Goal: Information Seeking & Learning: Learn about a topic

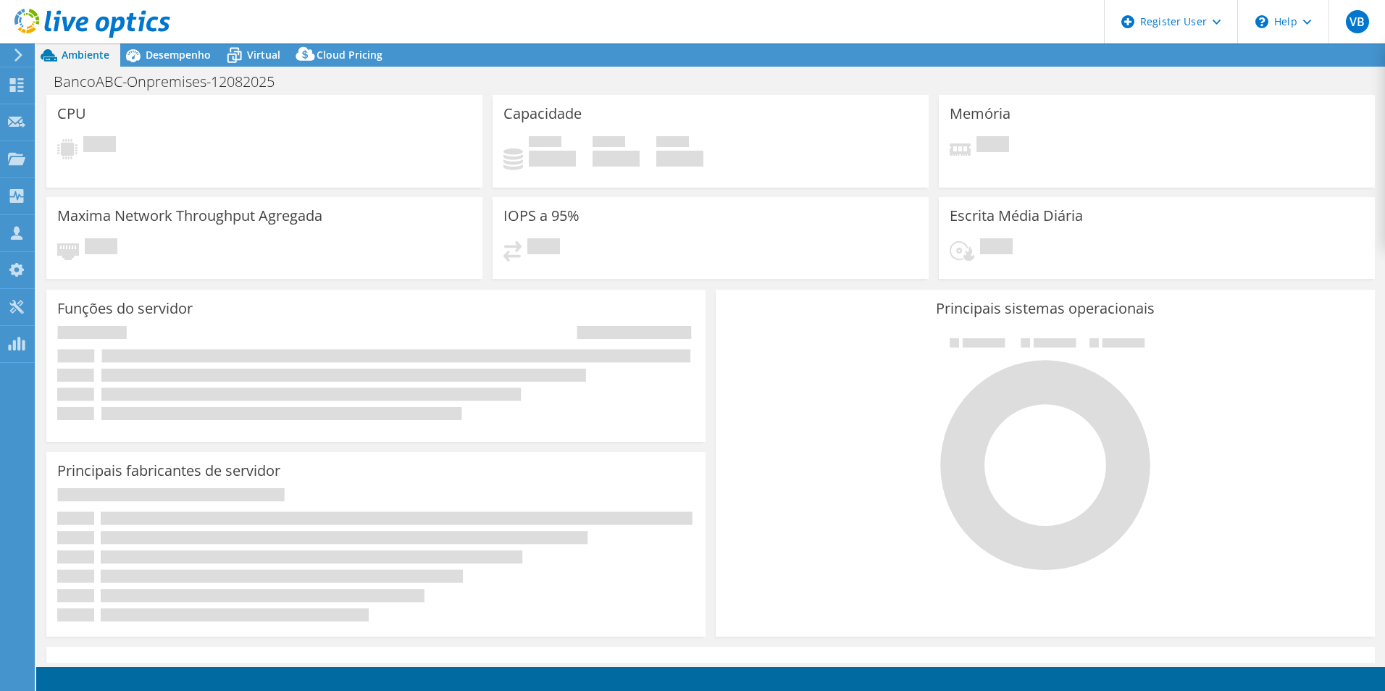
select select "USD"
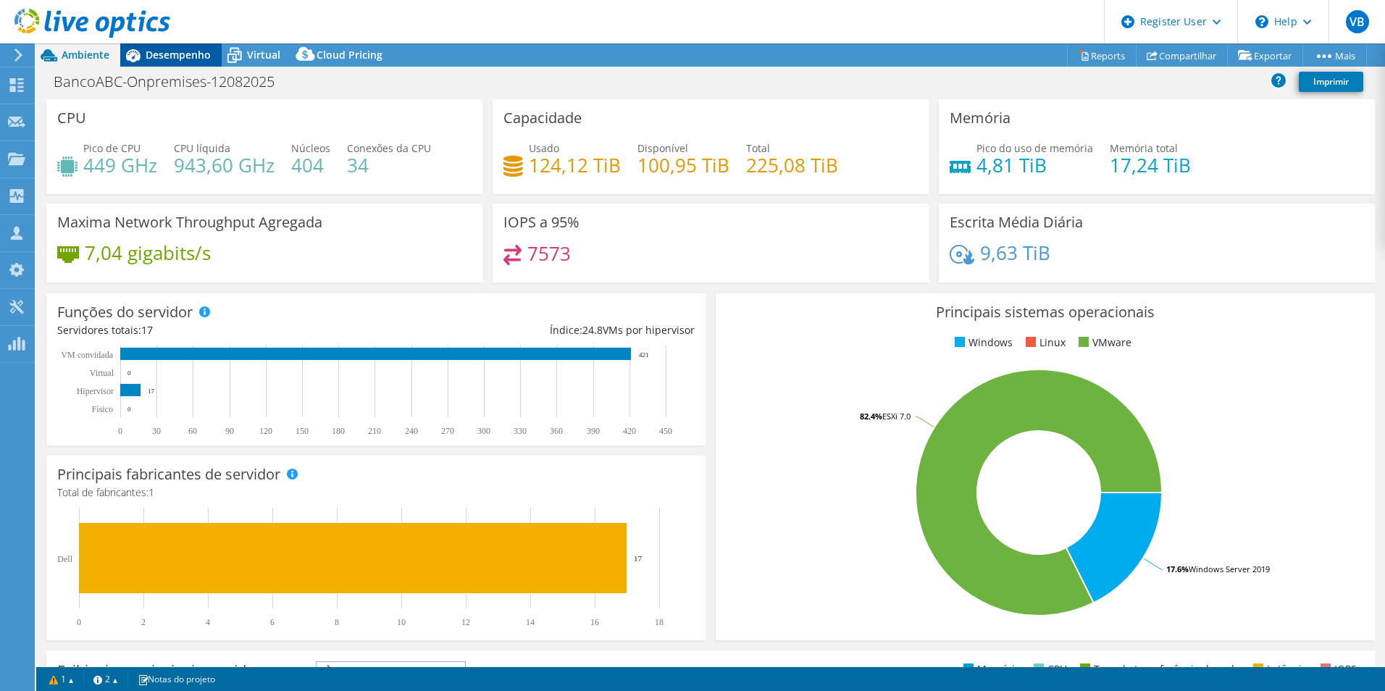
click at [190, 54] on span "Desempenho" at bounding box center [178, 55] width 65 height 14
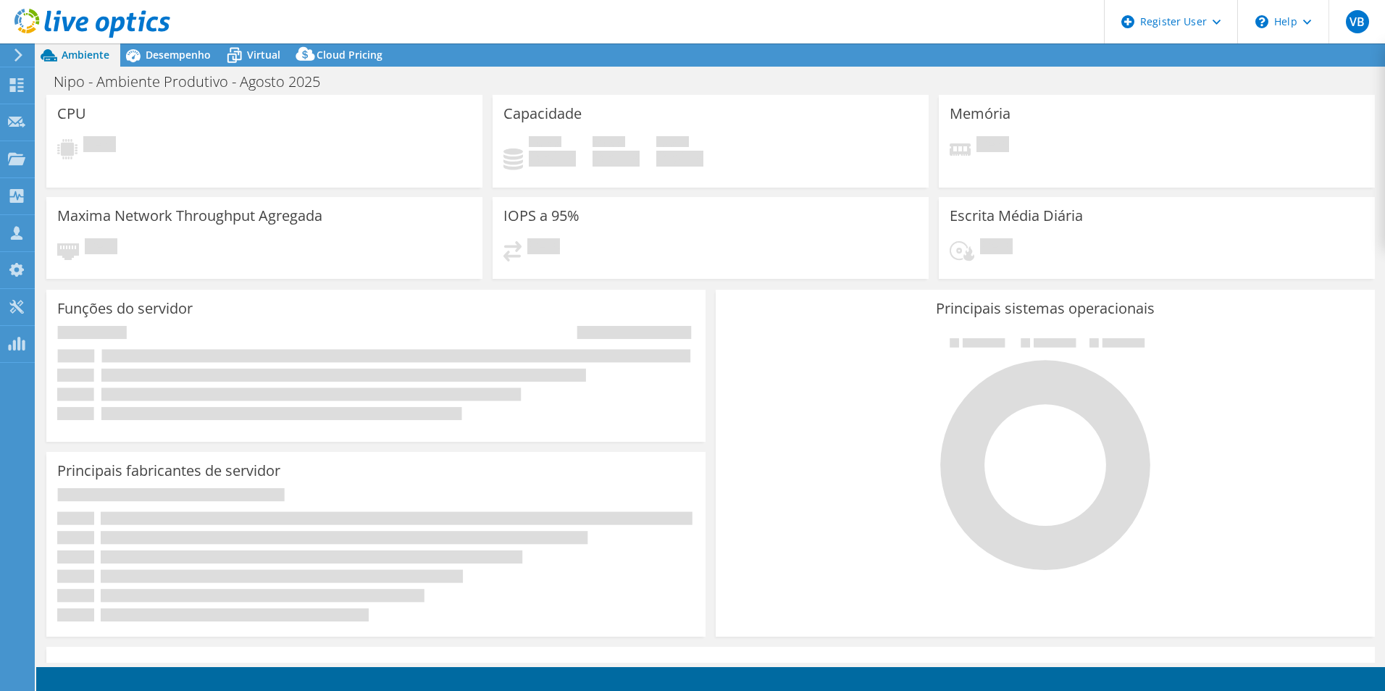
select select "USD"
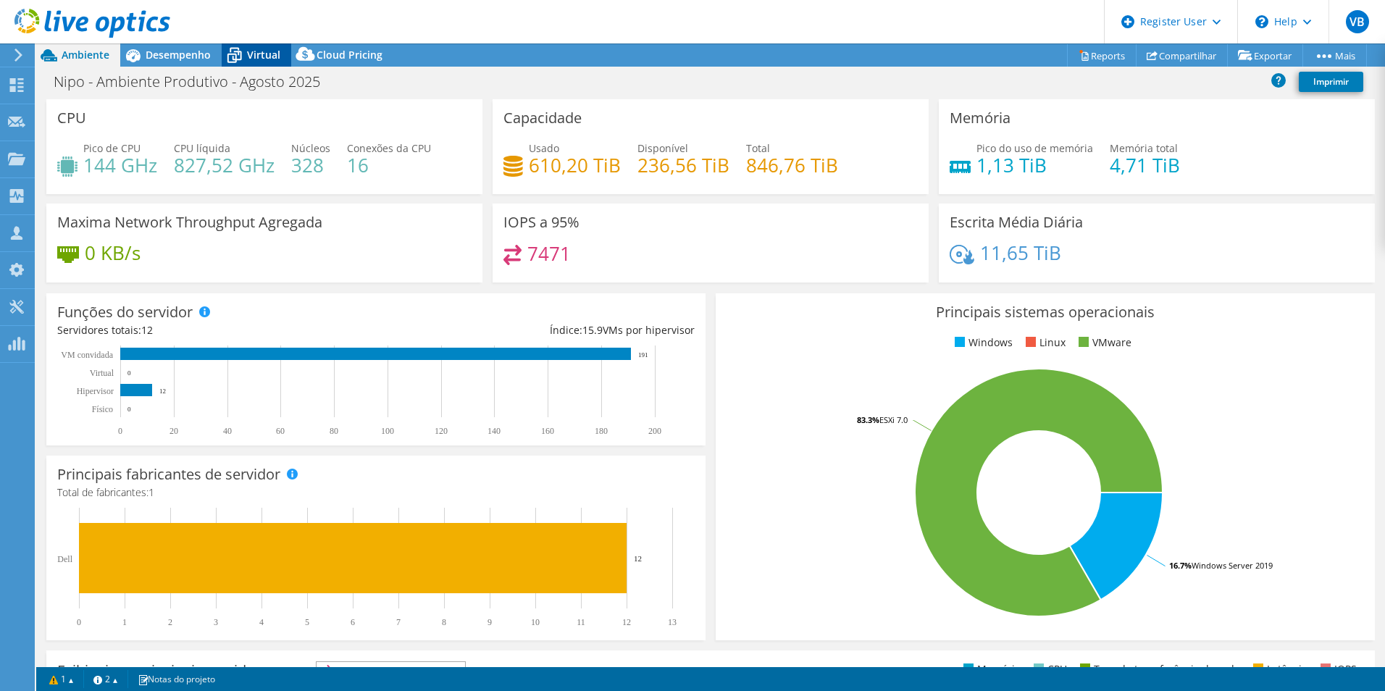
click at [243, 63] on icon at bounding box center [234, 55] width 25 height 25
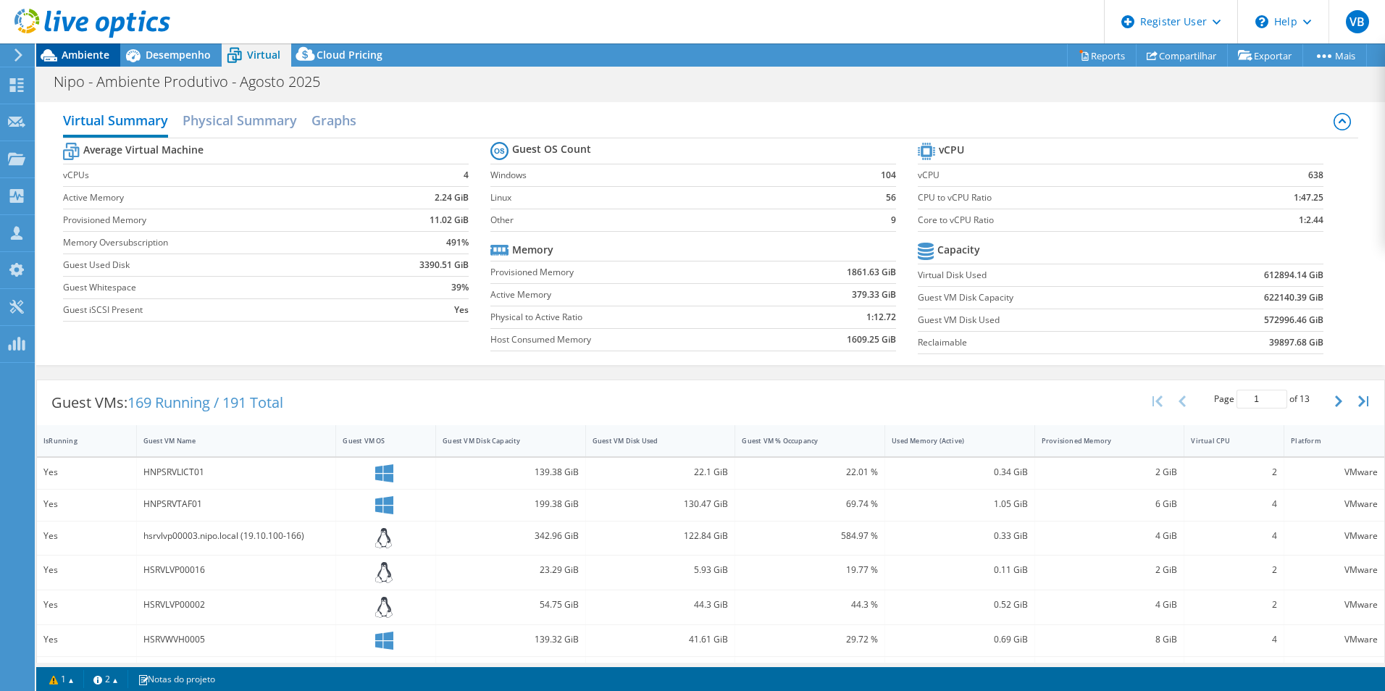
click at [92, 54] on span "Ambiente" at bounding box center [86, 55] width 48 height 14
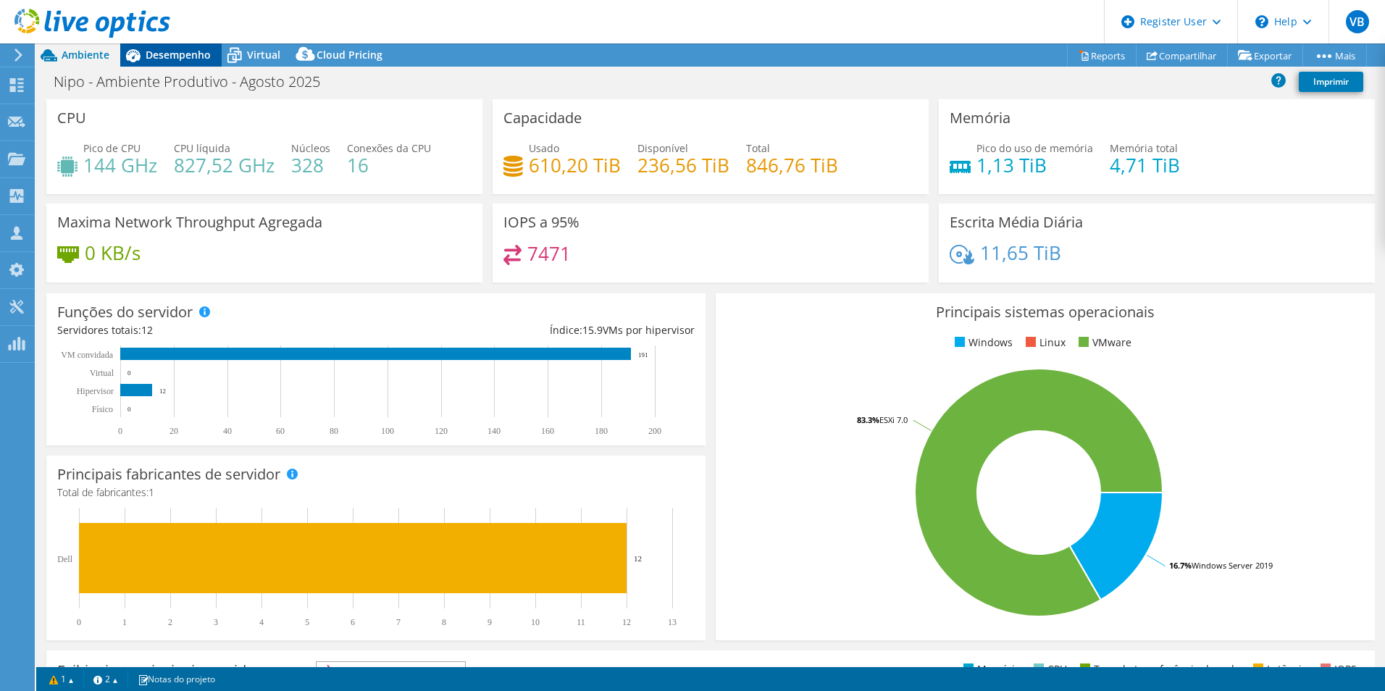
click at [183, 46] on div "Desempenho" at bounding box center [170, 54] width 101 height 23
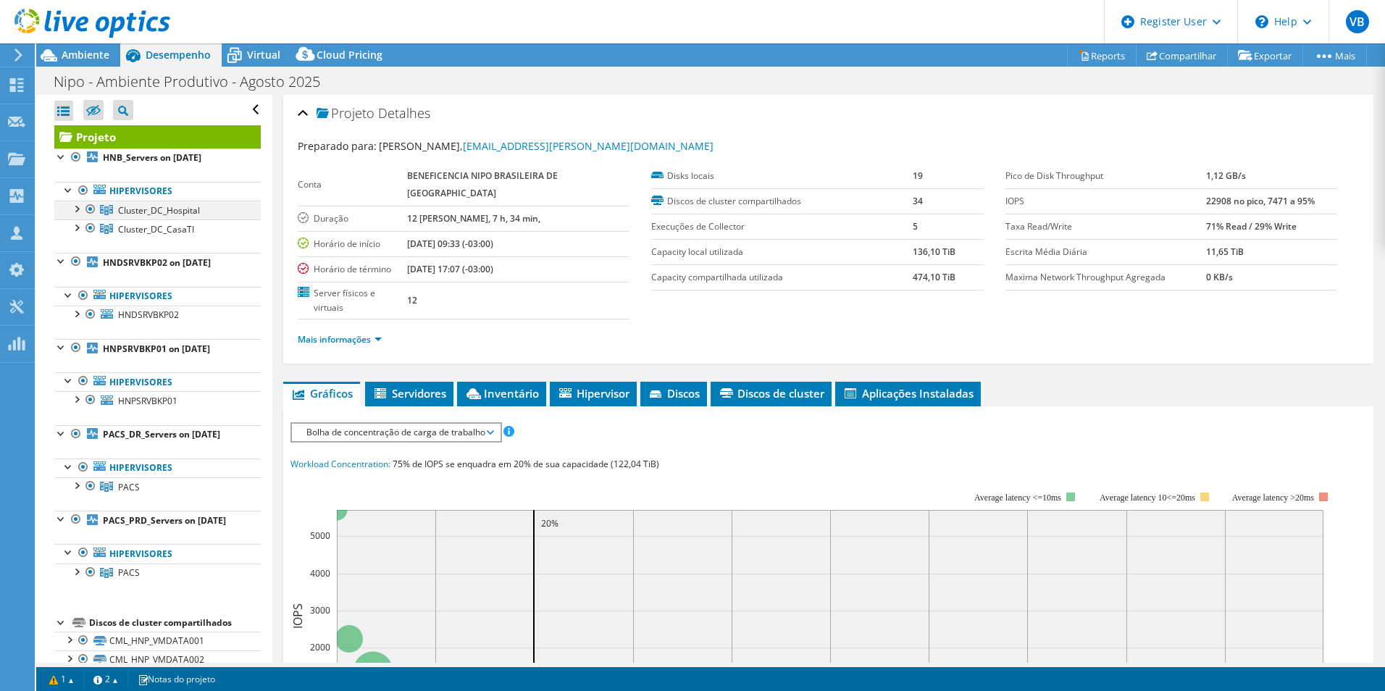
click at [74, 211] on div at bounding box center [76, 208] width 14 height 14
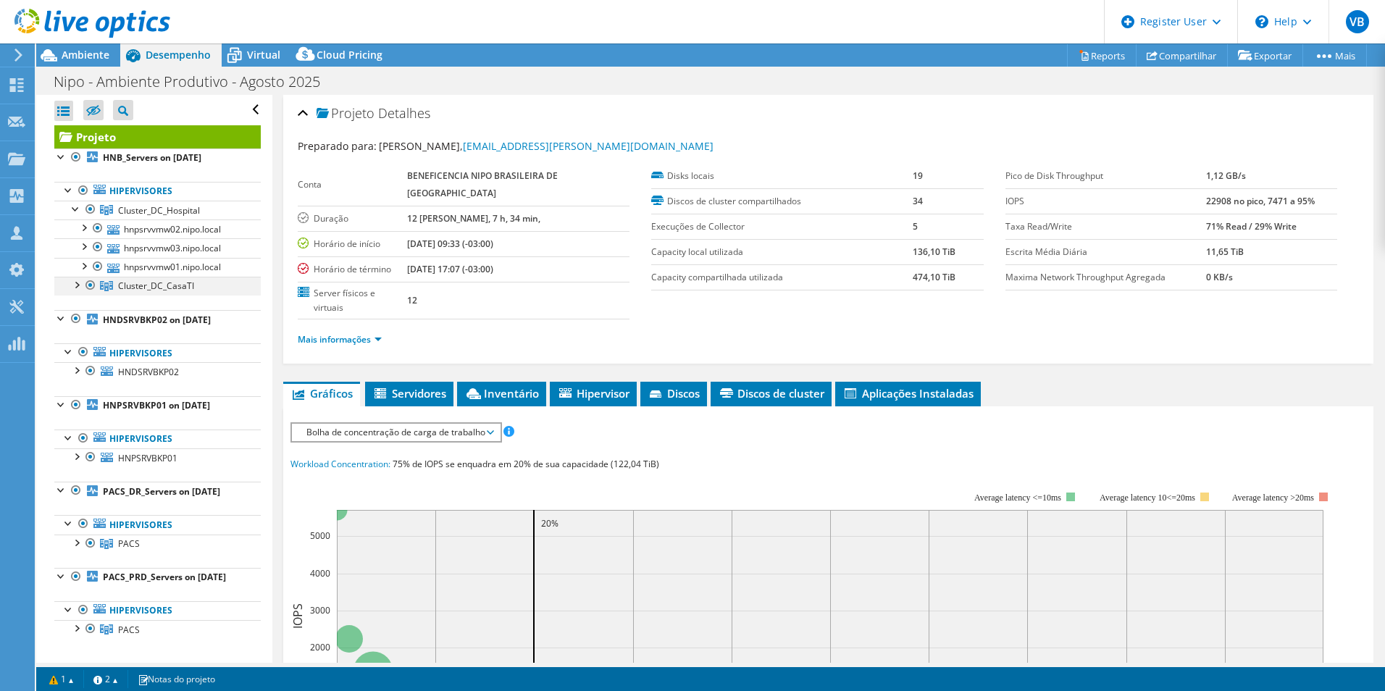
click at [76, 285] on div at bounding box center [76, 284] width 14 height 14
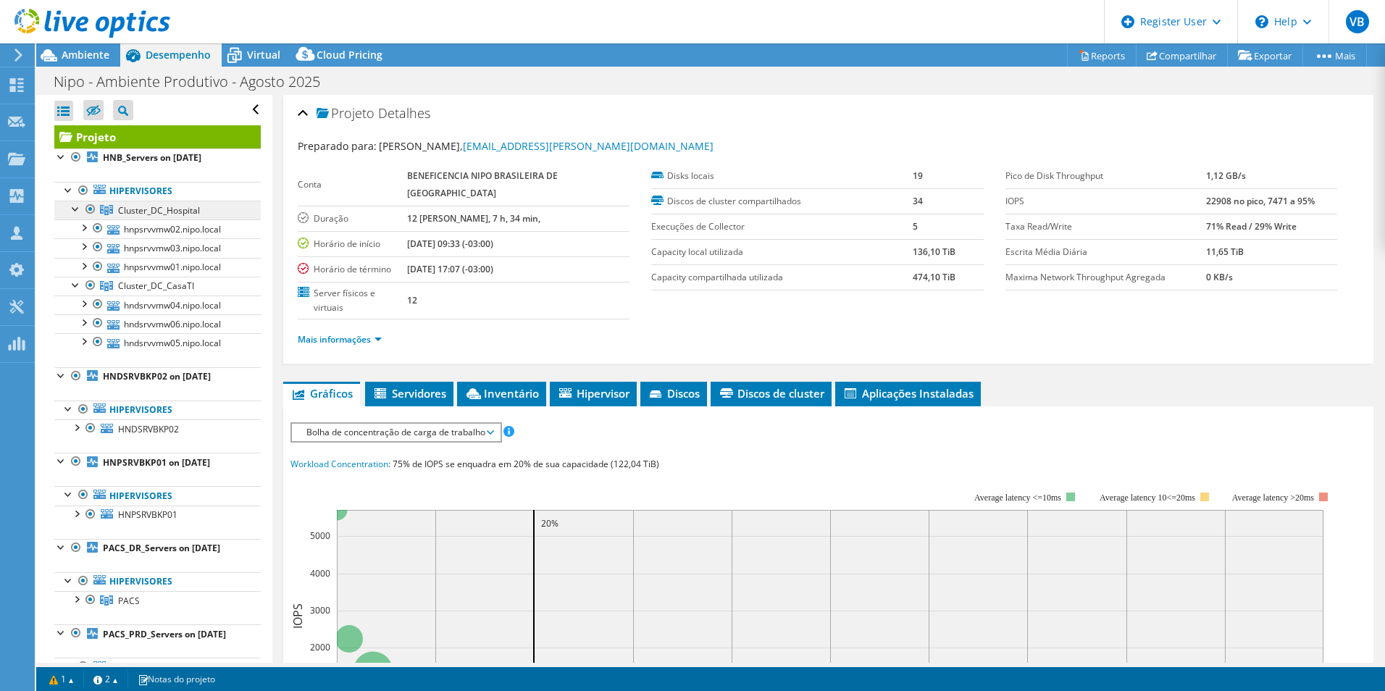
click at [158, 205] on span "Cluster_DC_Hospital" at bounding box center [159, 210] width 82 height 12
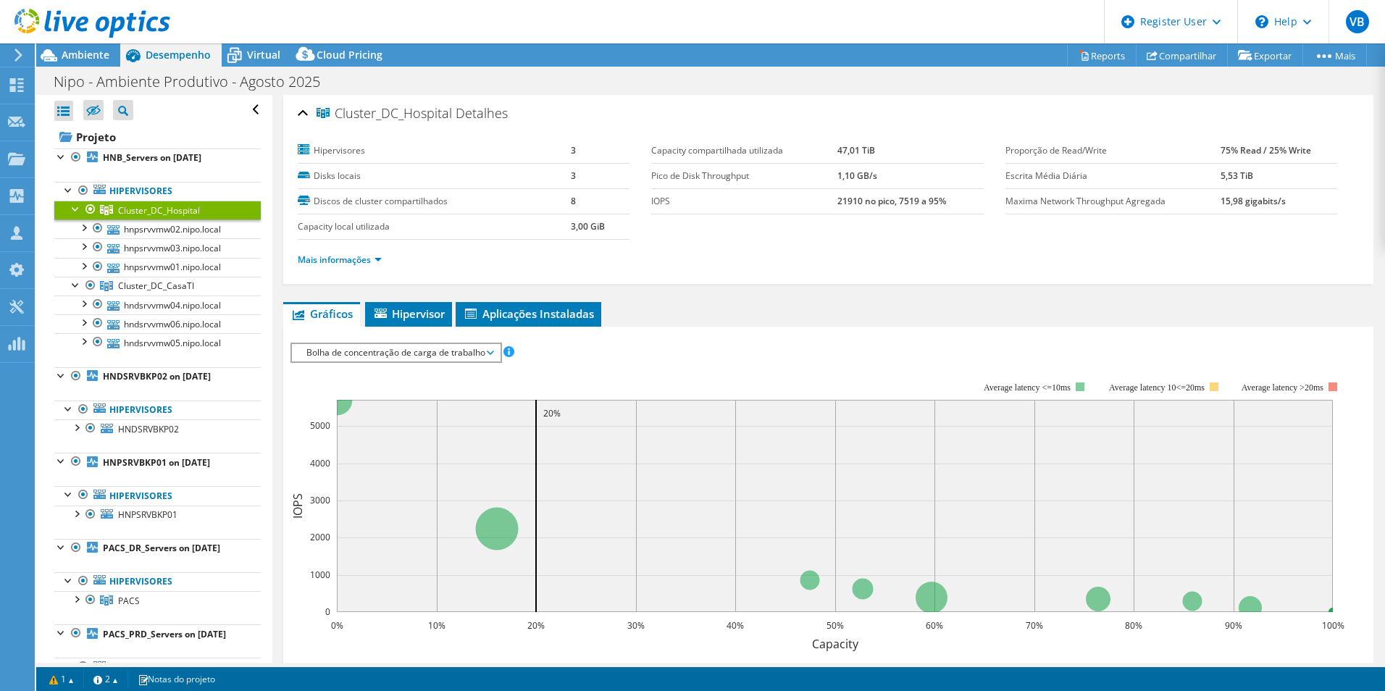
click at [340, 266] on li "Mais informações" at bounding box center [344, 260] width 93 height 16
click at [335, 259] on link "Mais informações" at bounding box center [340, 259] width 84 height 12
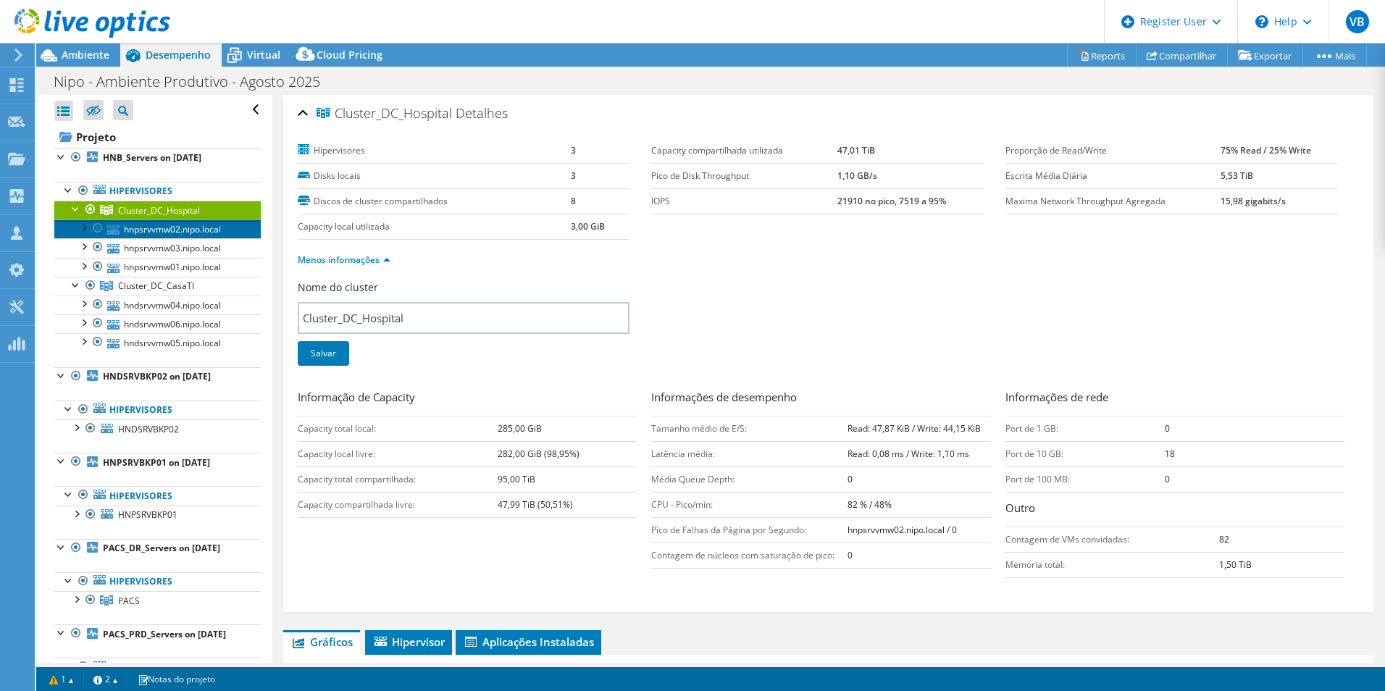
click at [181, 230] on link "hnpsrvvmw02.nipo.local" at bounding box center [157, 228] width 206 height 19
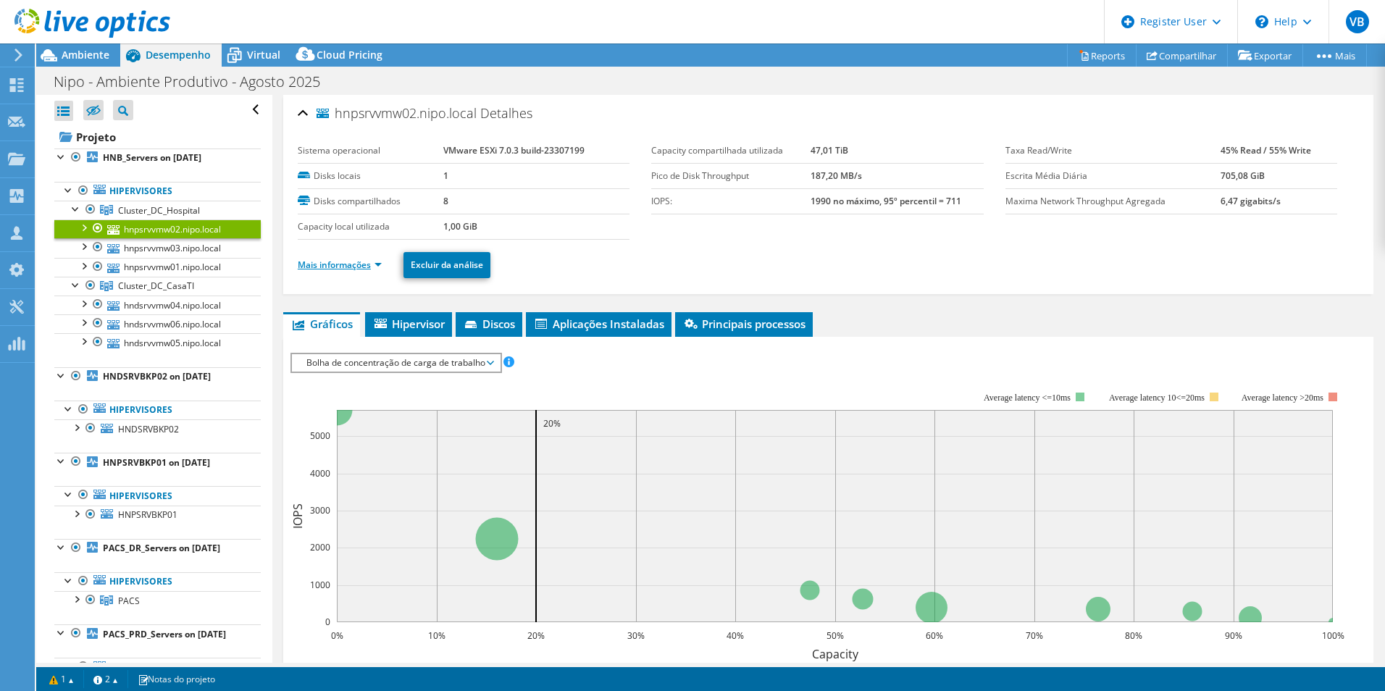
click at [369, 267] on link "Mais informações" at bounding box center [340, 265] width 84 height 12
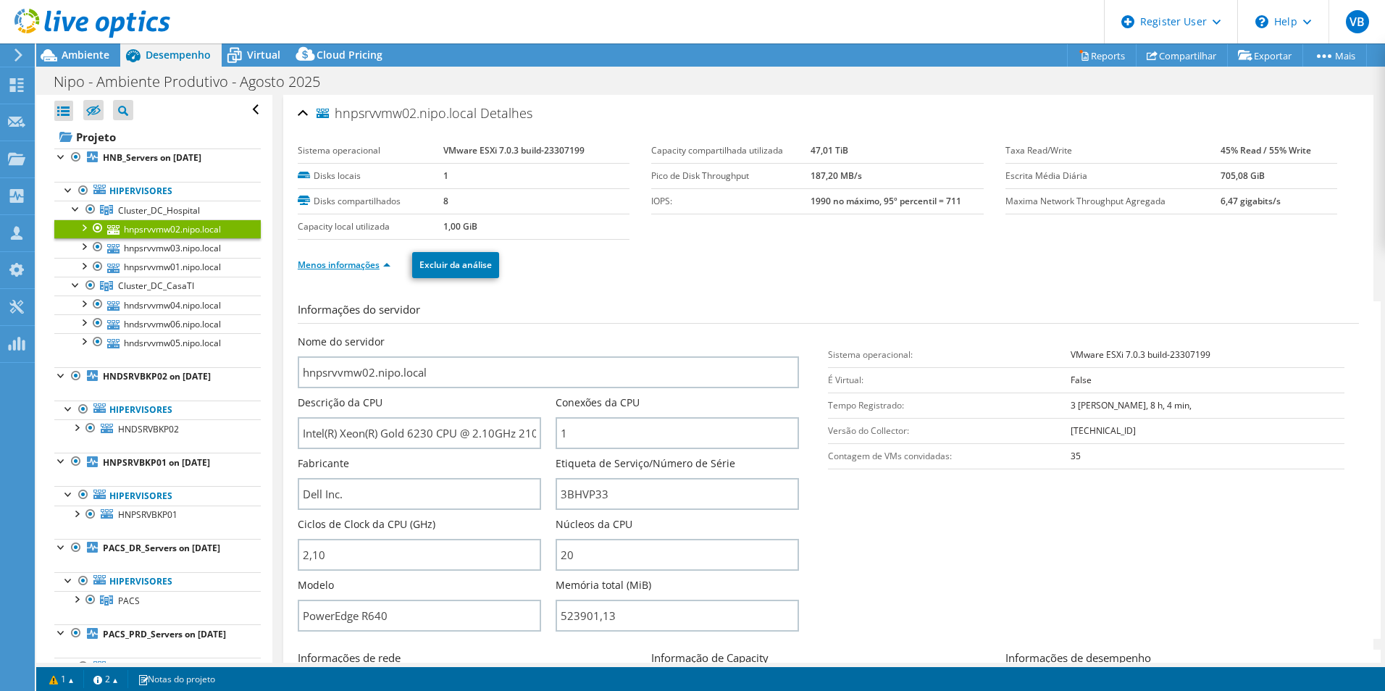
click at [379, 263] on link "Menos informações" at bounding box center [344, 265] width 93 height 12
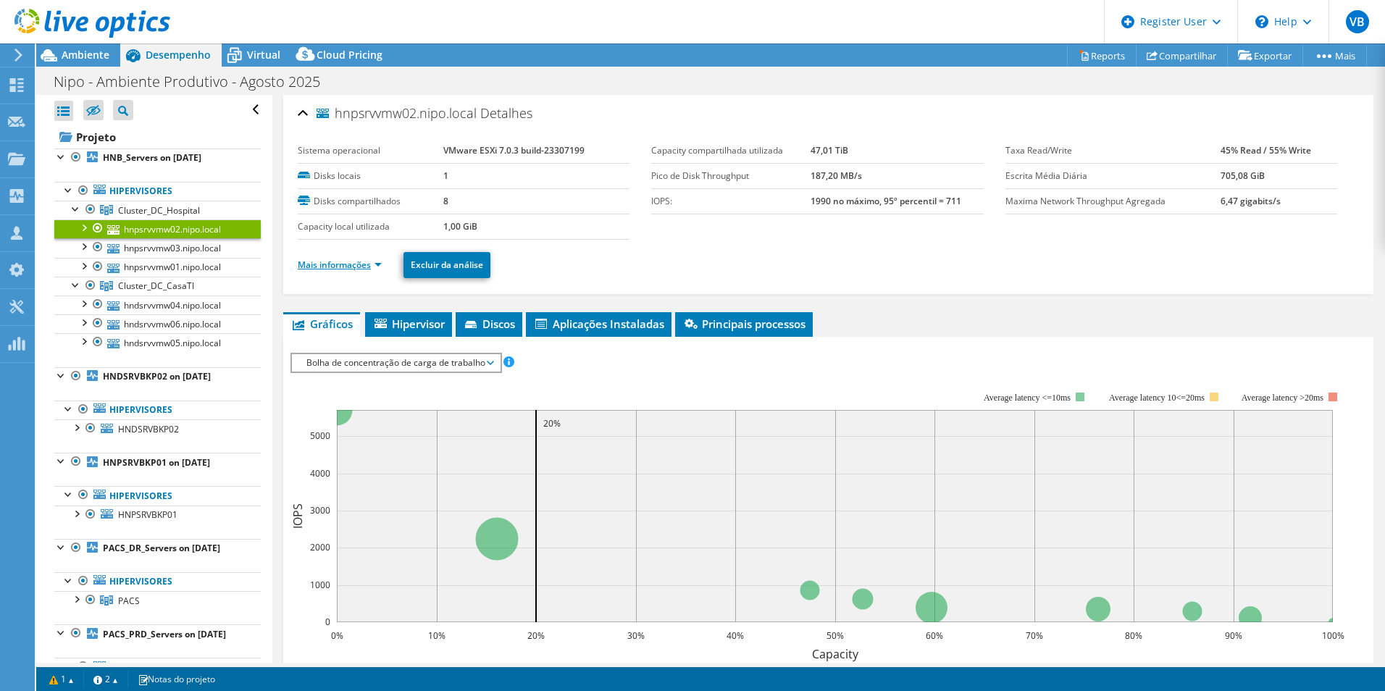
click at [379, 263] on link "Mais informações" at bounding box center [340, 265] width 84 height 12
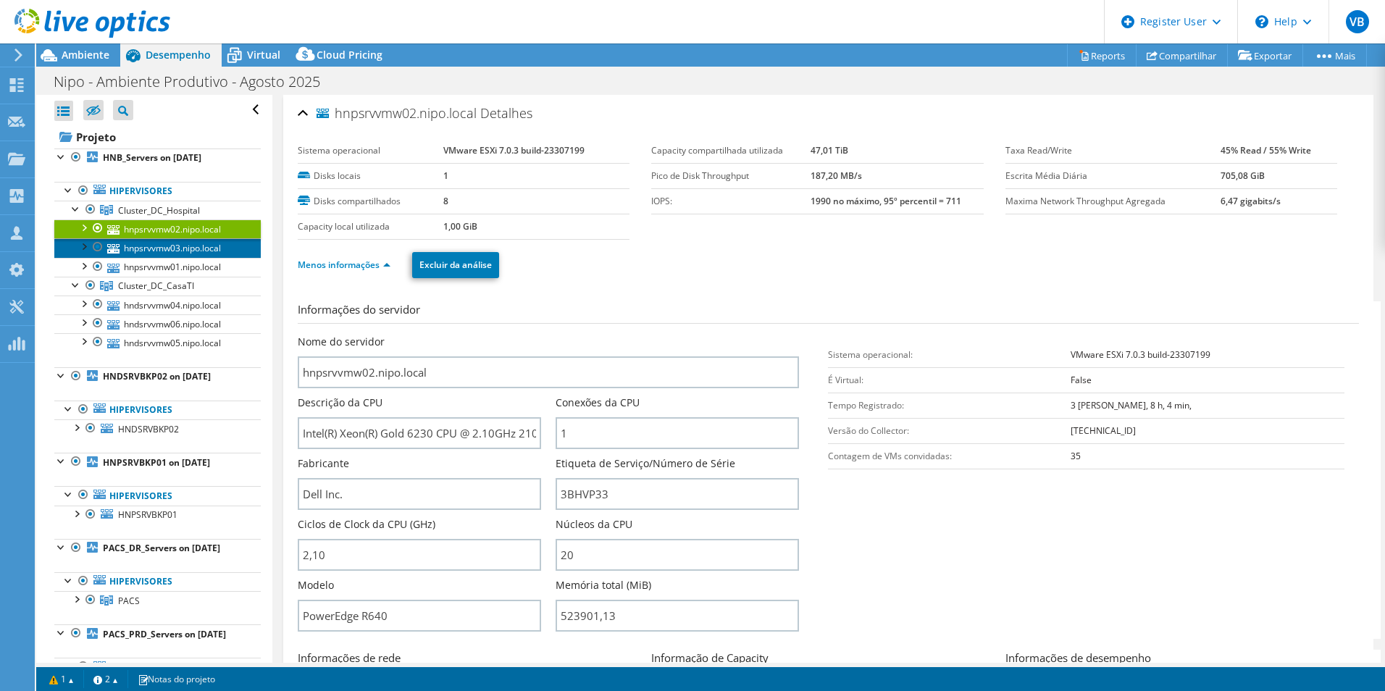
click at [146, 251] on link "hnpsrvvmw03.nipo.local" at bounding box center [157, 247] width 206 height 19
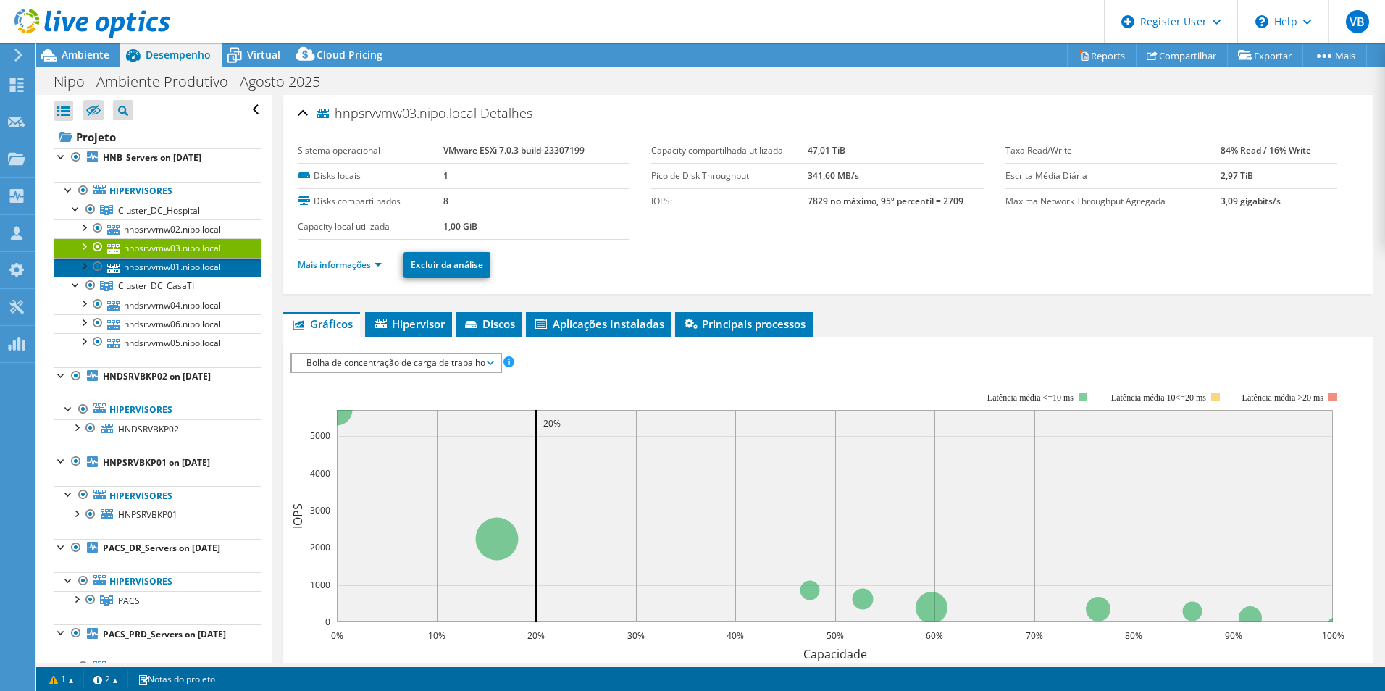
click at [148, 273] on link "hnpsrvvmw01.nipo.local" at bounding box center [157, 267] width 206 height 19
click at [145, 243] on link "hnpsrvvmw03.nipo.local" at bounding box center [157, 247] width 206 height 19
click at [150, 265] on link "hnpsrvvmw01.nipo.local" at bounding box center [157, 267] width 206 height 19
click at [150, 243] on link "hnpsrvvmw03.nipo.local" at bounding box center [157, 247] width 206 height 19
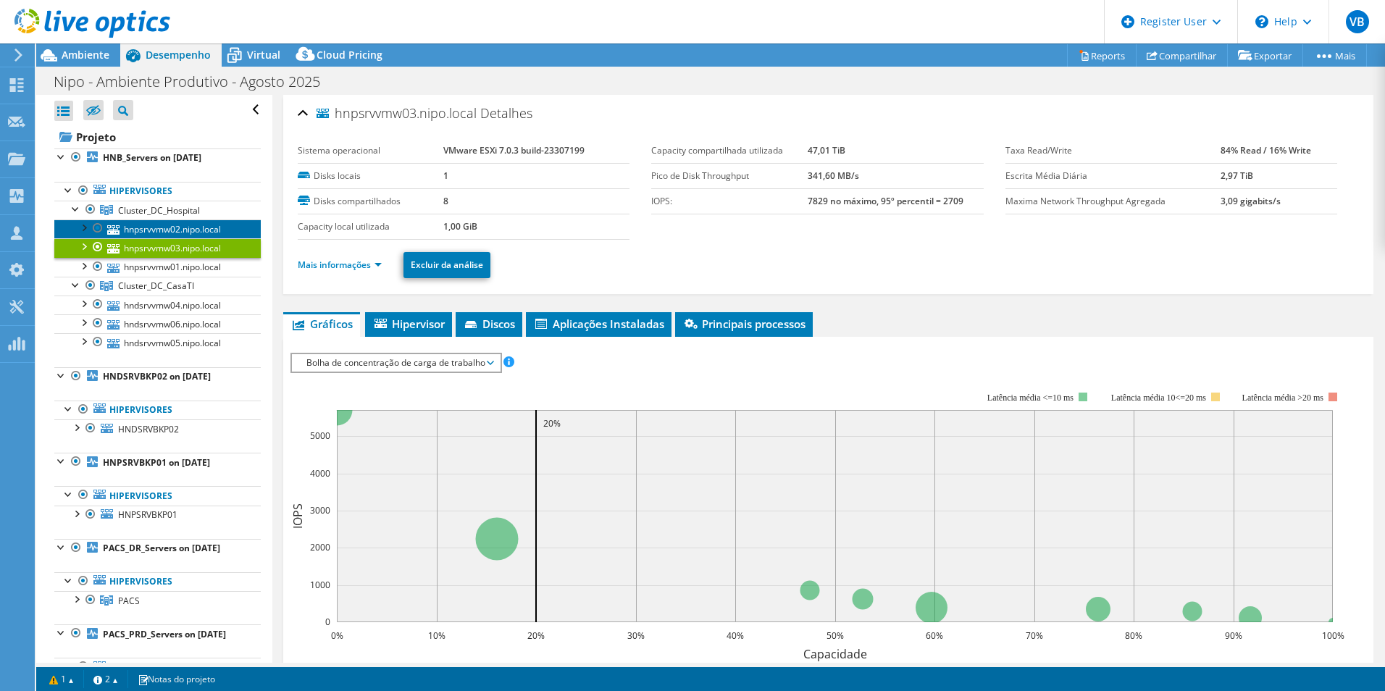
click at [156, 225] on link "hnpsrvvmw02.nipo.local" at bounding box center [157, 228] width 206 height 19
click at [88, 229] on div at bounding box center [83, 226] width 14 height 14
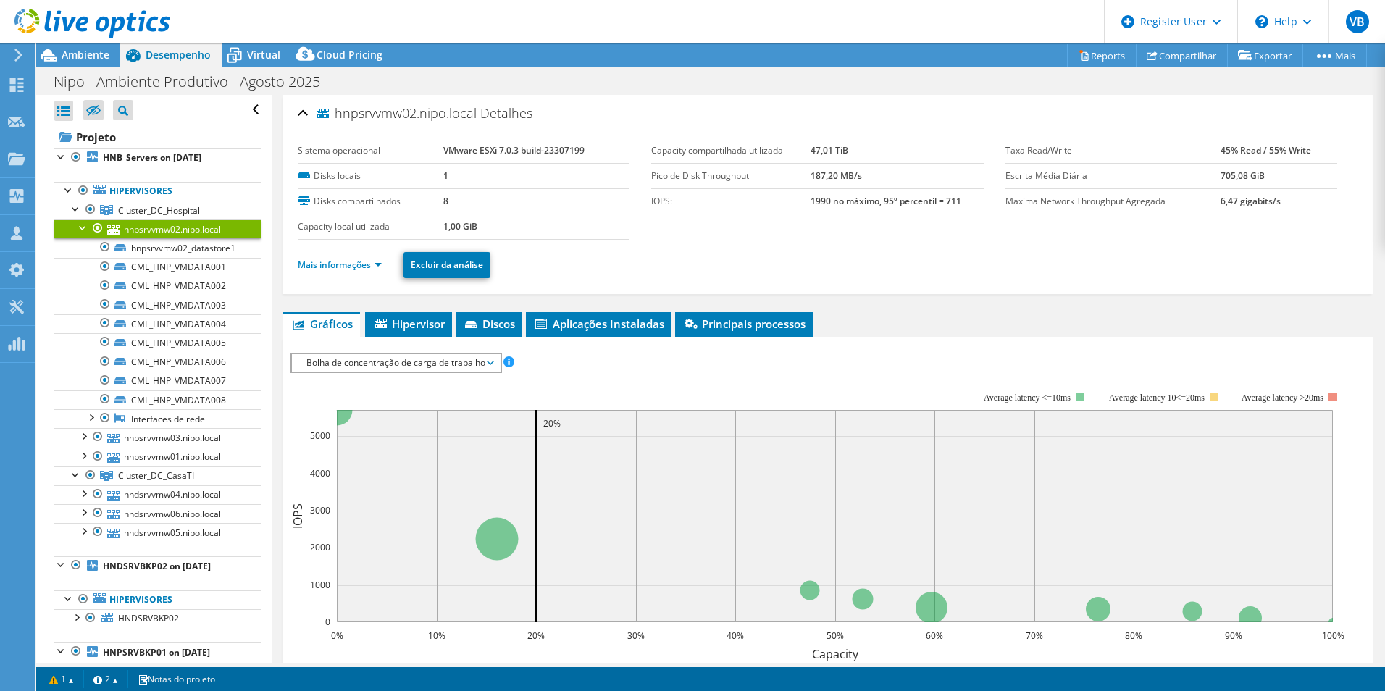
click at [88, 229] on div at bounding box center [83, 226] width 14 height 14
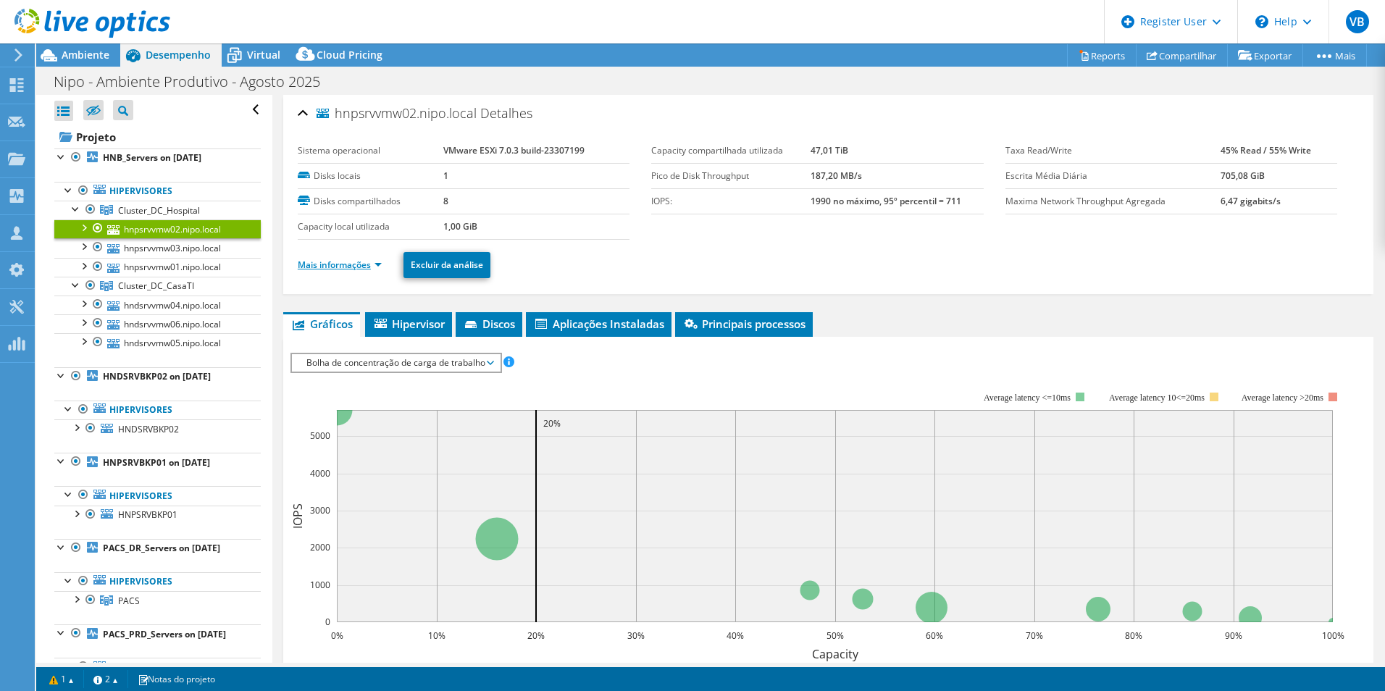
click at [376, 265] on link "Mais informações" at bounding box center [340, 265] width 84 height 12
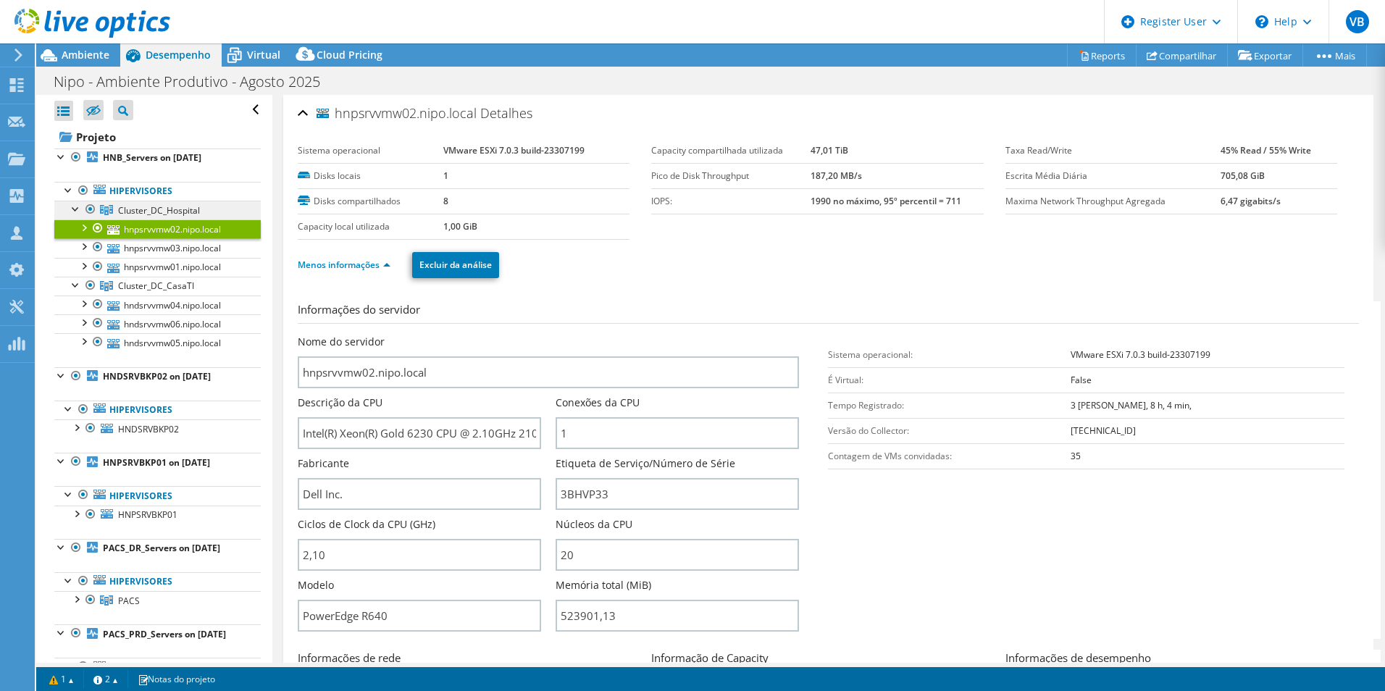
click at [147, 209] on span "Cluster_DC_Hospital" at bounding box center [159, 210] width 82 height 12
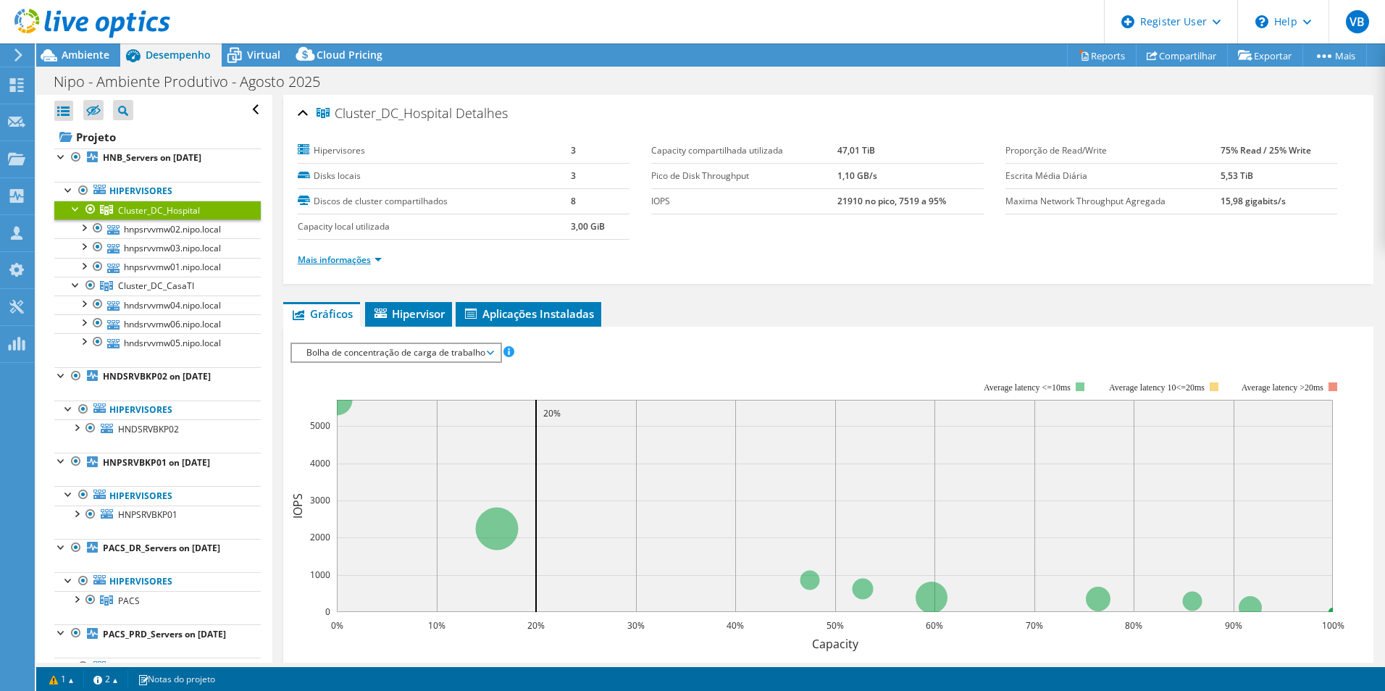
click at [345, 259] on link "Mais informações" at bounding box center [340, 259] width 84 height 12
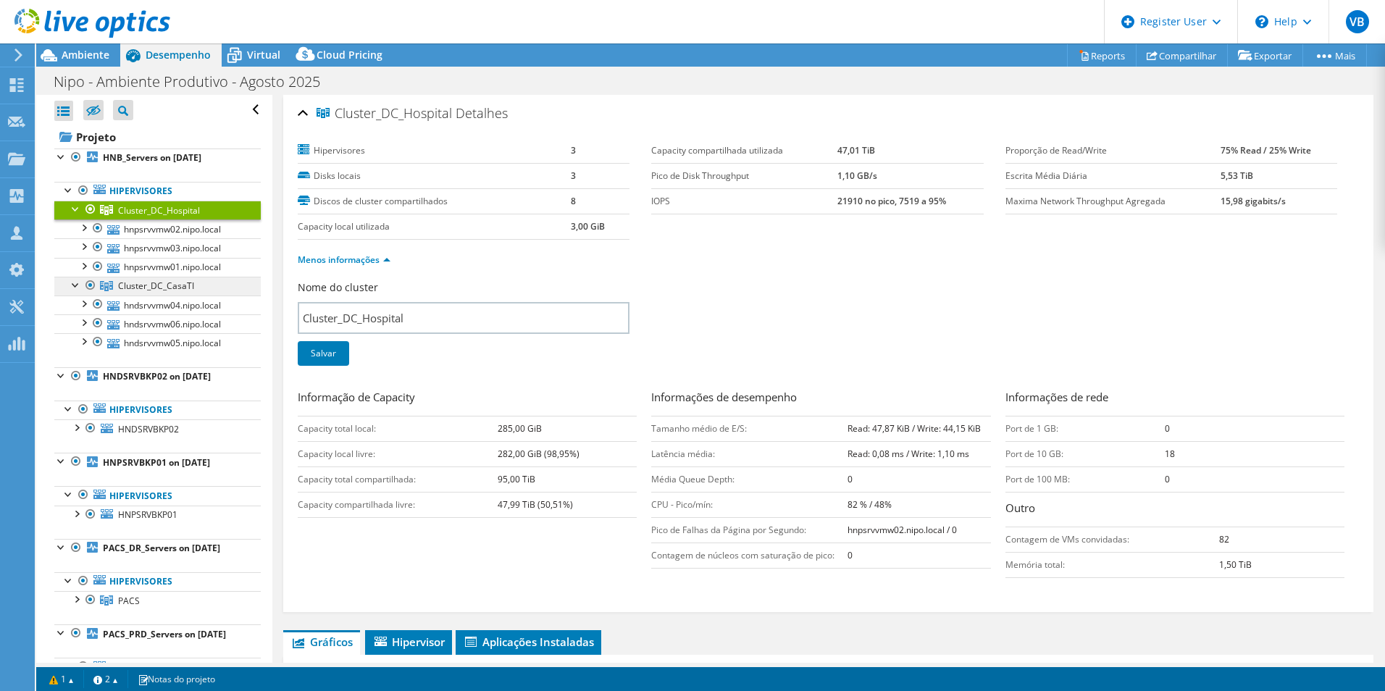
click at [147, 217] on span "Cluster_DC_CasaTI" at bounding box center [159, 210] width 82 height 12
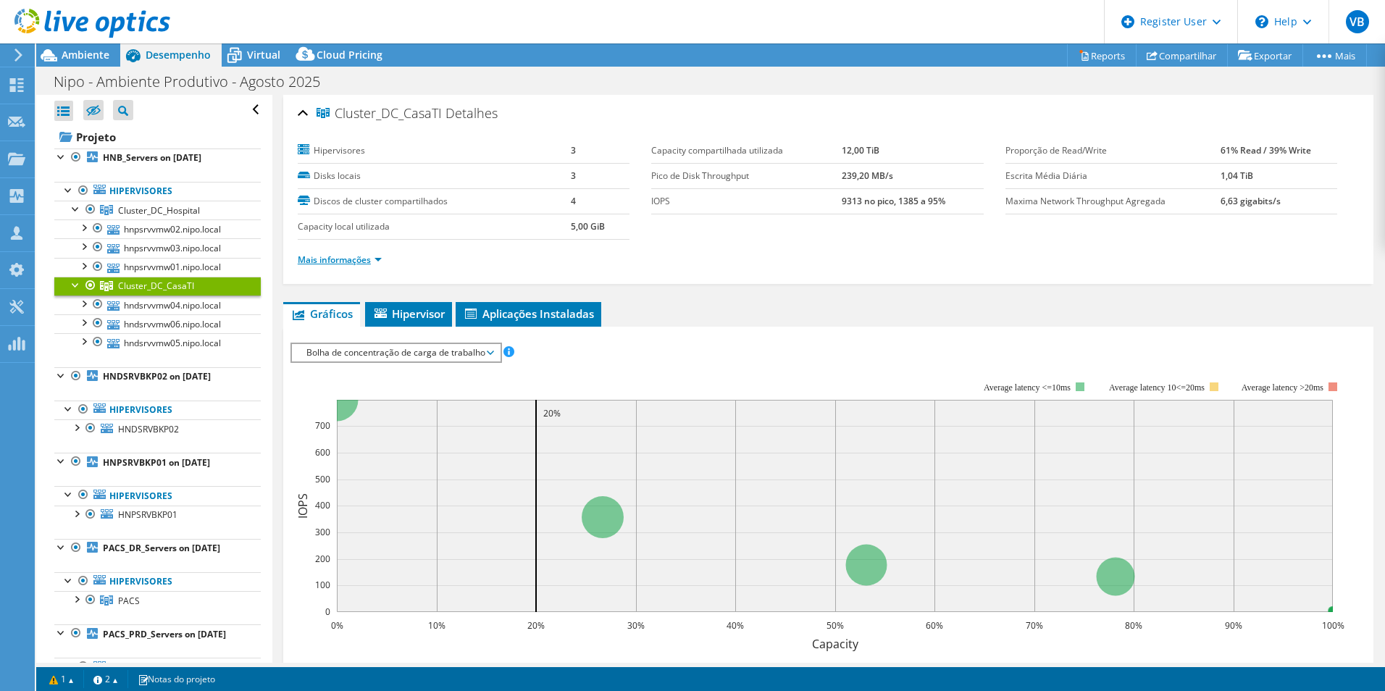
click at [382, 259] on link "Mais informações" at bounding box center [340, 259] width 84 height 12
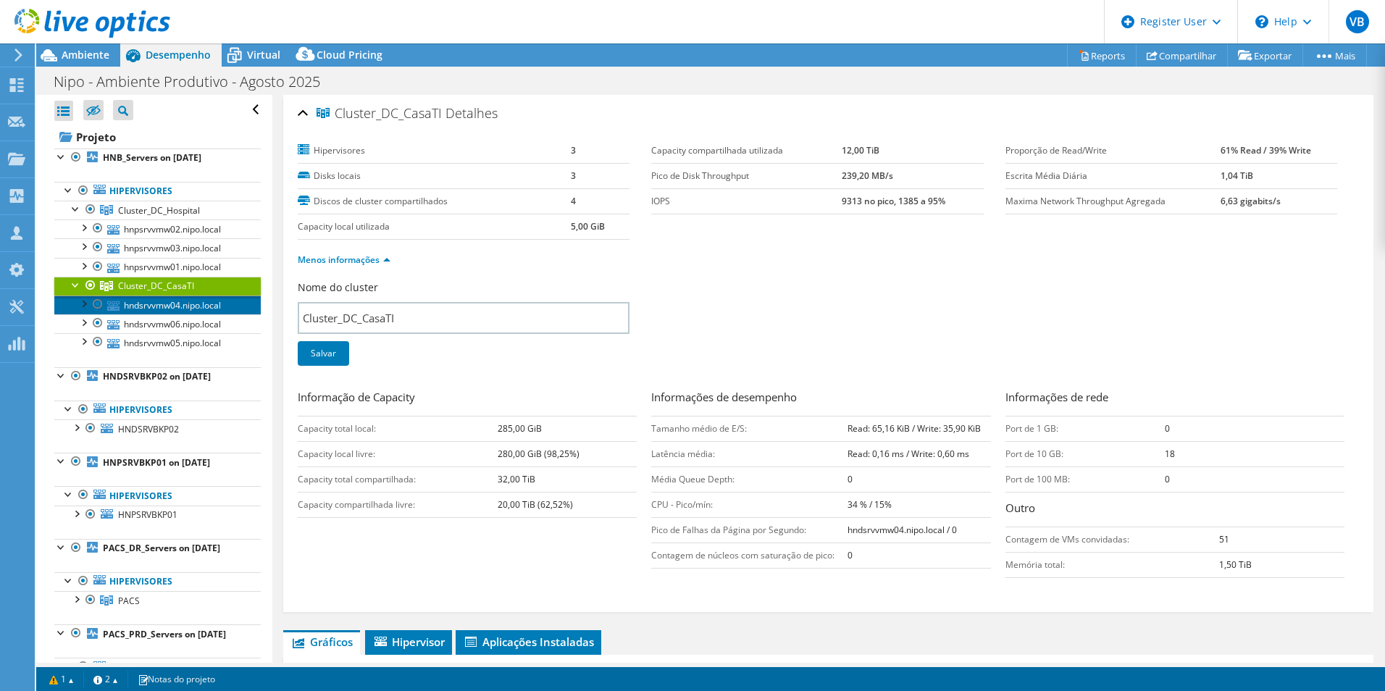
click at [197, 309] on link "hndsrvvmw04.nipo.local" at bounding box center [157, 304] width 206 height 19
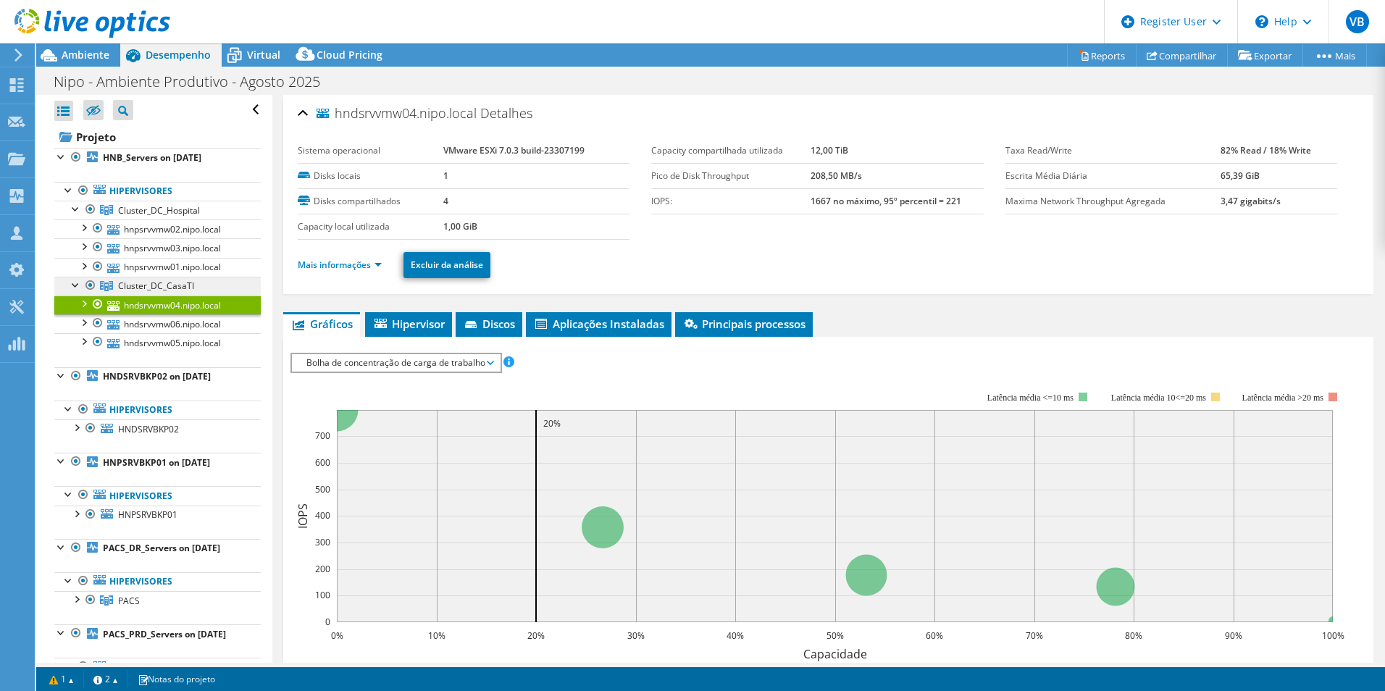
click at [181, 217] on span "Cluster_DC_CasaTI" at bounding box center [159, 210] width 82 height 12
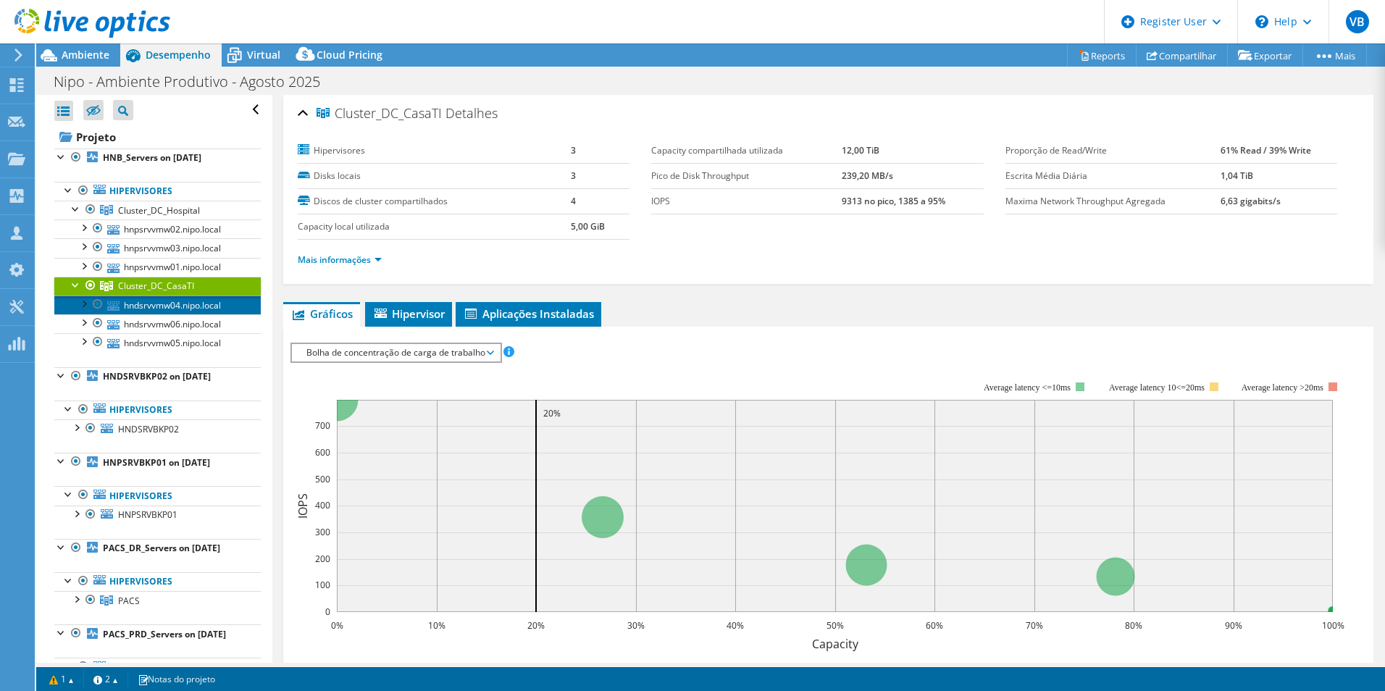
click at [180, 303] on link "hndsrvvmw04.nipo.local" at bounding box center [157, 304] width 206 height 19
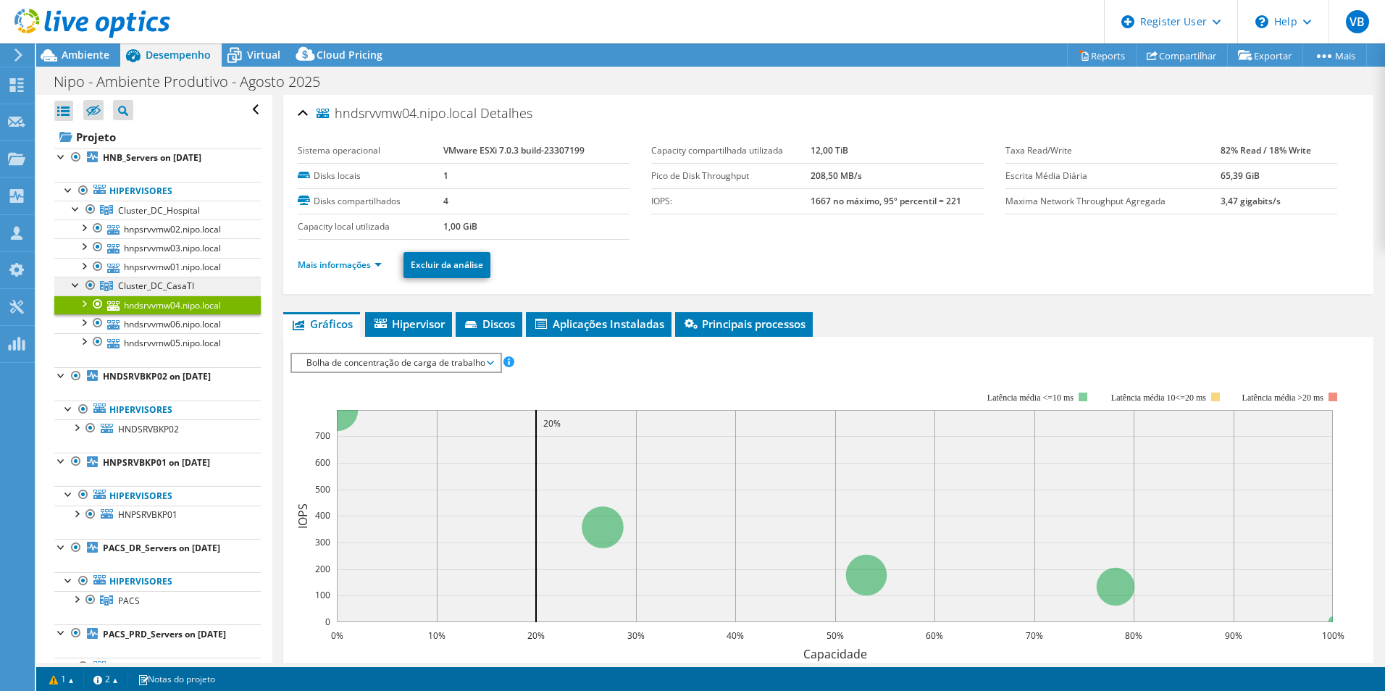
click at [169, 217] on span "Cluster_DC_CasaTI" at bounding box center [159, 210] width 82 height 12
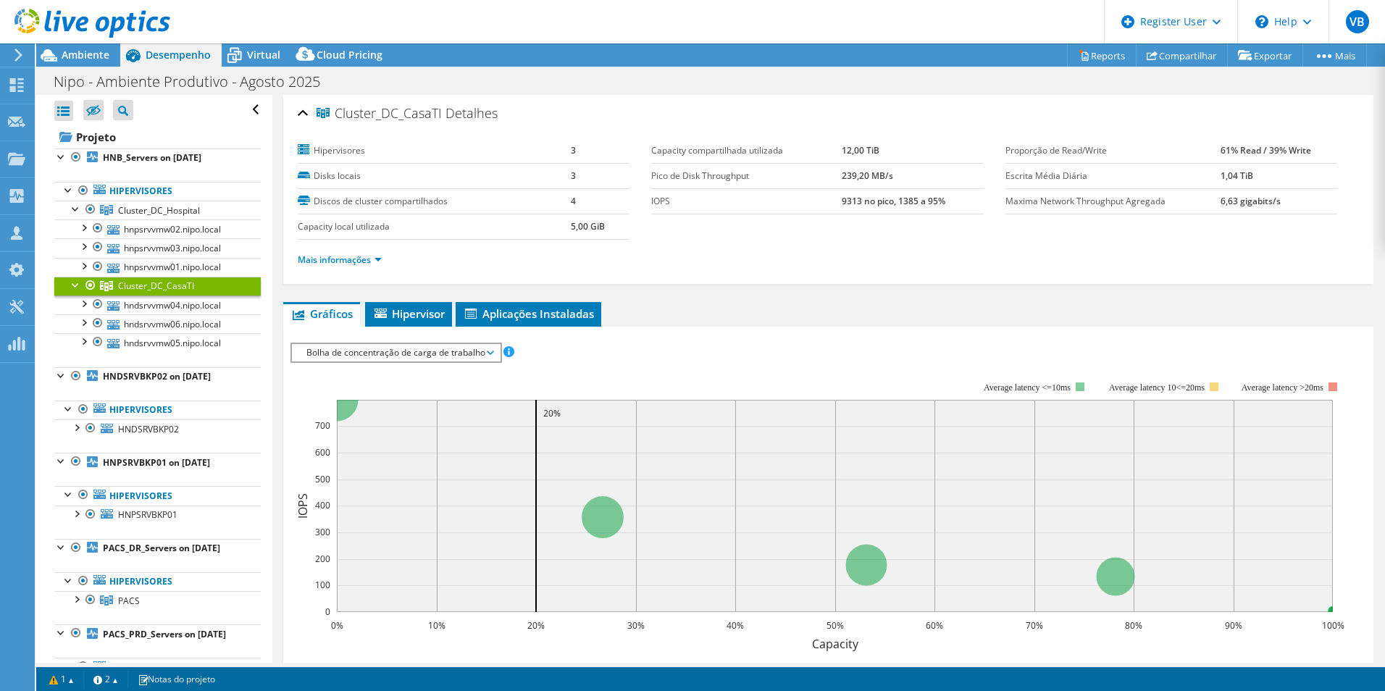
click at [372, 266] on li "Mais informações" at bounding box center [344, 260] width 93 height 16
click at [366, 257] on link "Mais informações" at bounding box center [340, 259] width 84 height 12
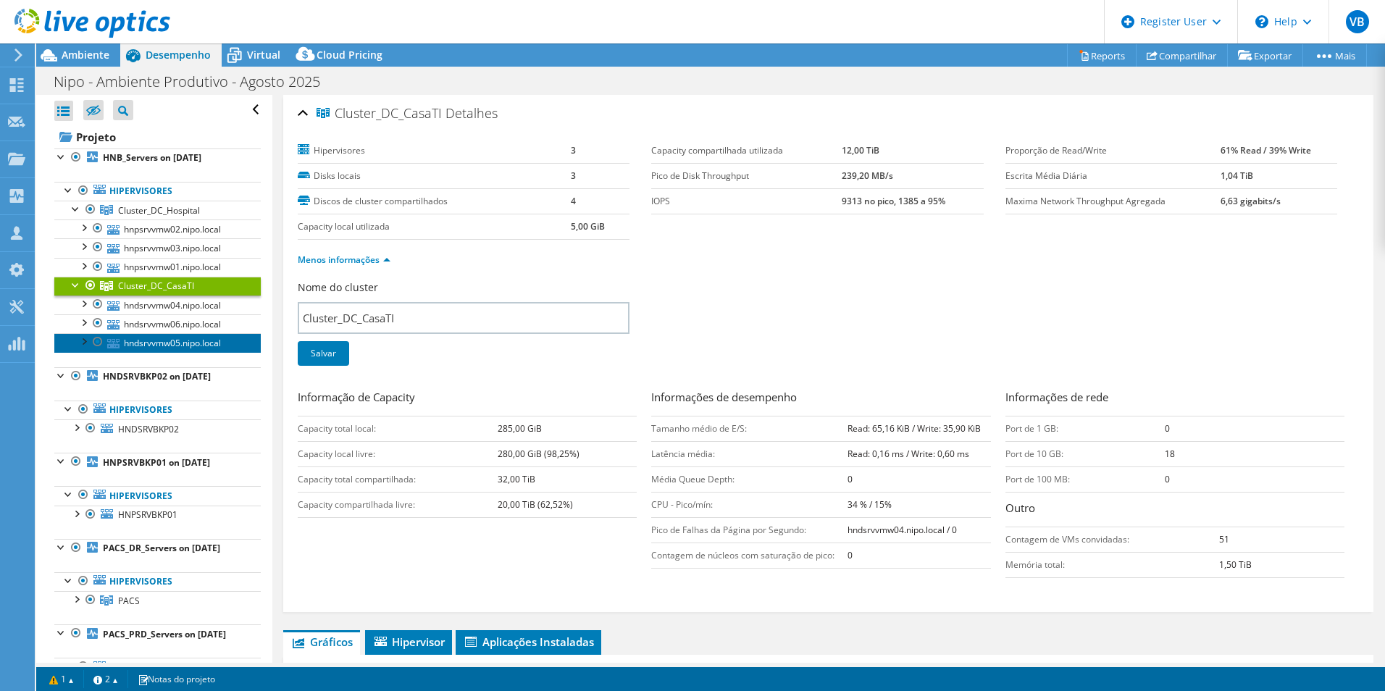
click at [208, 339] on link "hndsrvvmw05.nipo.local" at bounding box center [157, 342] width 206 height 19
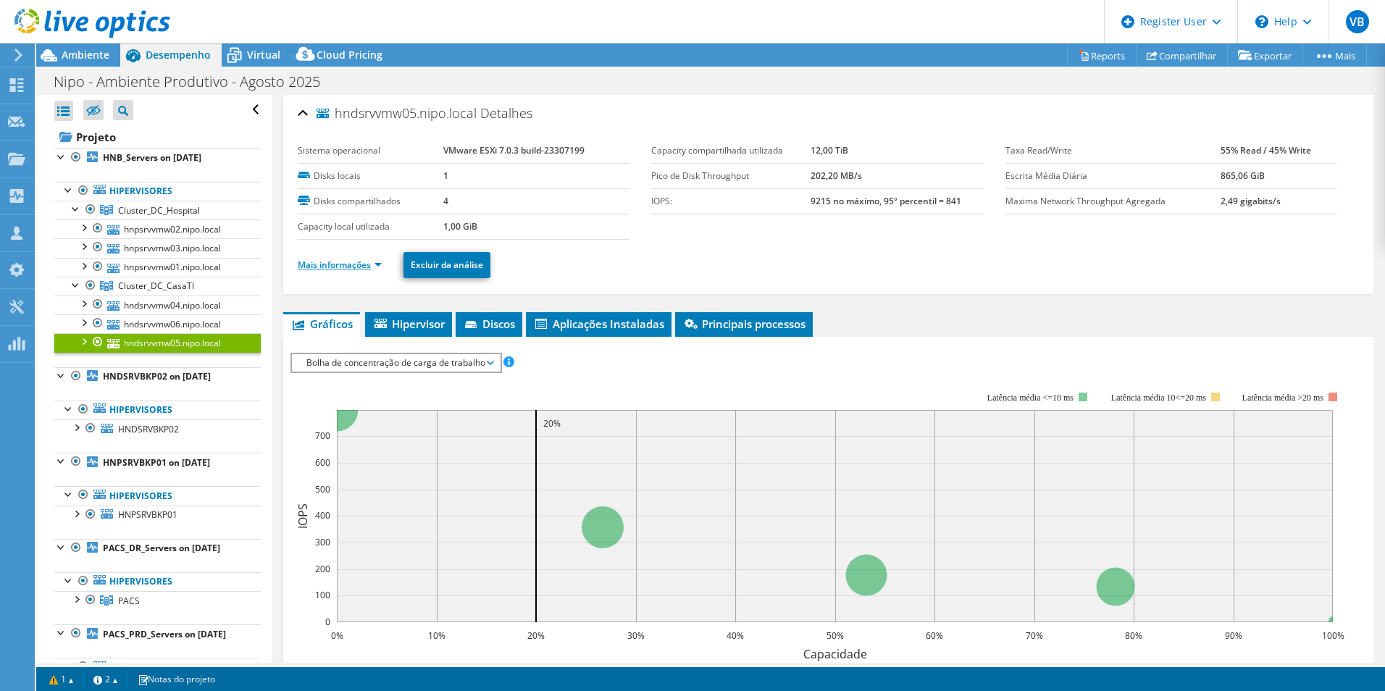
click at [373, 261] on link "Mais informações" at bounding box center [340, 265] width 84 height 12
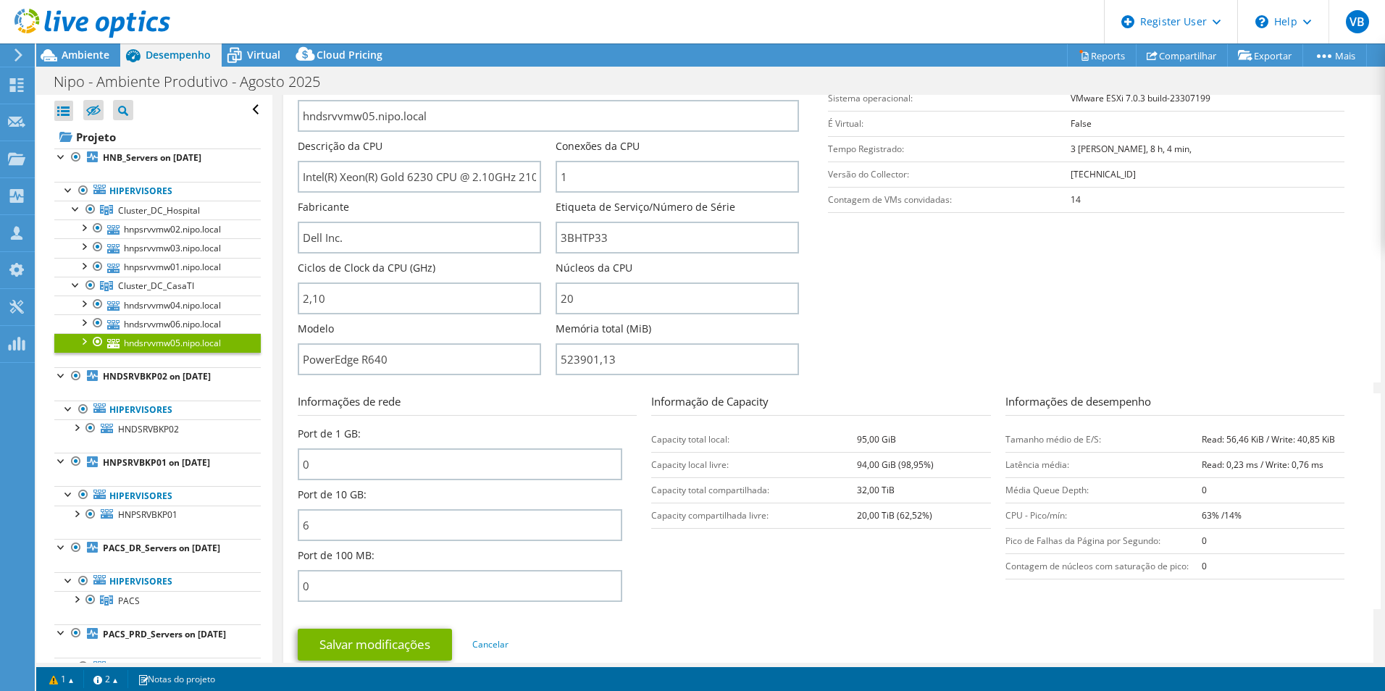
scroll to position [257, 0]
click at [143, 309] on link "hndsrvvmw04.nipo.local" at bounding box center [157, 304] width 206 height 19
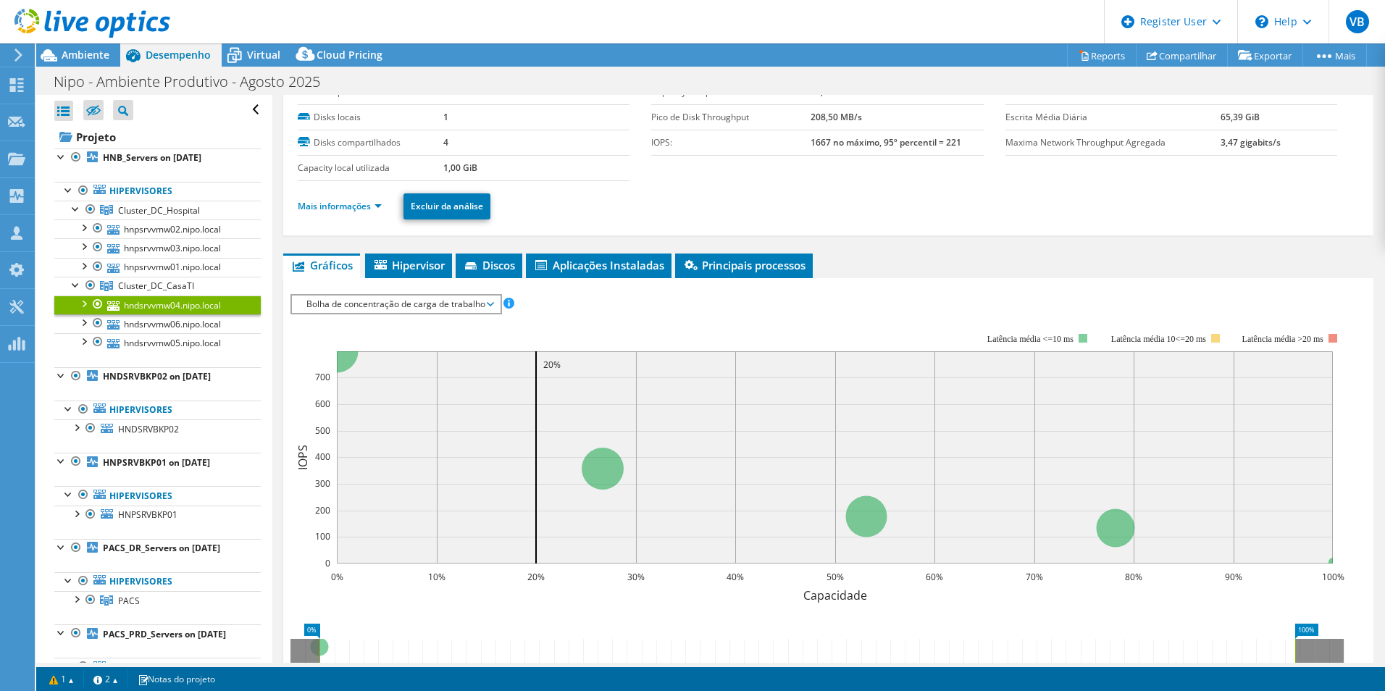
scroll to position [58, 0]
click at [162, 217] on span "Cluster_DC_CasaTI" at bounding box center [159, 210] width 82 height 12
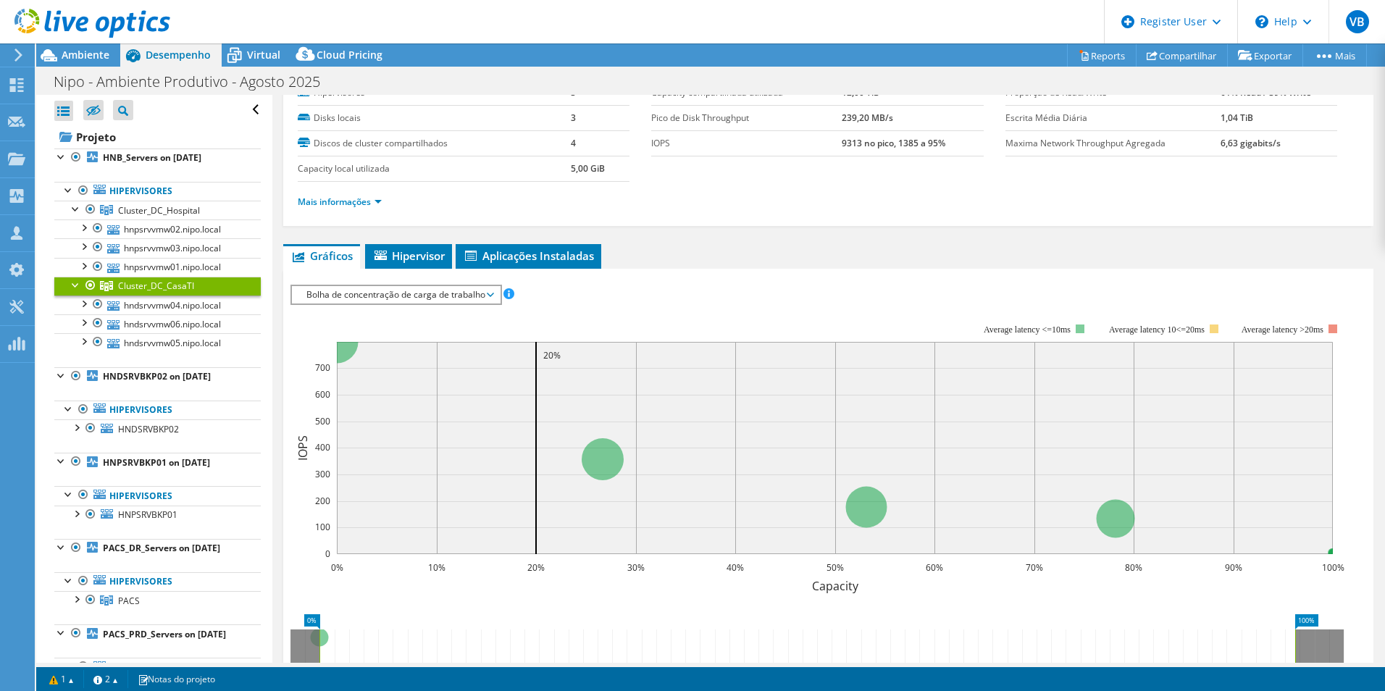
click at [365, 210] on div "Mais informações" at bounding box center [828, 202] width 1061 height 41
click at [356, 203] on link "Mais informações" at bounding box center [340, 202] width 84 height 12
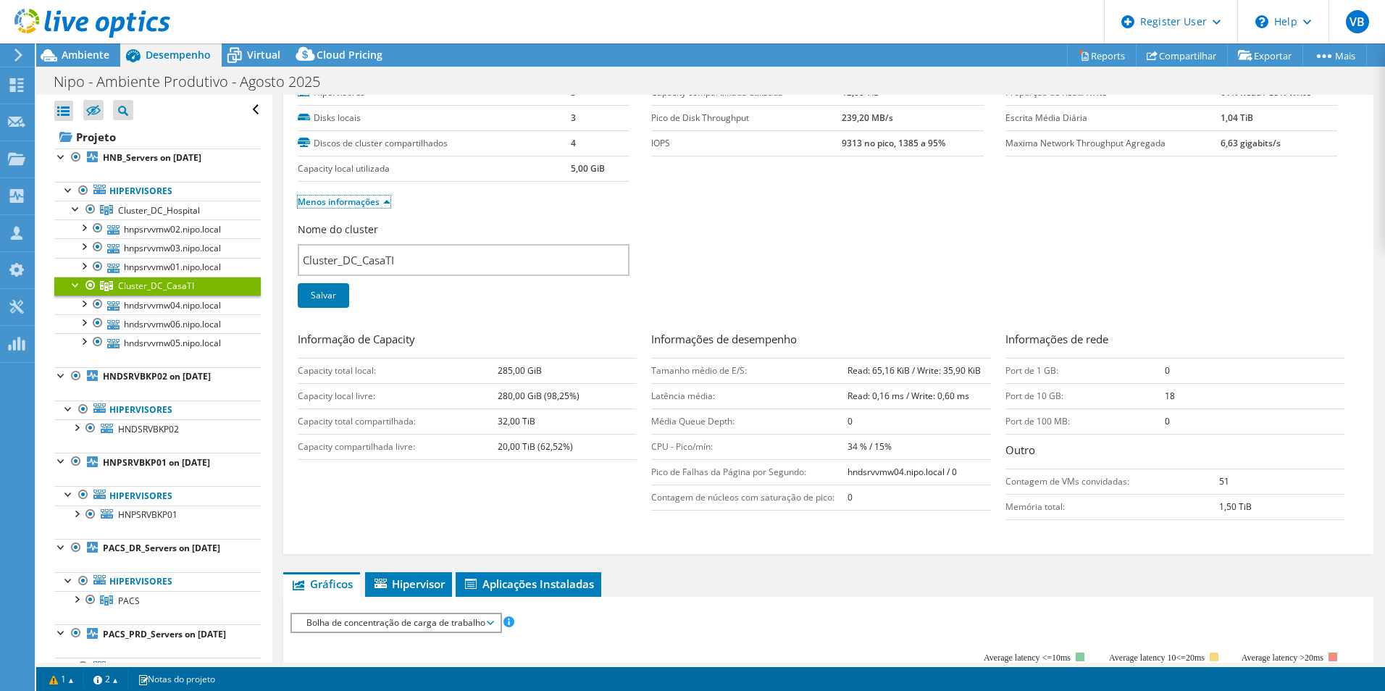
scroll to position [0, 0]
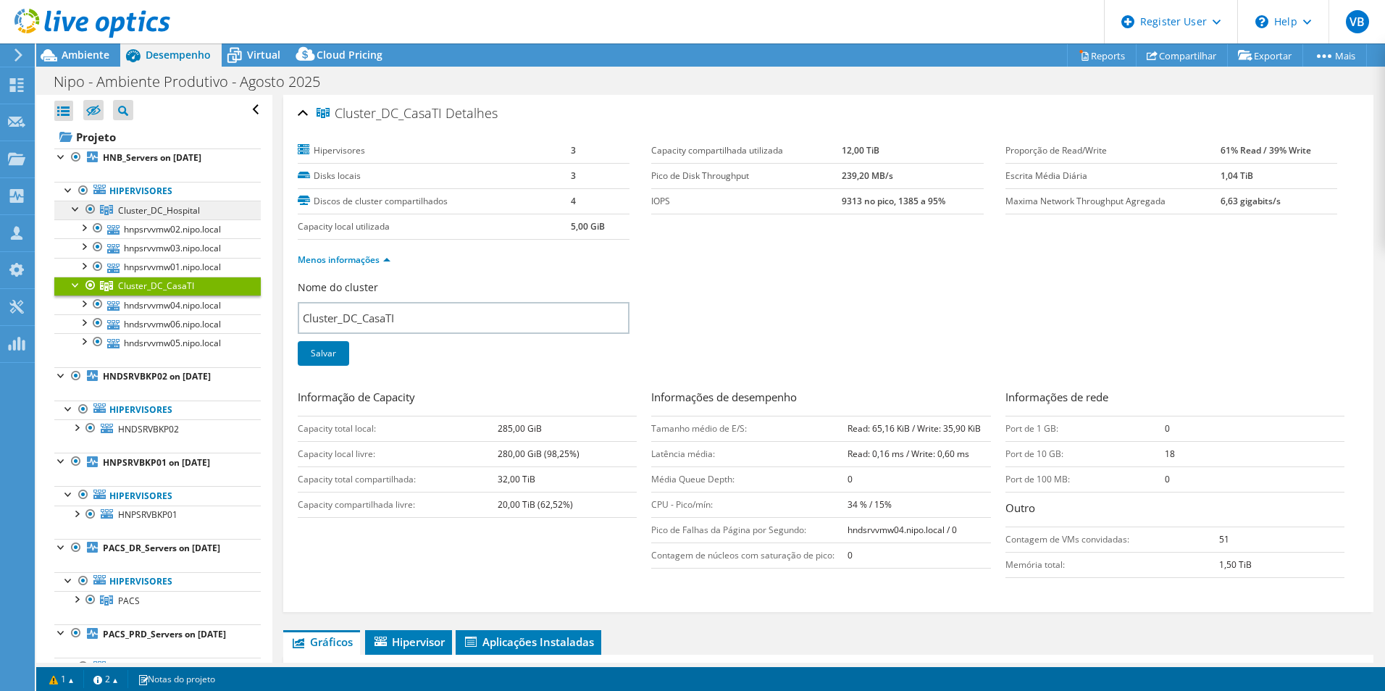
click at [154, 217] on link "Cluster_DC_Hospital" at bounding box center [157, 210] width 206 height 19
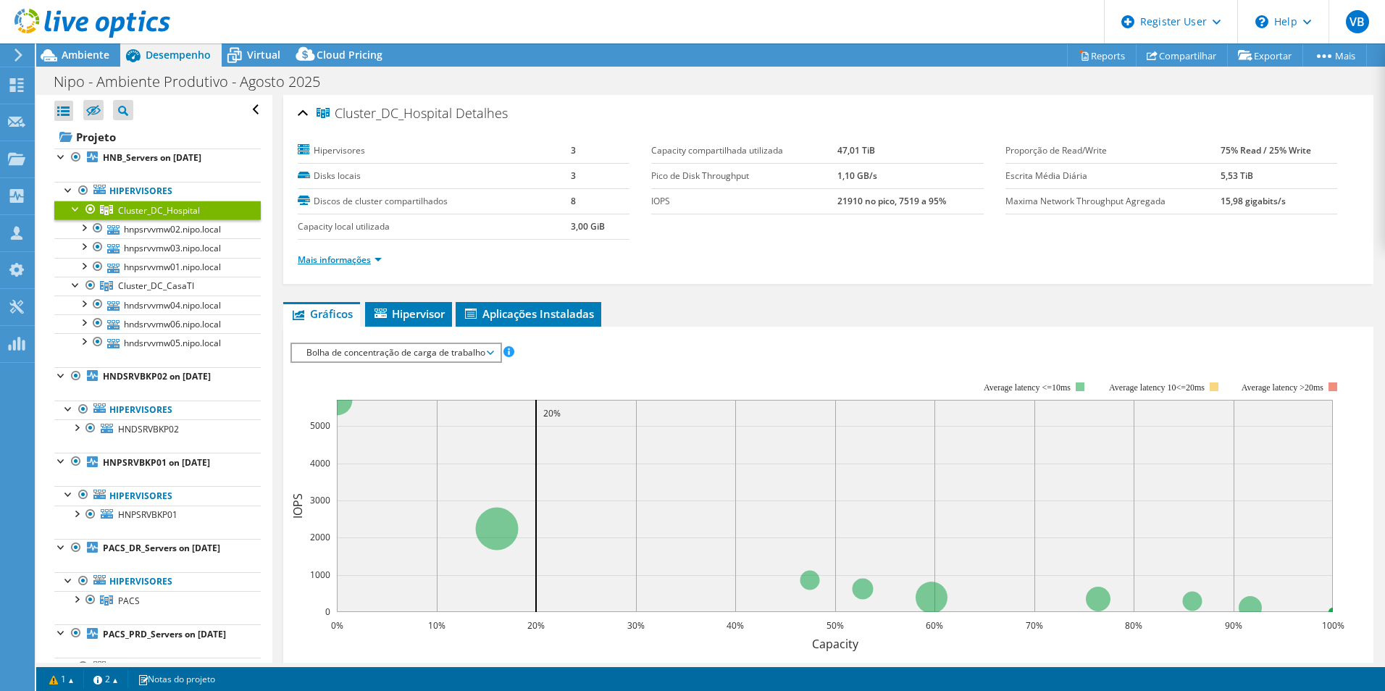
click at [378, 259] on link "Mais informações" at bounding box center [340, 259] width 84 height 12
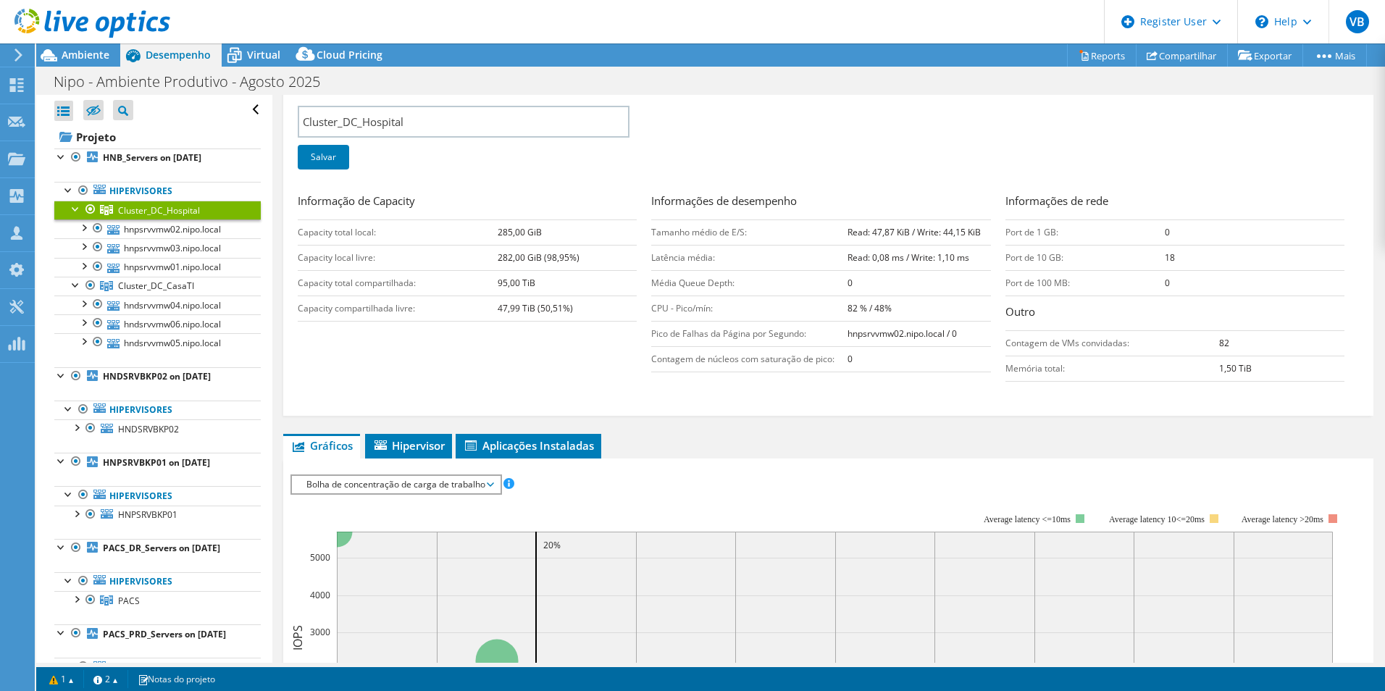
scroll to position [197, 0]
click at [423, 448] on span "Hipervisor" at bounding box center [408, 444] width 72 height 14
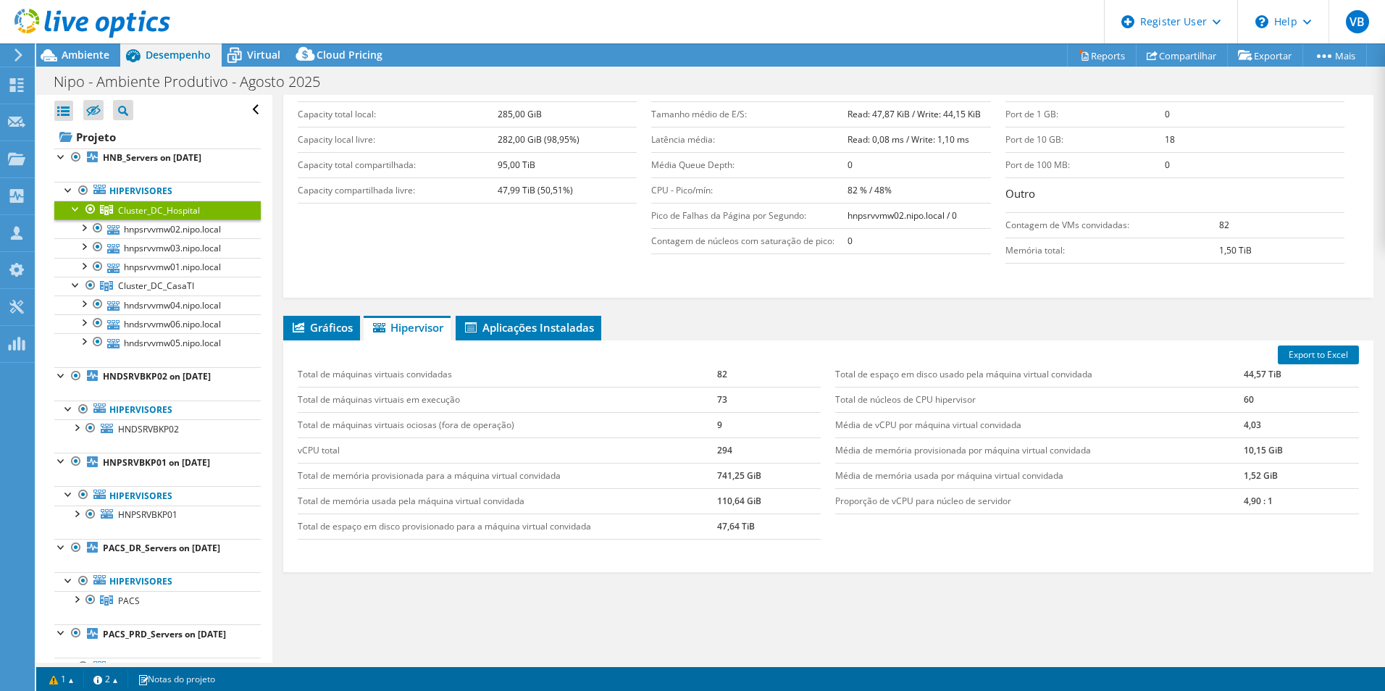
scroll to position [315, 0]
click at [322, 335] on li "Gráficos" at bounding box center [321, 327] width 77 height 25
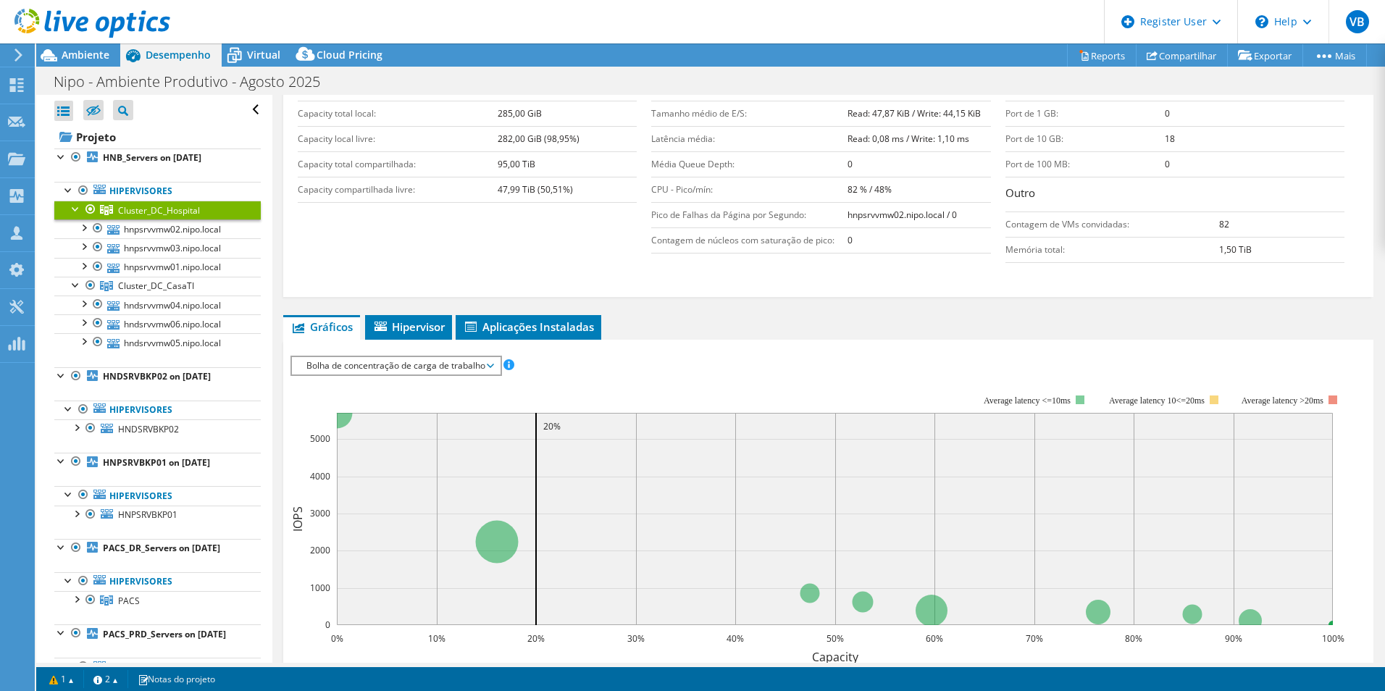
click at [406, 373] on span "Bolha de concentração de carga de trabalho" at bounding box center [395, 365] width 193 height 17
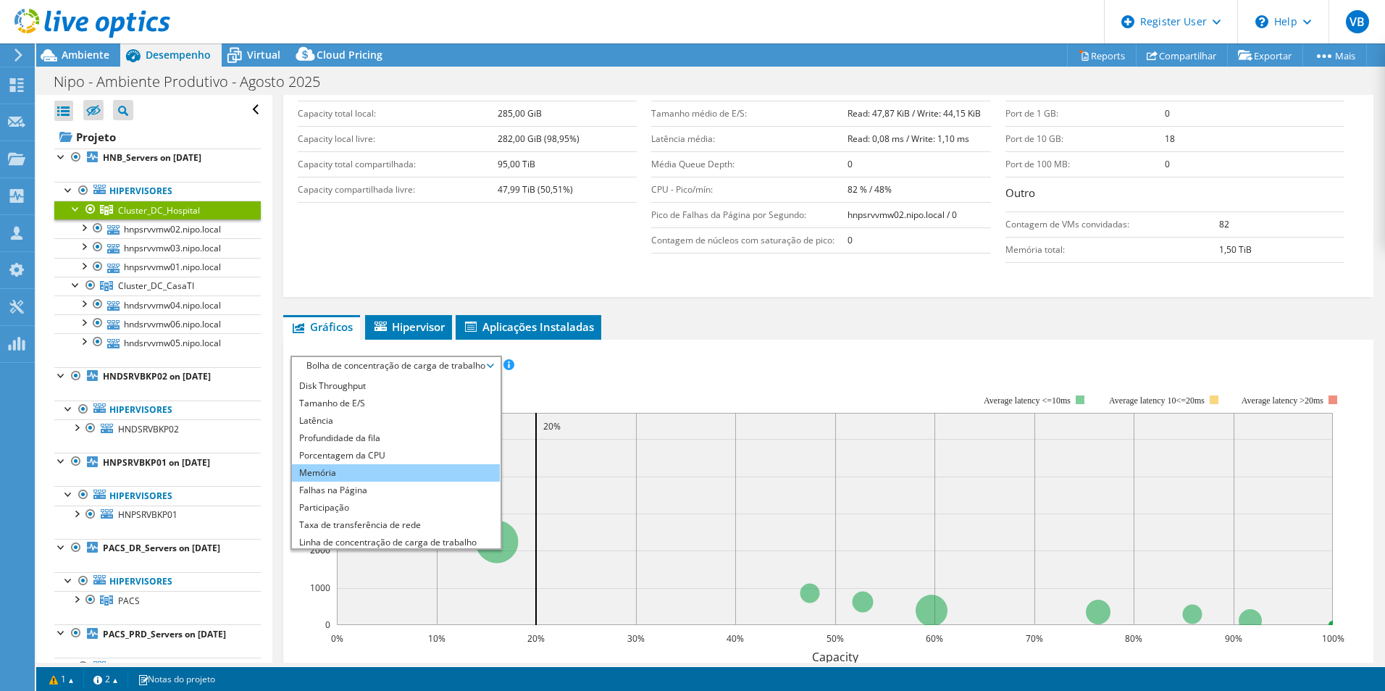
scroll to position [0, 0]
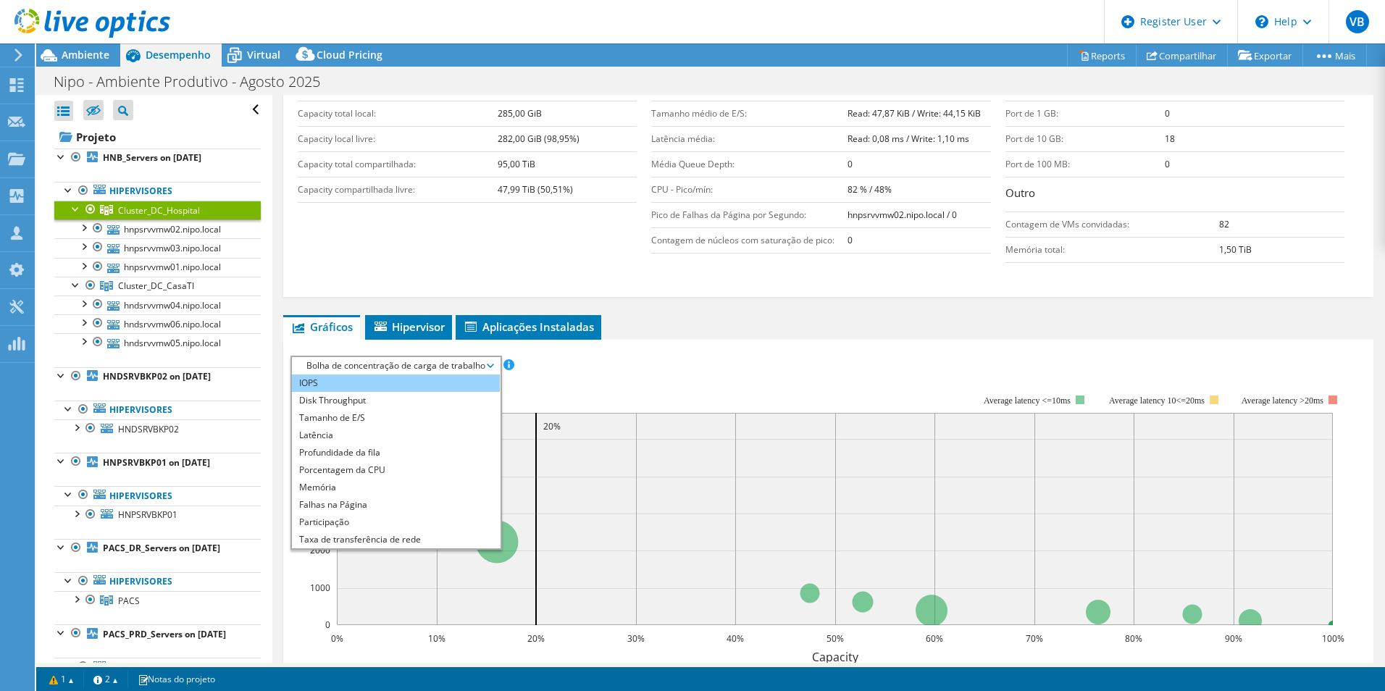
click at [369, 379] on li "IOPS" at bounding box center [396, 382] width 208 height 17
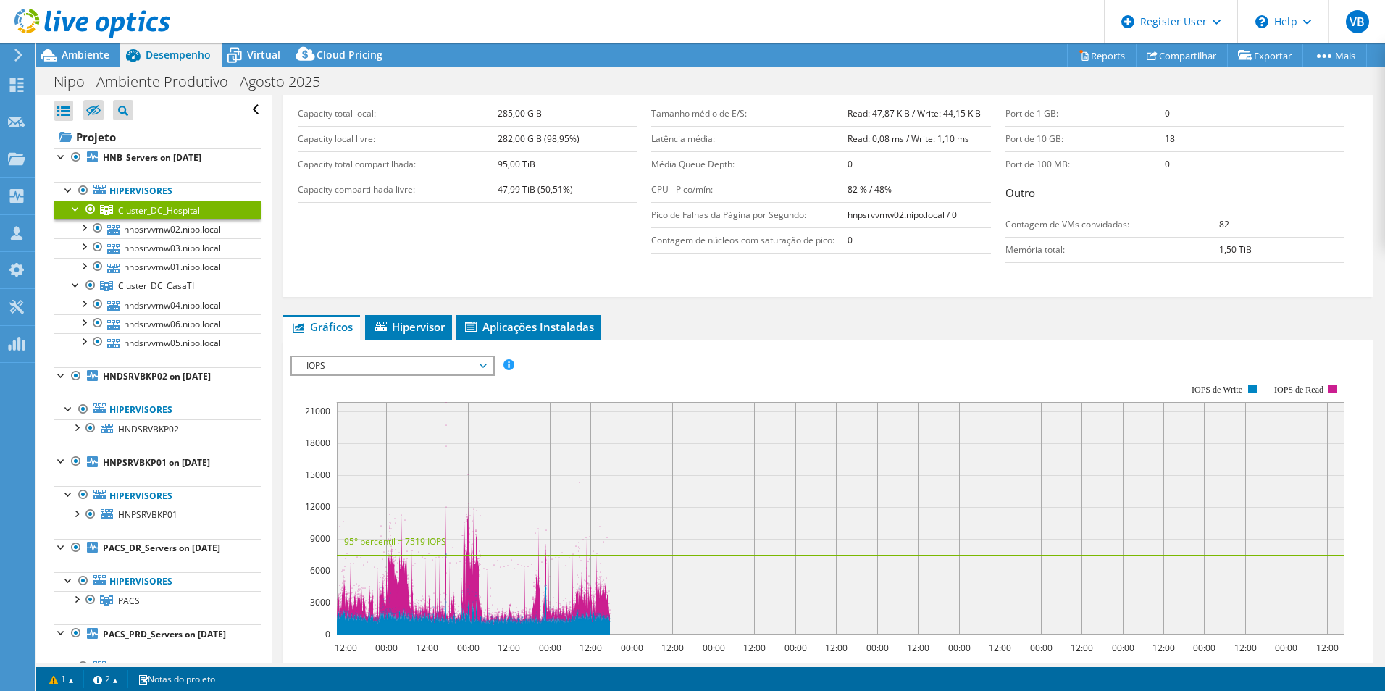
scroll to position [359, 0]
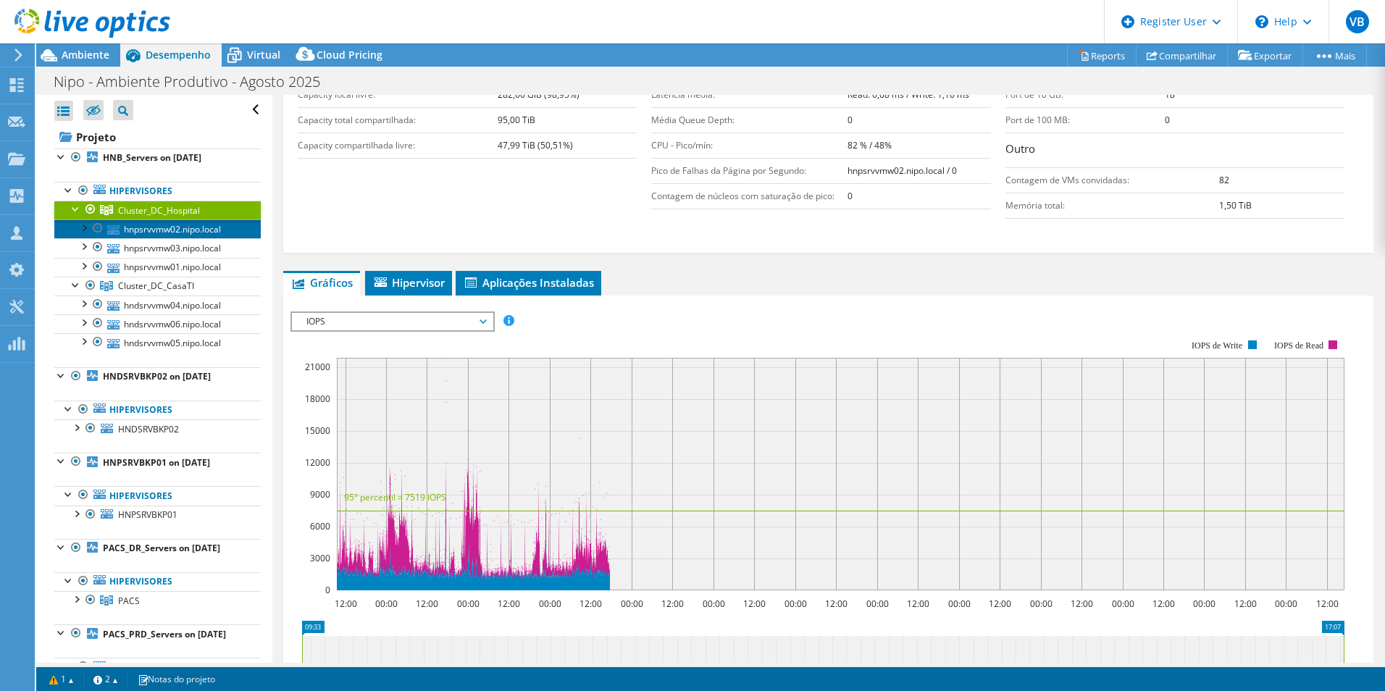
click at [163, 237] on link "hnpsrvvmw02.nipo.local" at bounding box center [157, 228] width 206 height 19
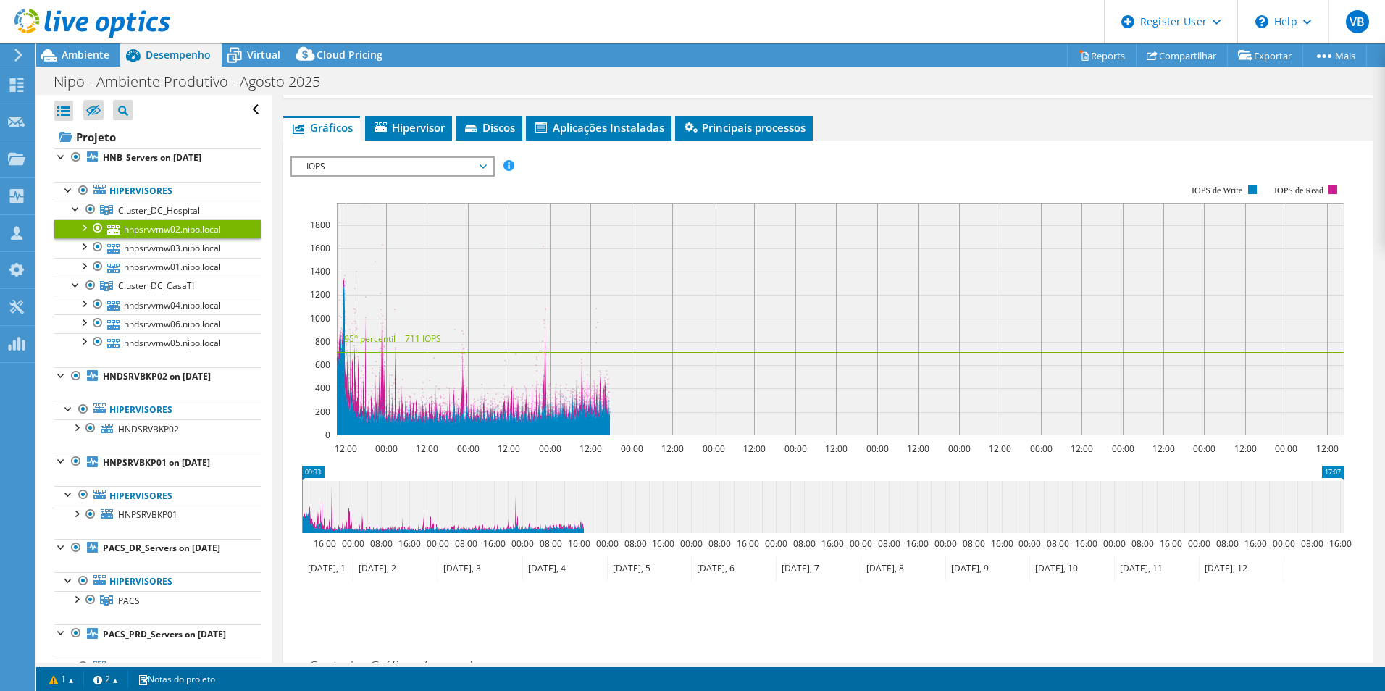
scroll to position [175, 0]
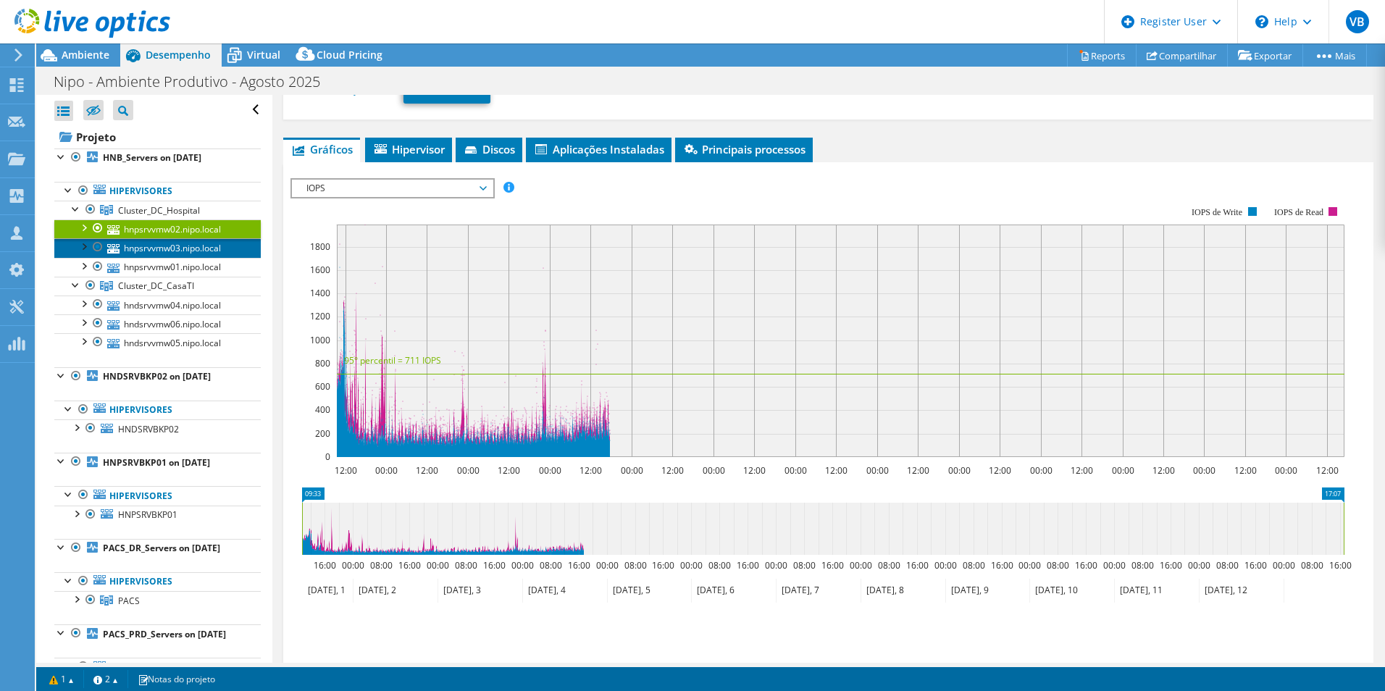
click at [196, 252] on link "hnpsrvvmw03.nipo.local" at bounding box center [157, 247] width 206 height 19
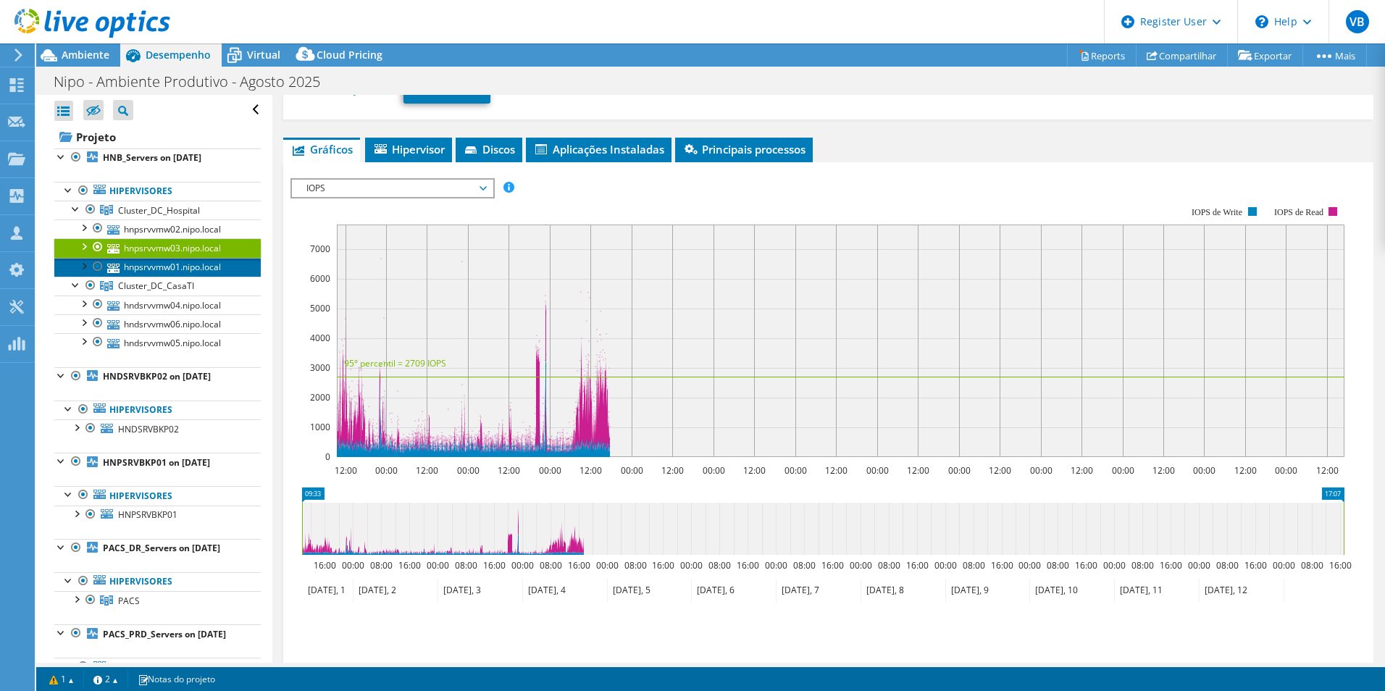
click at [192, 264] on link "hnpsrvvmw01.nipo.local" at bounding box center [157, 267] width 206 height 19
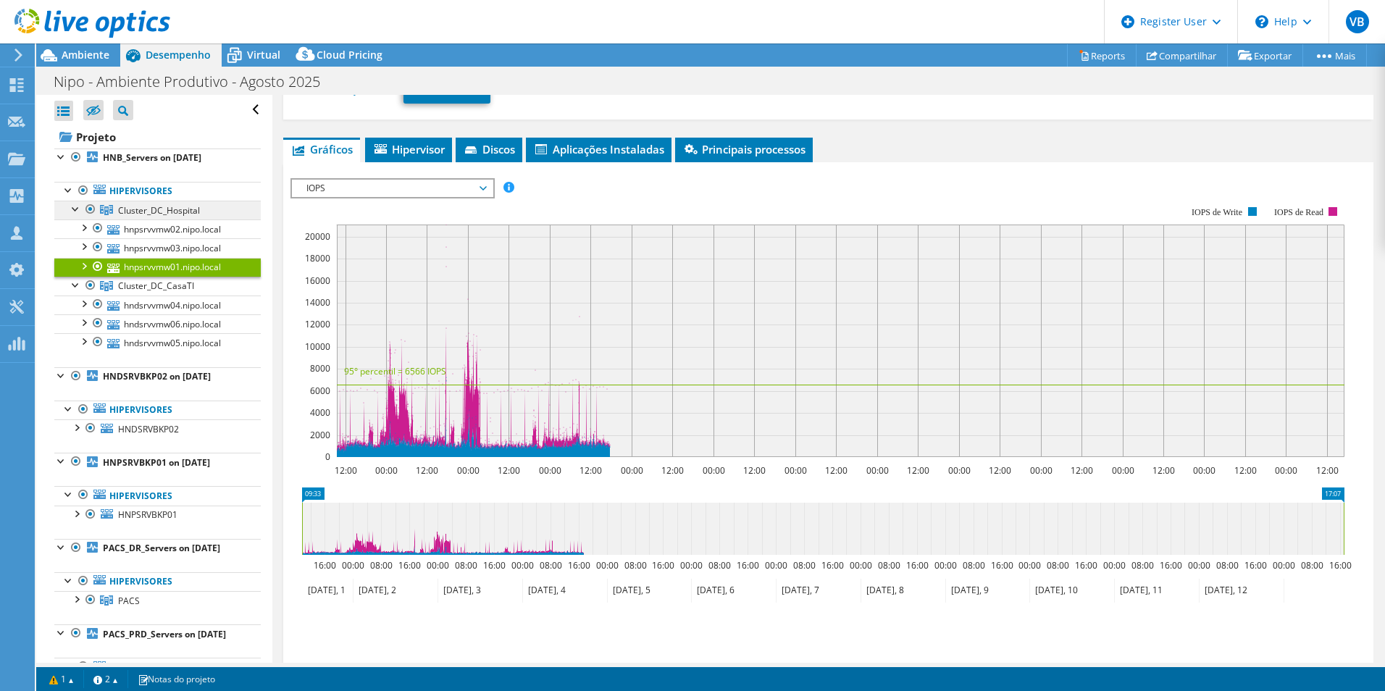
click at [172, 207] on span "Cluster_DC_Hospital" at bounding box center [159, 210] width 82 height 12
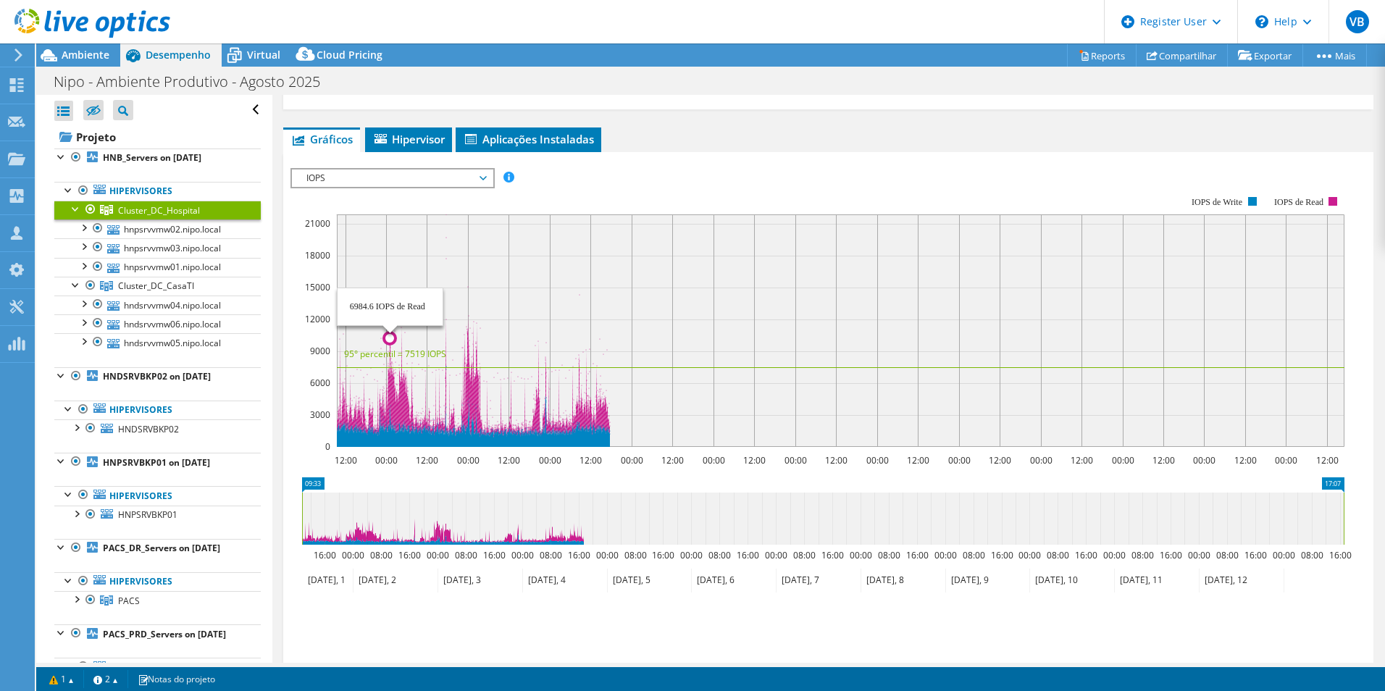
click at [389, 337] on circle at bounding box center [390, 338] width 12 height 12
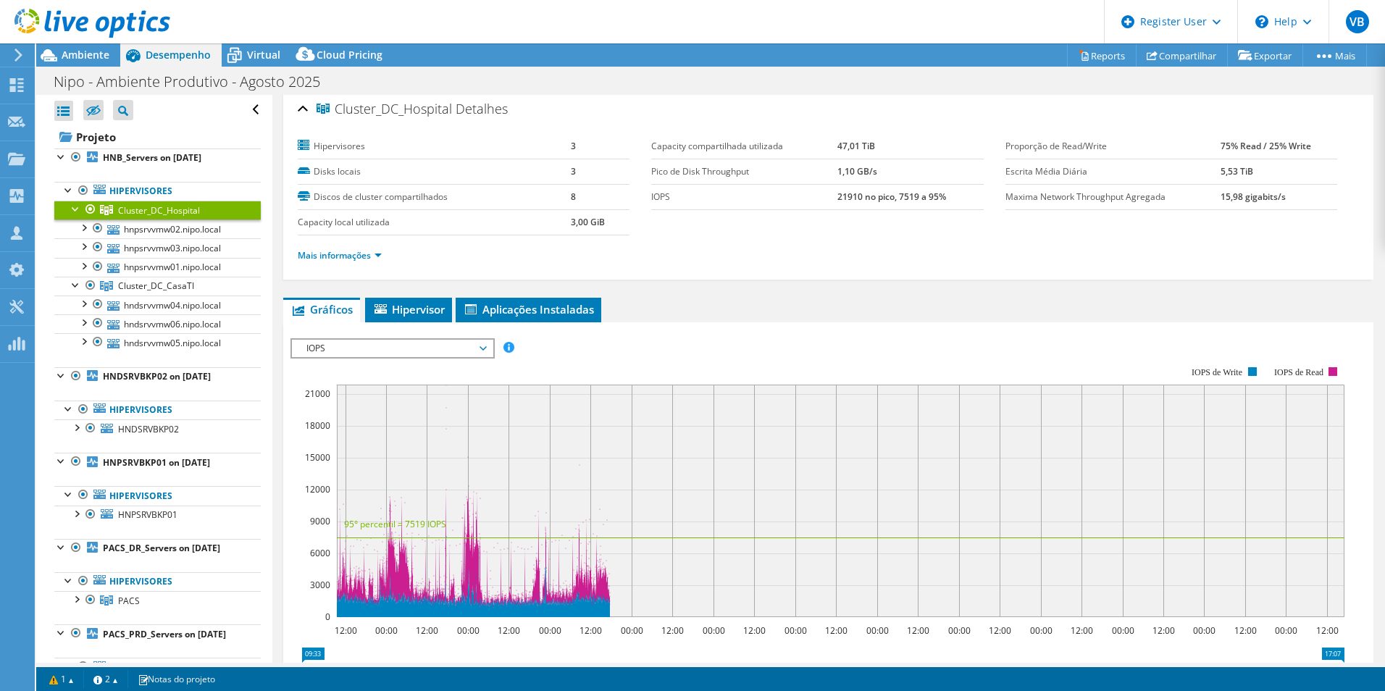
scroll to position [0, 0]
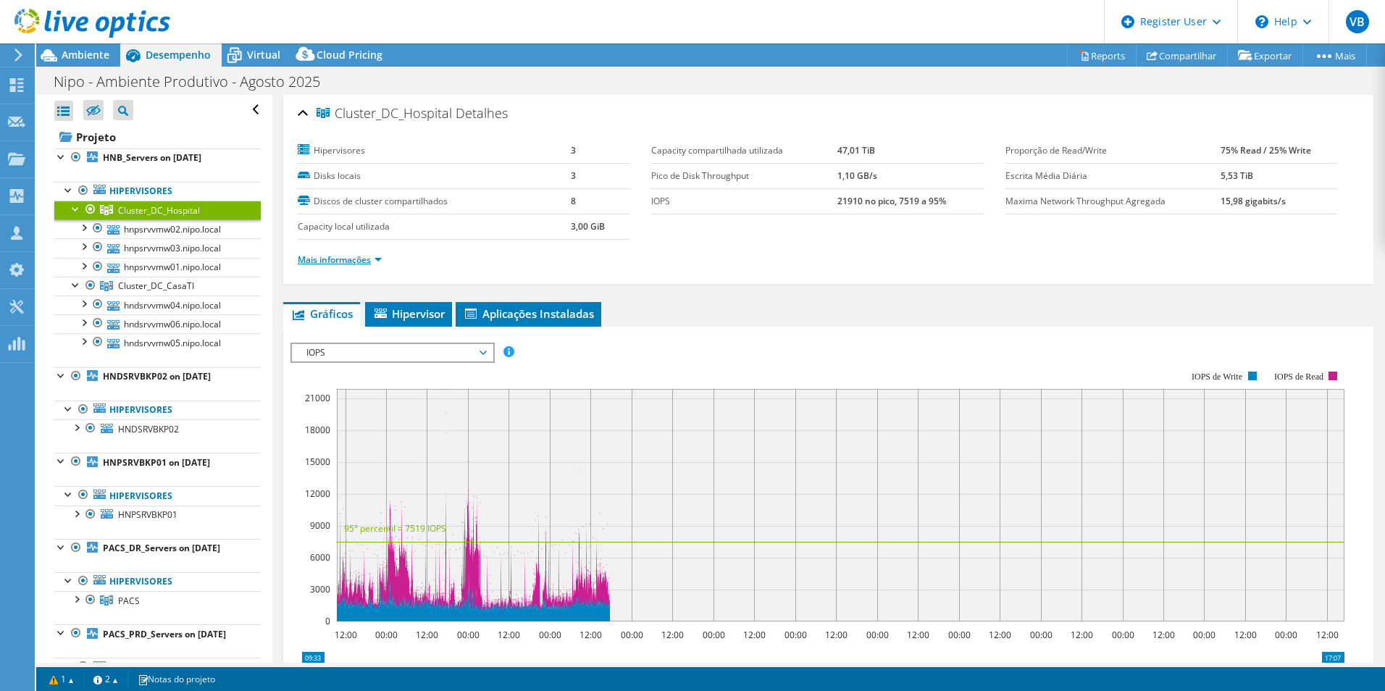
click at [364, 256] on link "Mais informações" at bounding box center [340, 259] width 84 height 12
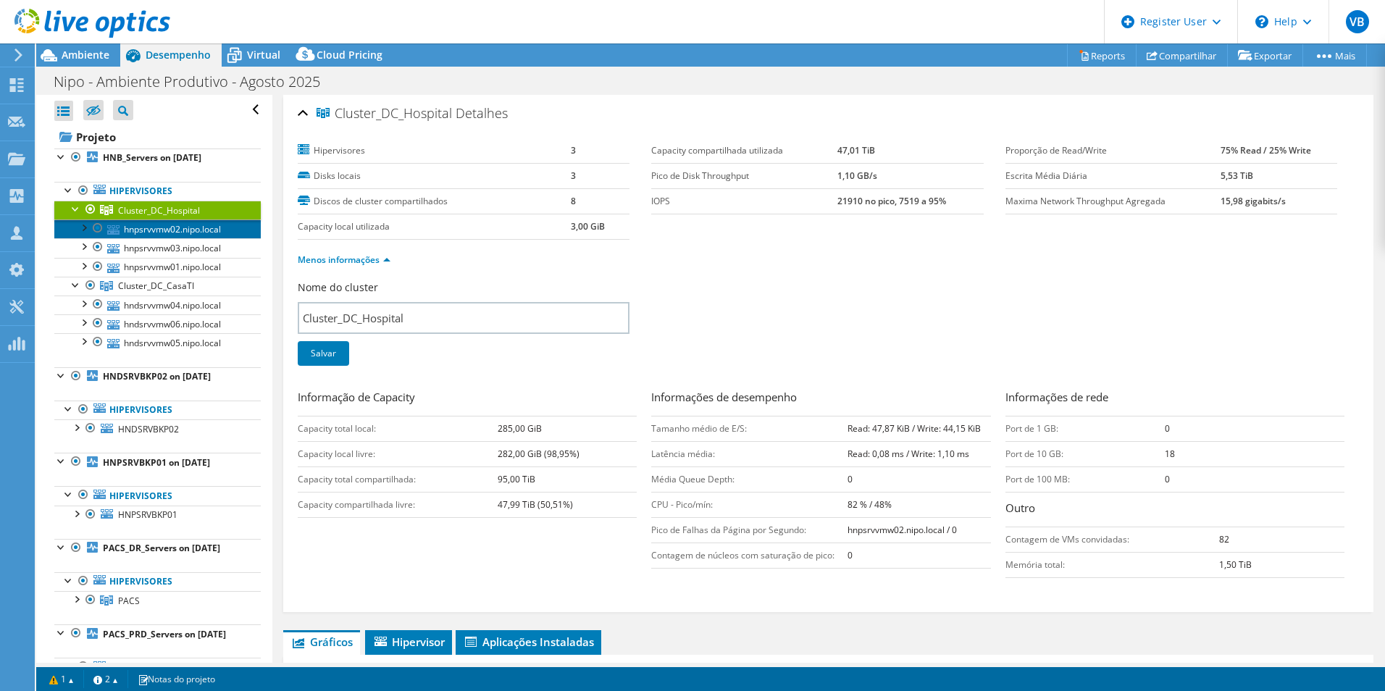
click at [141, 234] on link "hnpsrvvmw02.nipo.local" at bounding box center [157, 228] width 206 height 19
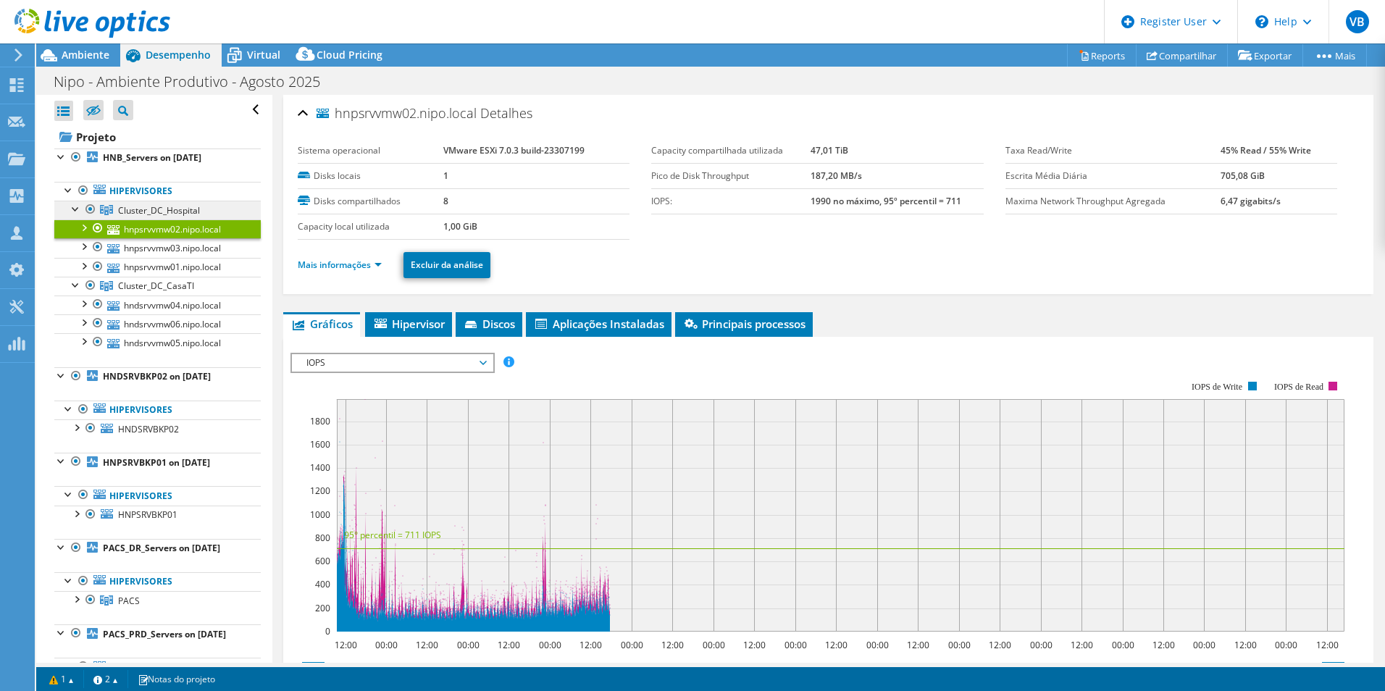
click at [141, 211] on span "Cluster_DC_Hospital" at bounding box center [159, 210] width 82 height 12
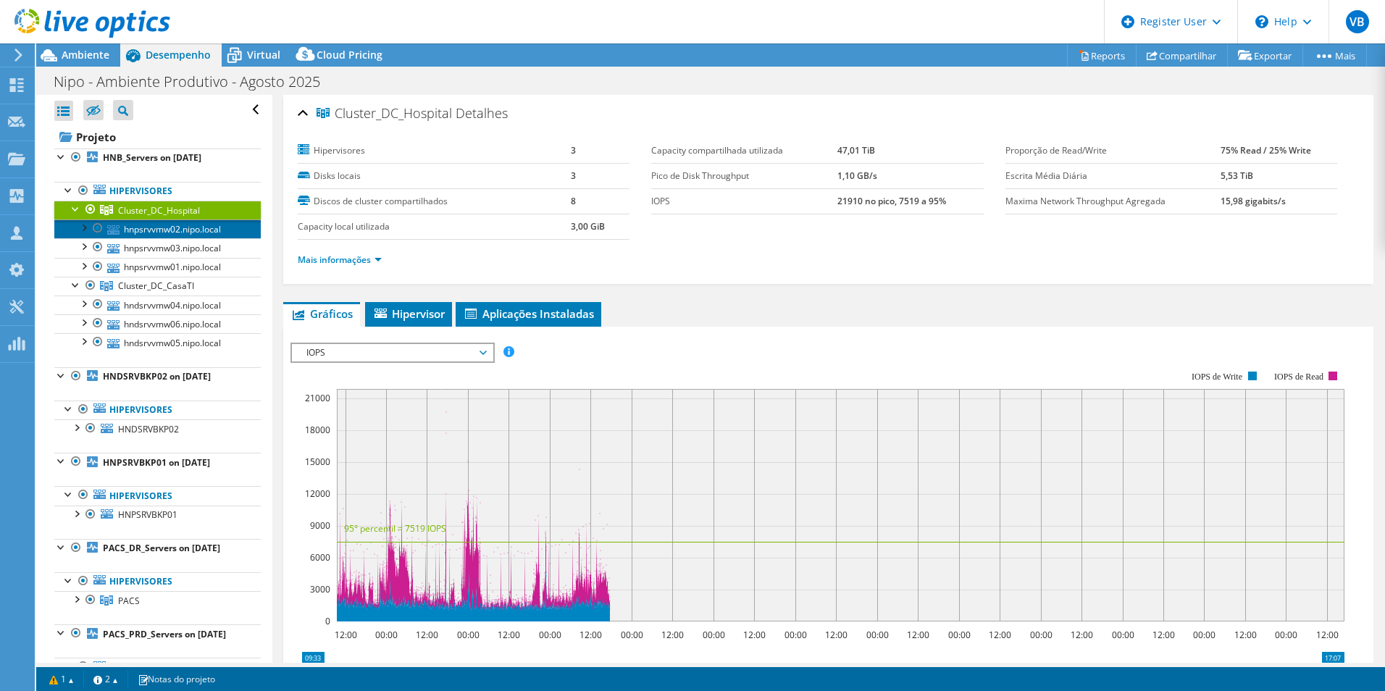
click at [144, 230] on link "hnpsrvvmw02.nipo.local" at bounding box center [157, 228] width 206 height 19
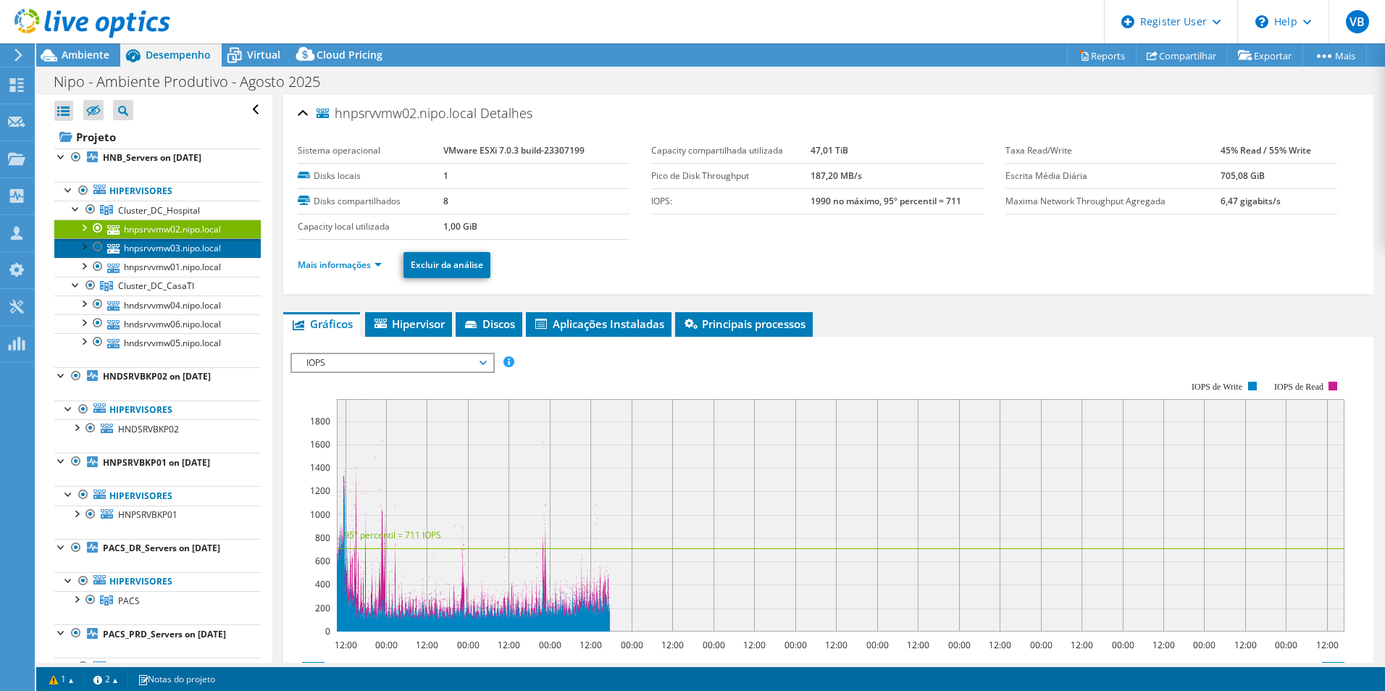
click at [146, 243] on link "hnpsrvvmw03.nipo.local" at bounding box center [157, 247] width 206 height 19
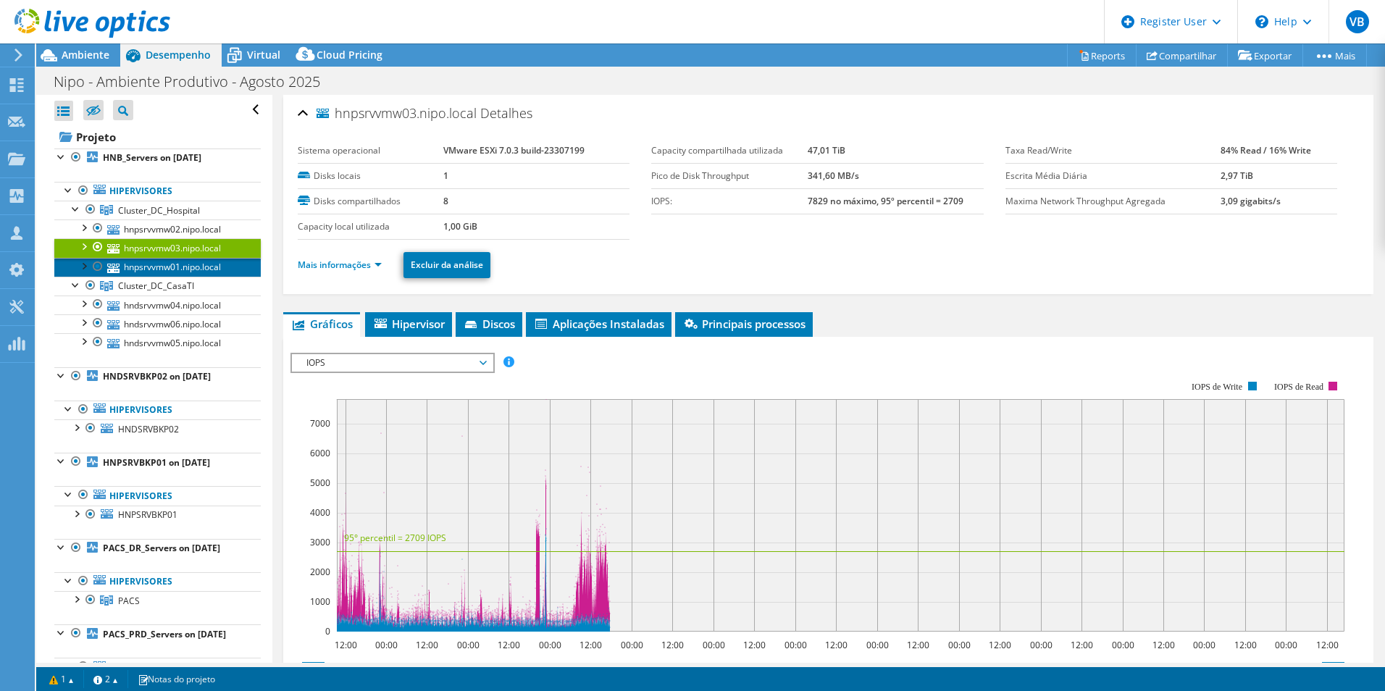
click at [151, 268] on link "hnpsrvvmw01.nipo.local" at bounding box center [157, 267] width 206 height 19
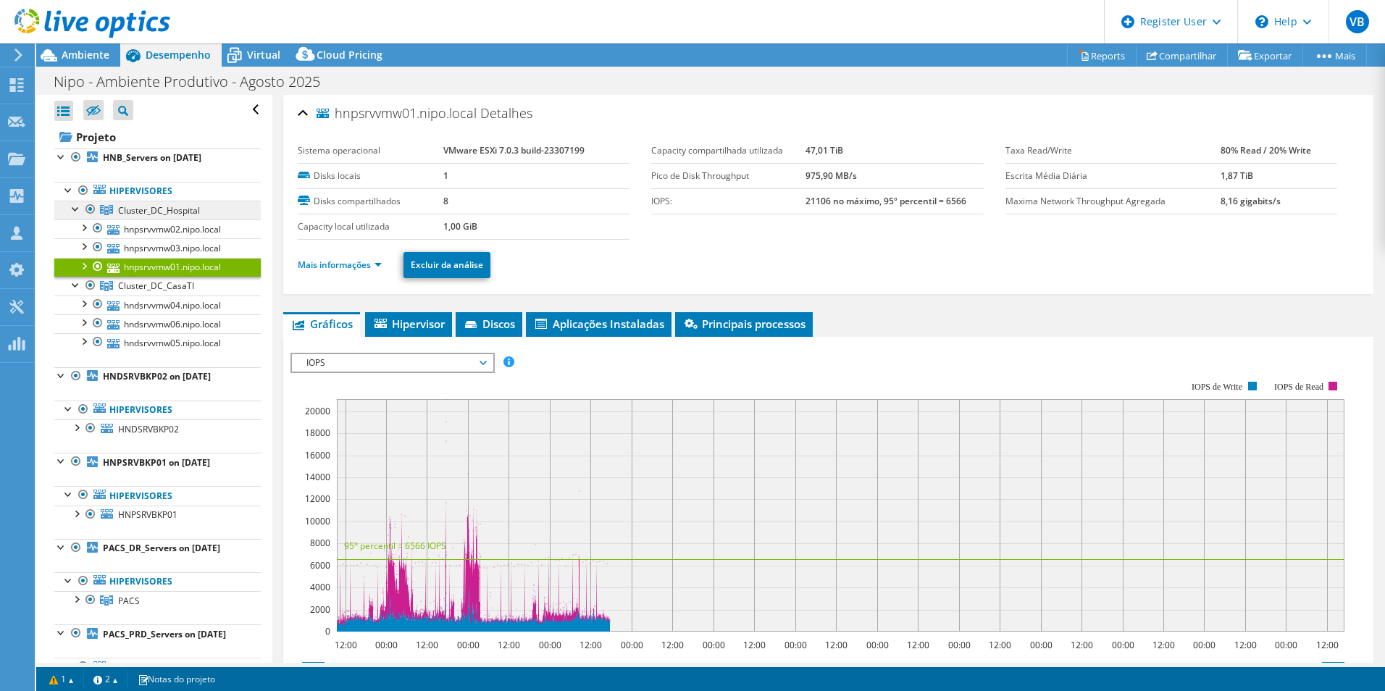
click at [151, 209] on span "Cluster_DC_Hospital" at bounding box center [159, 210] width 82 height 12
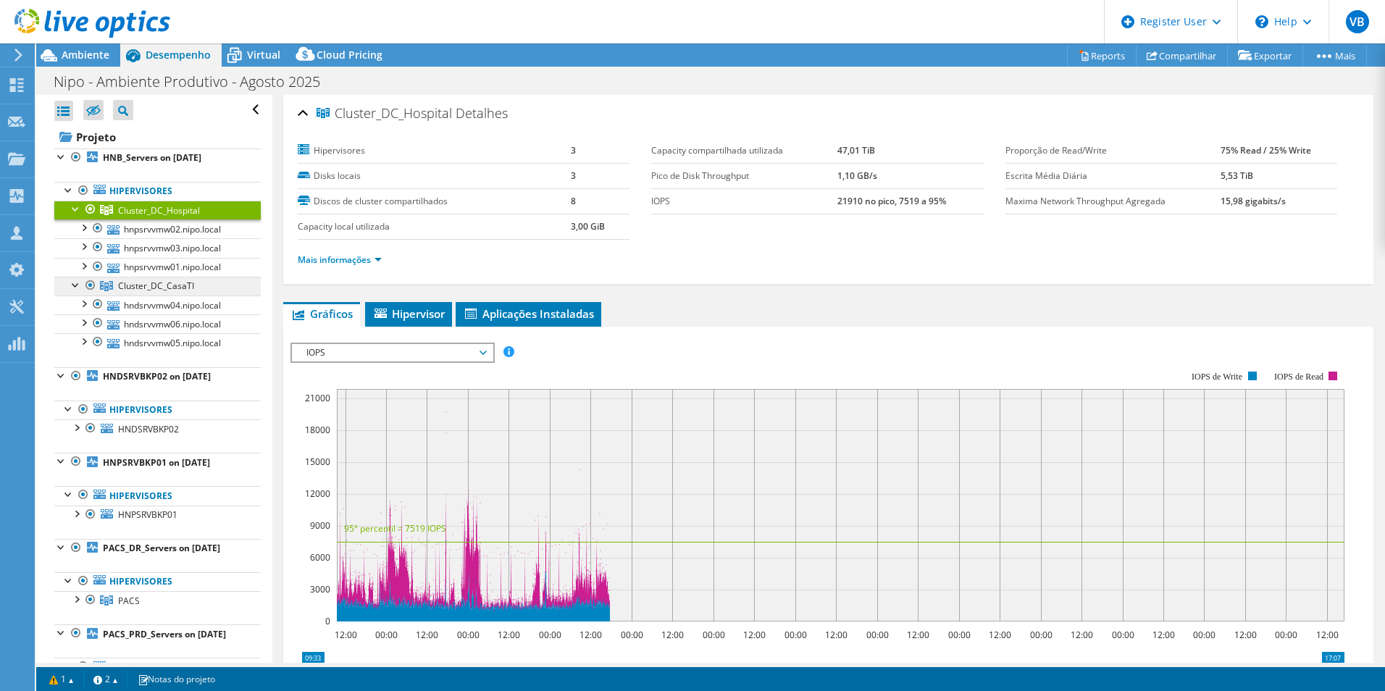
click at [183, 217] on span "Cluster_DC_CasaTI" at bounding box center [159, 210] width 82 height 12
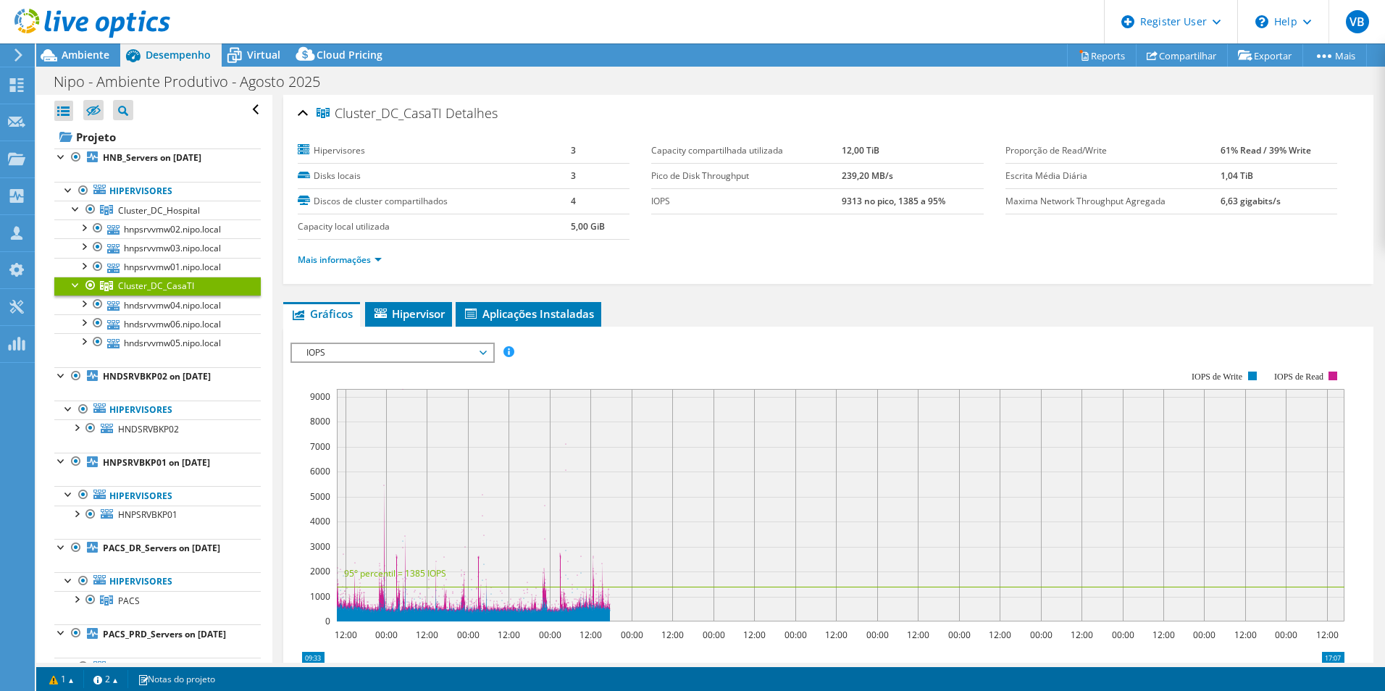
click at [385, 256] on li "Mais informações" at bounding box center [344, 260] width 93 height 16
click at [374, 262] on link "Mais informações" at bounding box center [340, 259] width 84 height 12
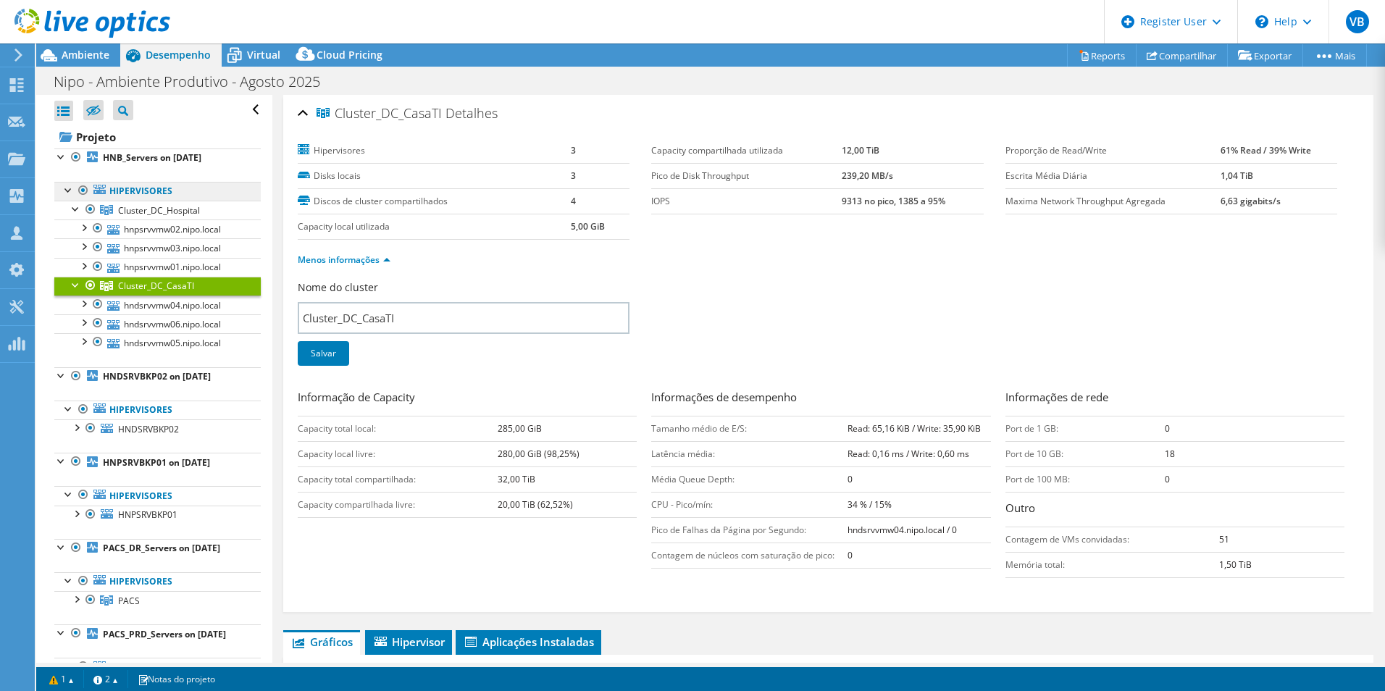
click at [174, 190] on link "Hipervisores" at bounding box center [157, 191] width 206 height 19
click at [147, 192] on link "Hipervisores" at bounding box center [157, 191] width 206 height 19
click at [150, 209] on span "Cluster_DC_Hospital" at bounding box center [159, 210] width 82 height 12
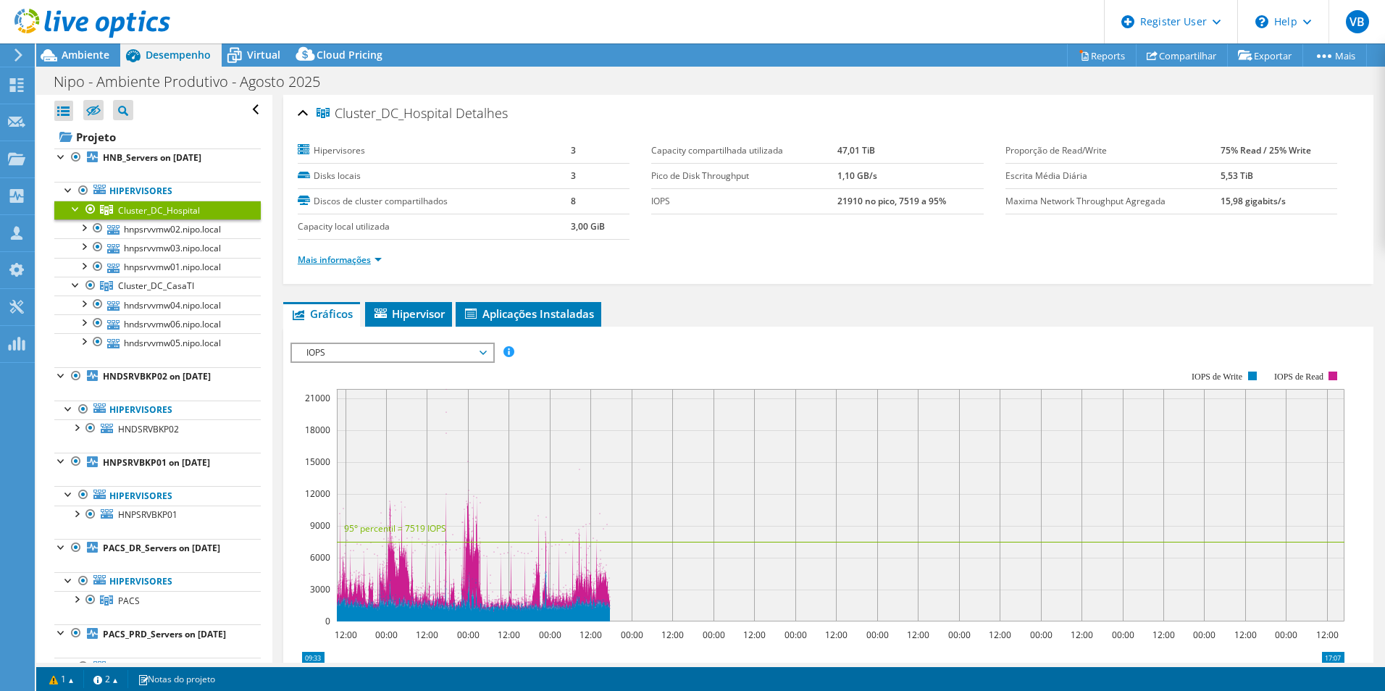
click at [376, 259] on link "Mais informações" at bounding box center [340, 259] width 84 height 12
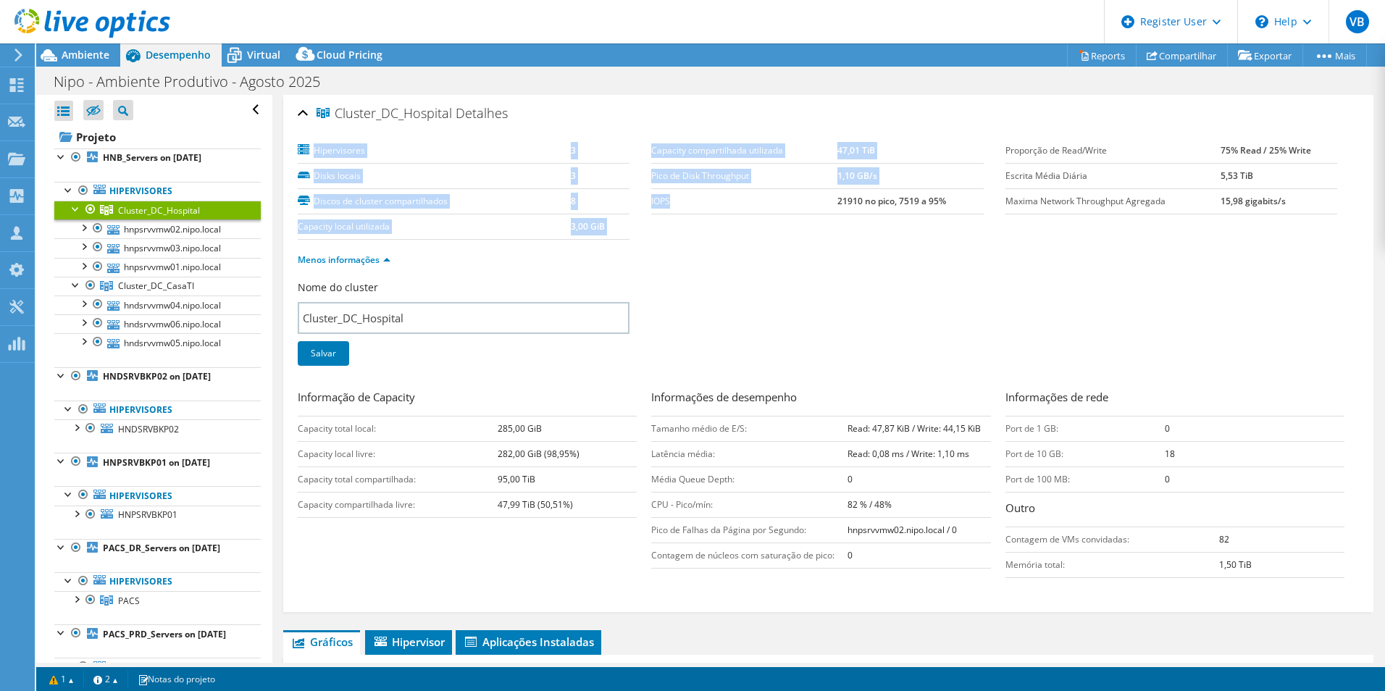
drag, startPoint x: 645, startPoint y: 206, endPoint x: 766, endPoint y: 205, distance: 120.9
click at [766, 205] on section "Hipervisores 3 Disks locais 3 Discos de cluster compartilhados 8 Capacity local…" at bounding box center [652, 188] width 708 height 101
drag, startPoint x: 766, startPoint y: 205, endPoint x: 774, endPoint y: 230, distance: 25.9
click at [773, 230] on section "Hipervisores 3 Disks locais 3 Discos de cluster compartilhados 8 Capacity local…" at bounding box center [652, 188] width 708 height 101
drag, startPoint x: 949, startPoint y: 203, endPoint x: 647, endPoint y: 205, distance: 302.0
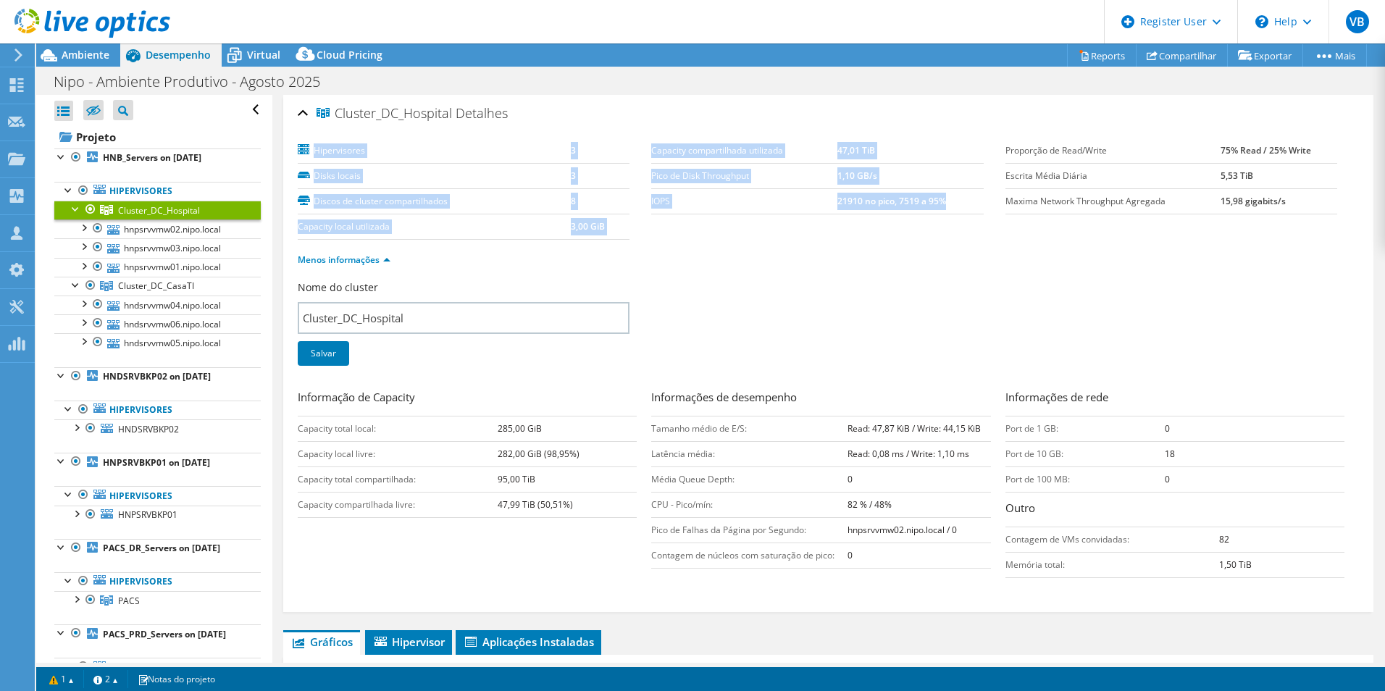
click at [647, 205] on section "Hipervisores 3 Disks locais 3 Discos de cluster compartilhados 8 Capacity local…" at bounding box center [652, 188] width 708 height 101
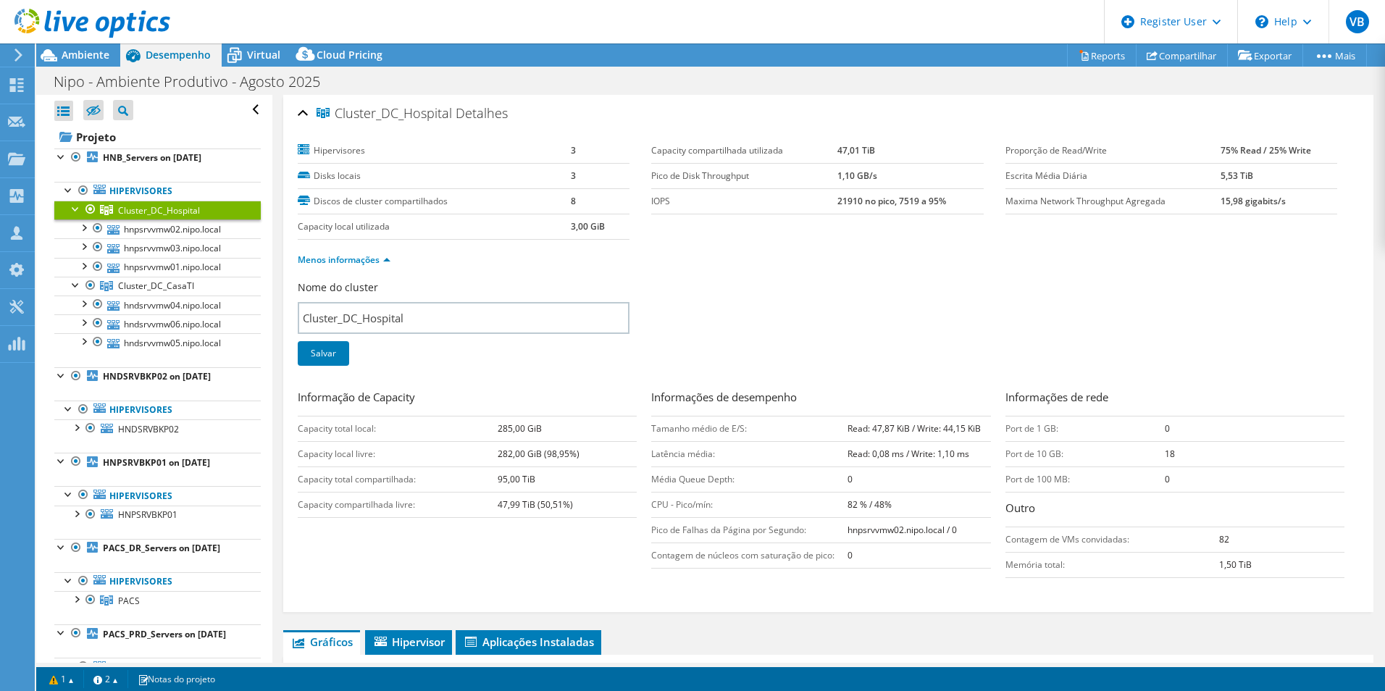
drag, startPoint x: 647, startPoint y: 205, endPoint x: 671, endPoint y: 237, distance: 39.8
click at [671, 237] on section "Hipervisores 3 Disks locais 3 Discos de cluster compartilhados 8 Capacity local…" at bounding box center [652, 188] width 708 height 101
drag, startPoint x: 942, startPoint y: 204, endPoint x: 647, endPoint y: 199, distance: 294.1
click at [651, 199] on tr "IOPS 21910 no pico, 7519 a 95%" at bounding box center [817, 200] width 332 height 25
copy tr "IOPS 21910 no pico, 7519 a 95%"
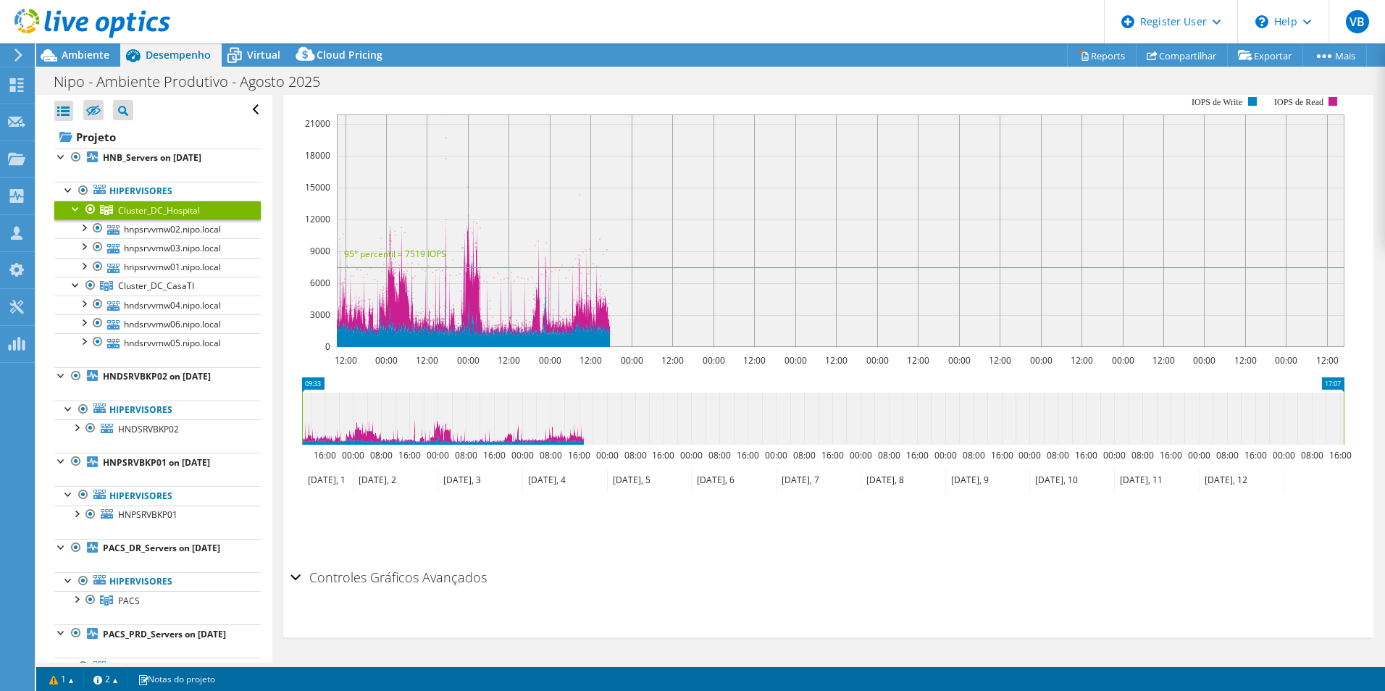
scroll to position [264, 0]
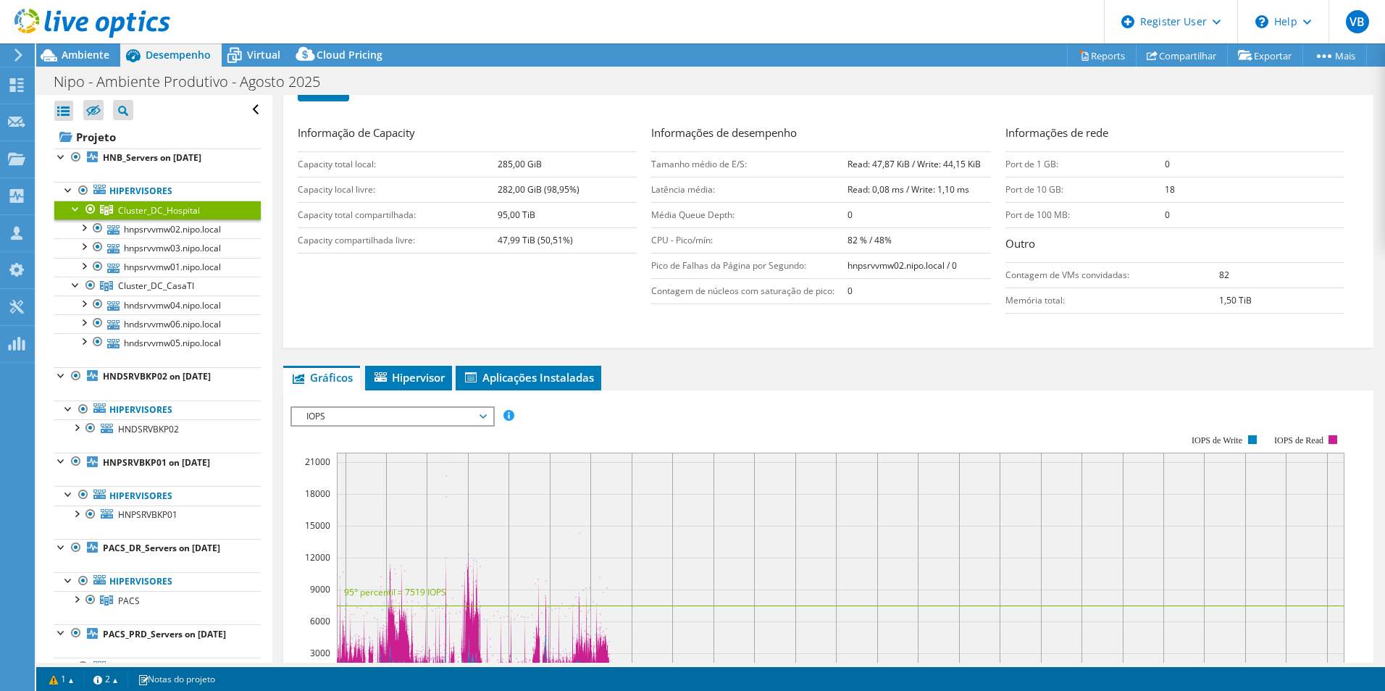
click at [406, 413] on span "IOPS" at bounding box center [392, 416] width 186 height 17
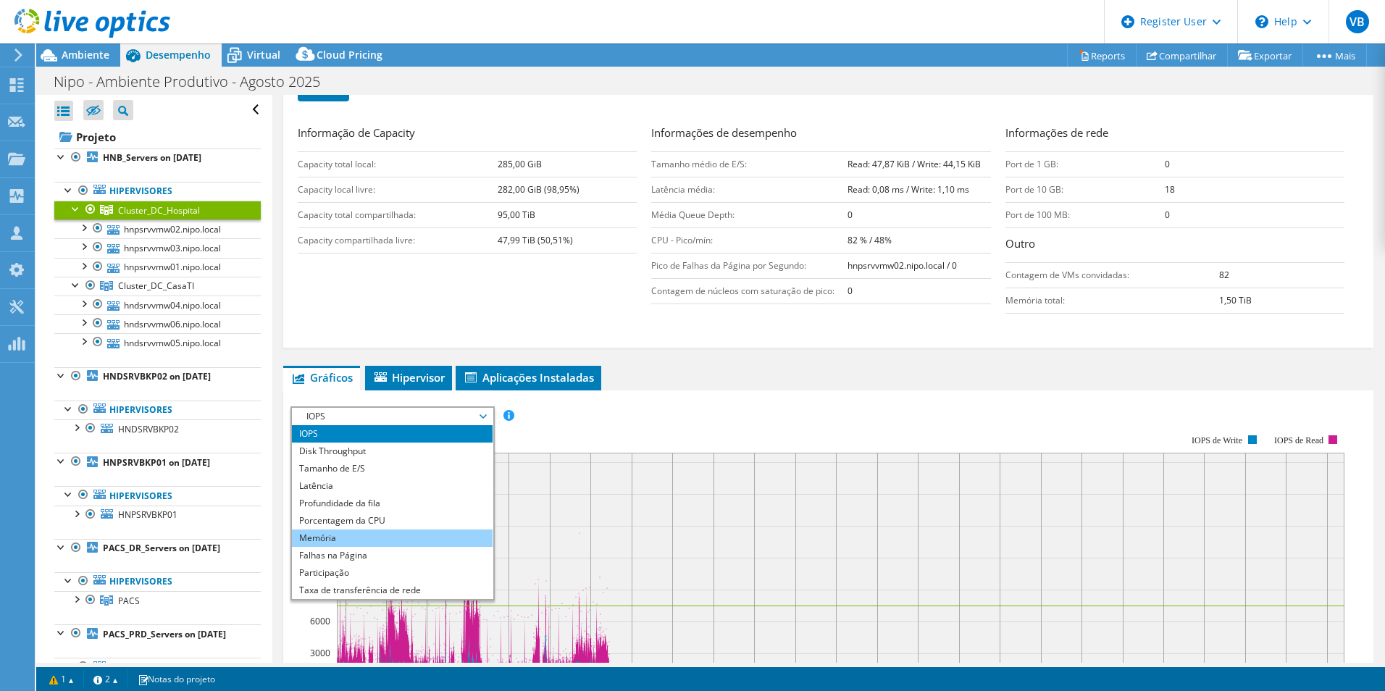
click at [353, 532] on li "Memória" at bounding box center [392, 537] width 201 height 17
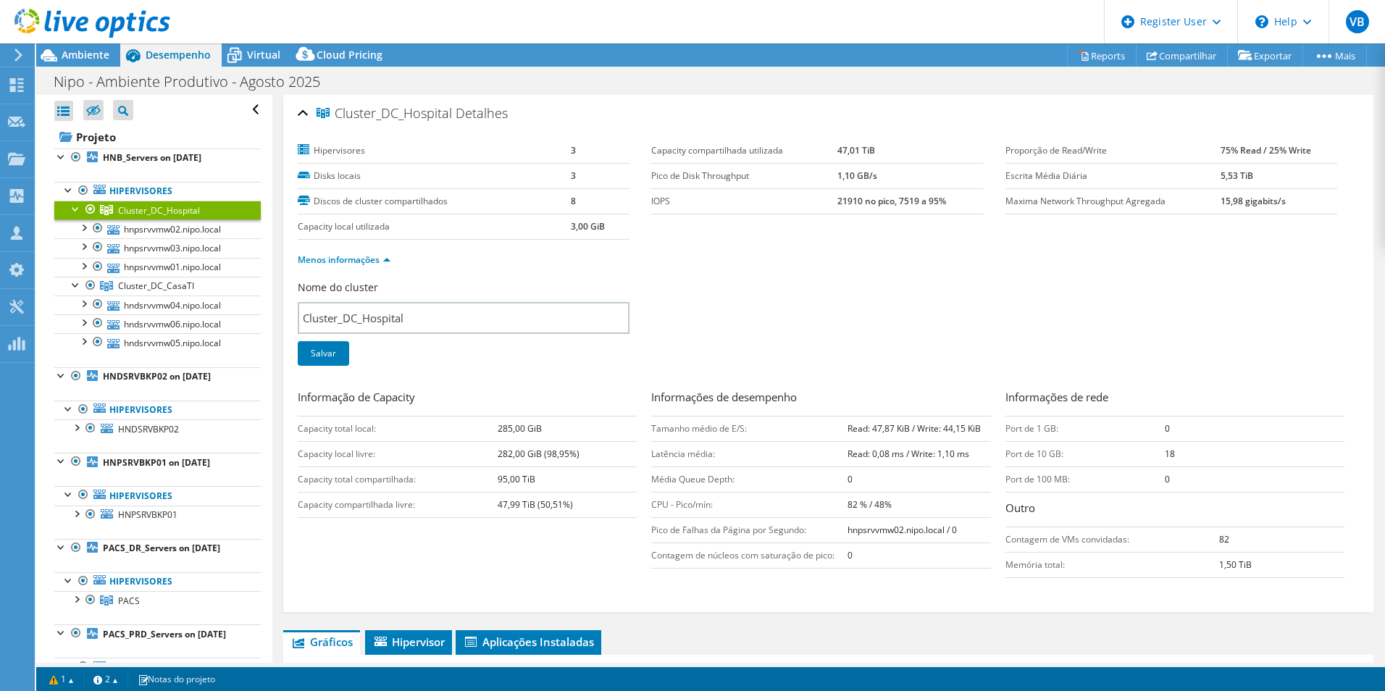
scroll to position [338, 0]
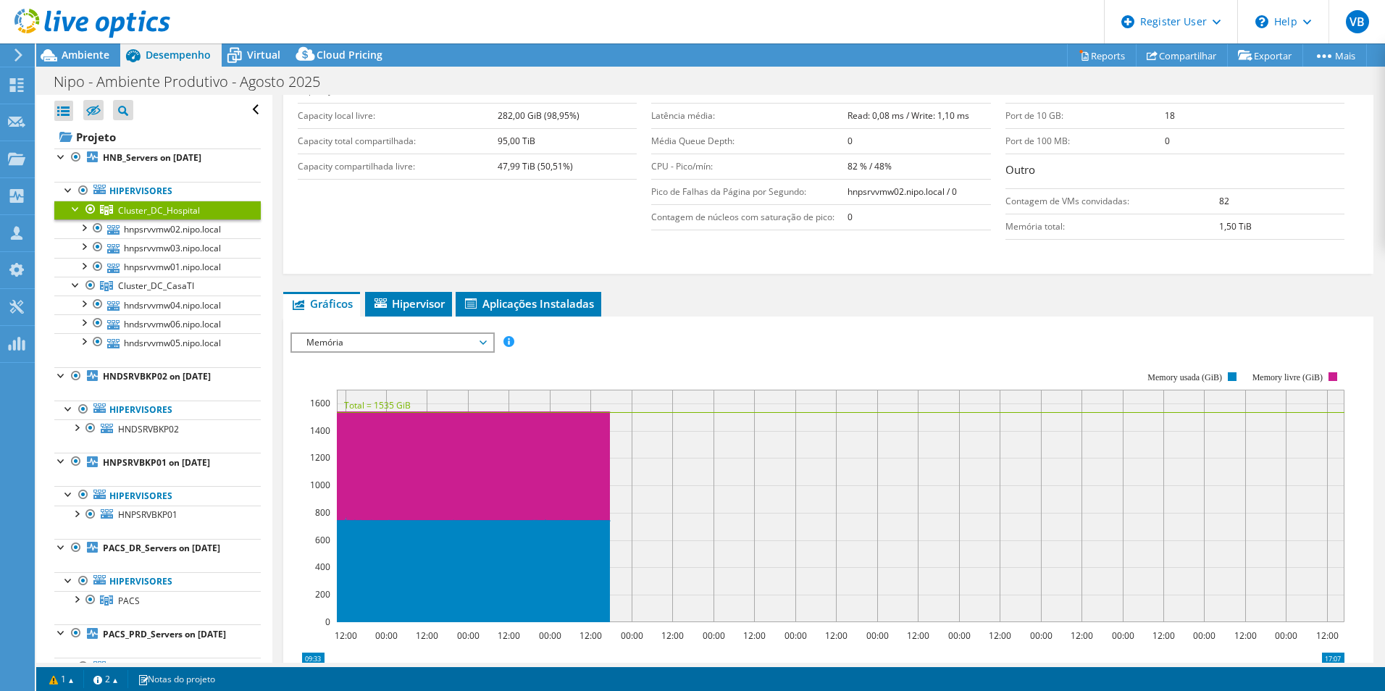
click at [404, 339] on span "Memória" at bounding box center [392, 342] width 186 height 17
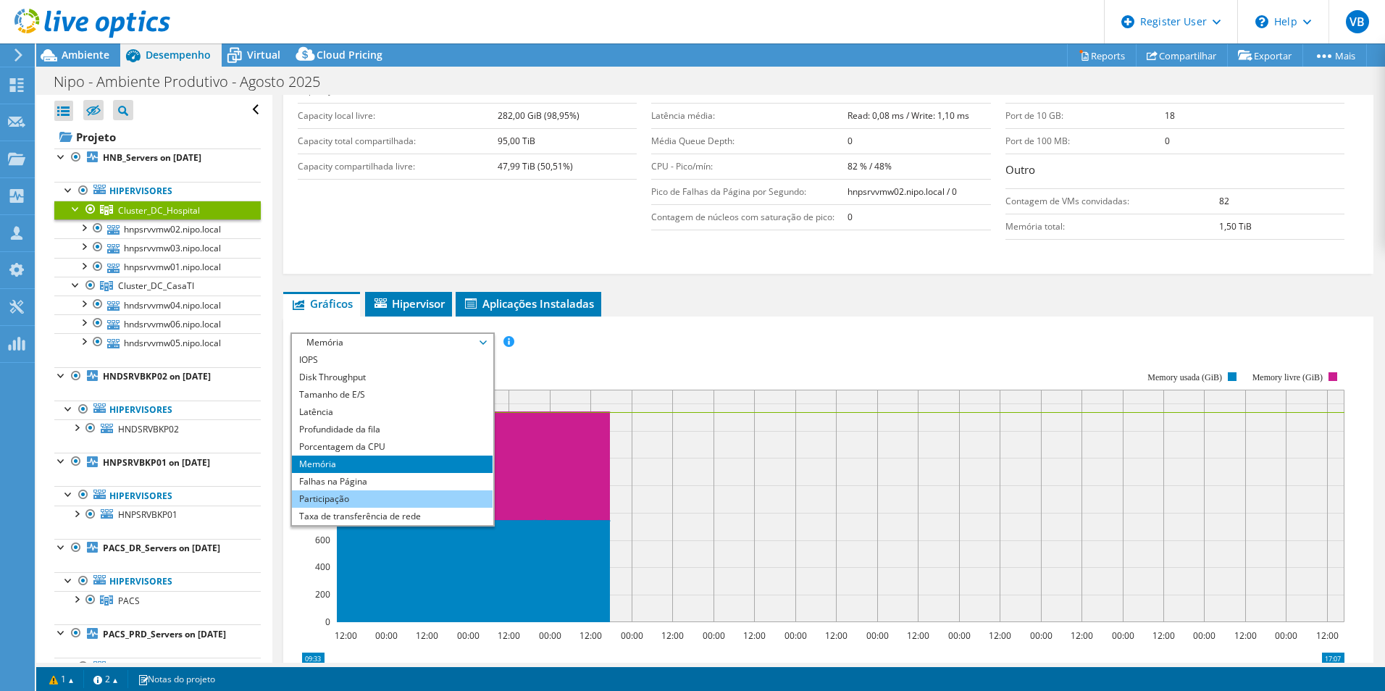
scroll to position [52, 0]
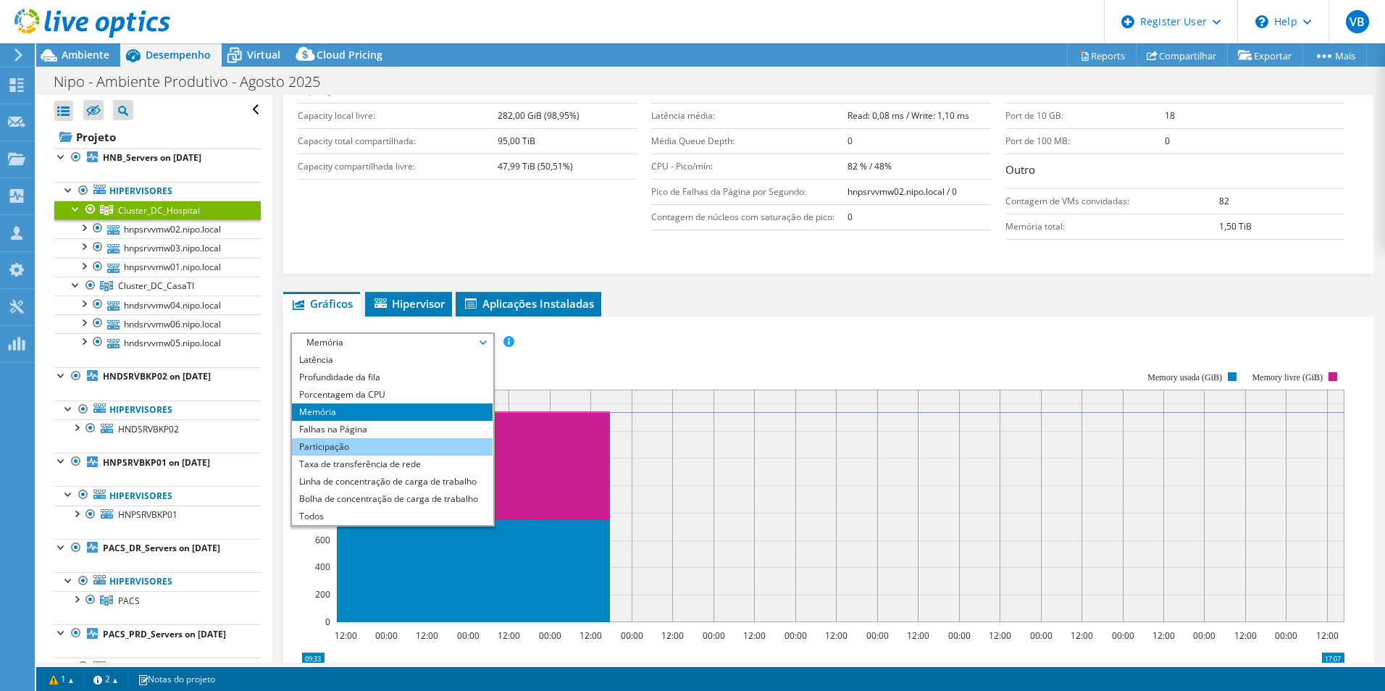
click at [392, 450] on li "Participação" at bounding box center [392, 446] width 201 height 17
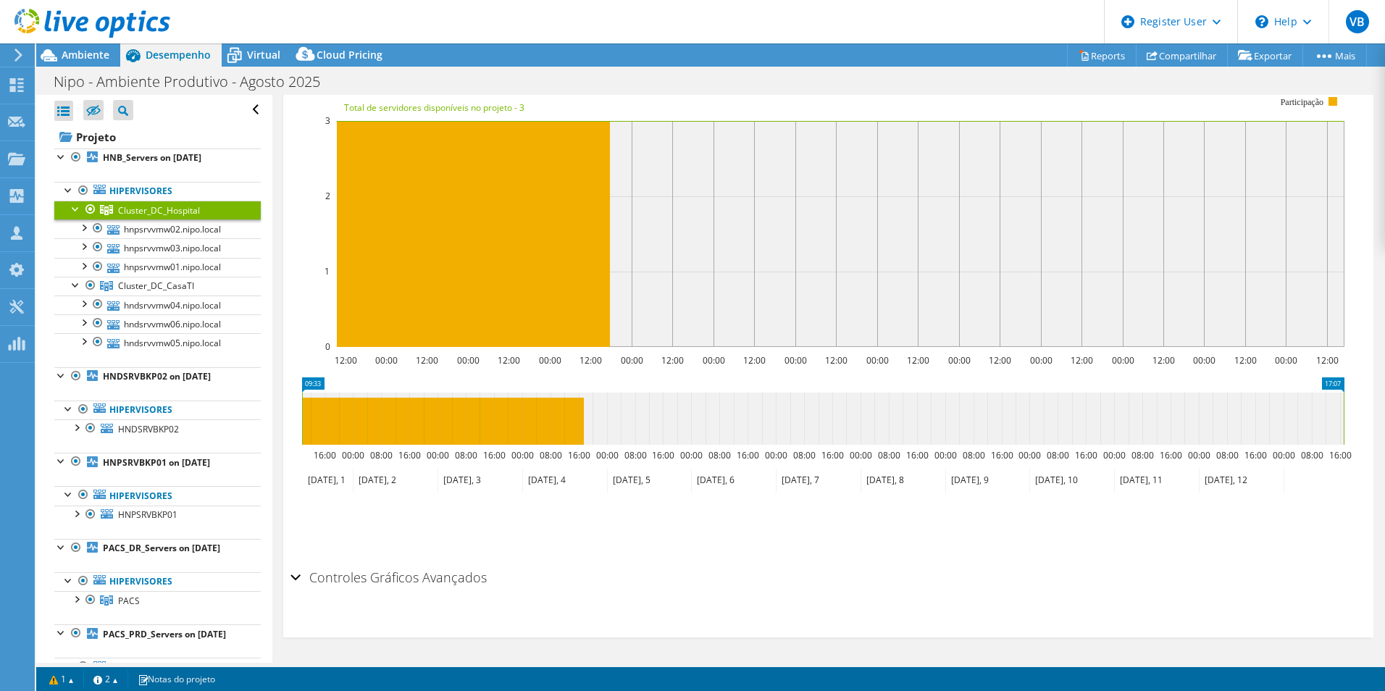
scroll to position [275, 0]
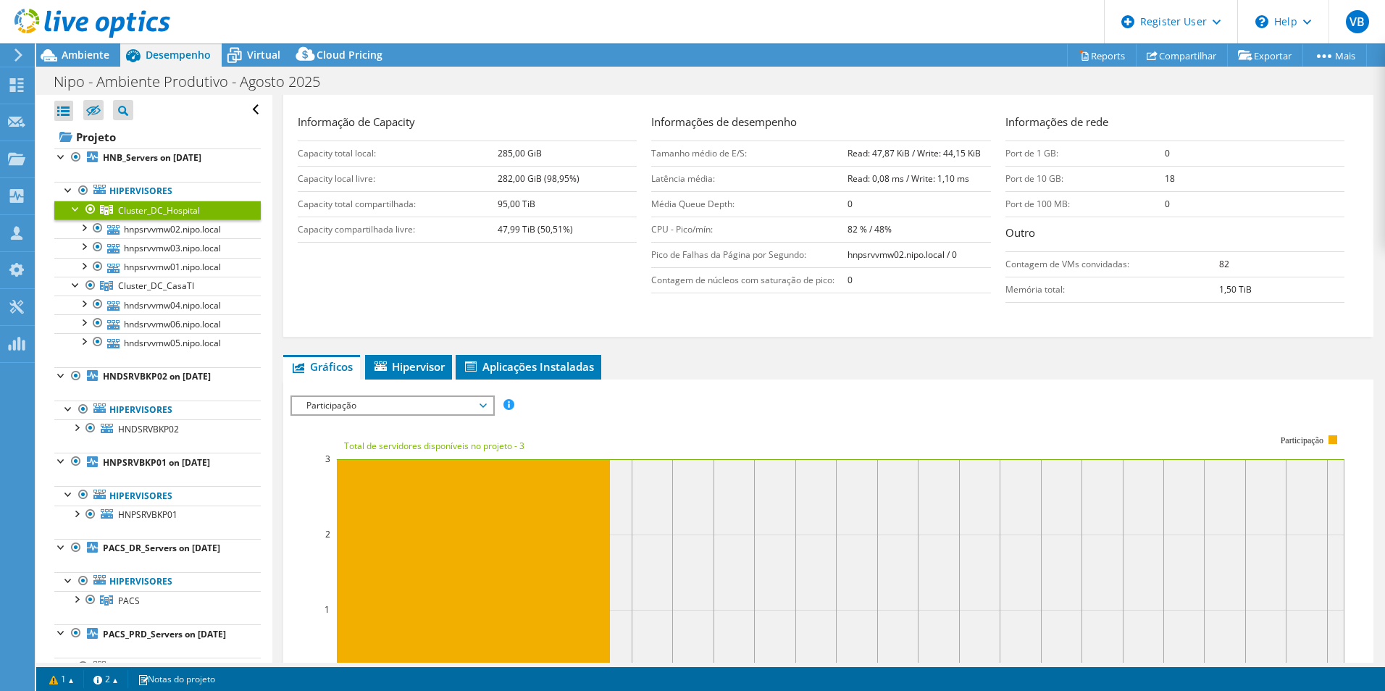
click at [411, 404] on span "Participação" at bounding box center [392, 405] width 186 height 17
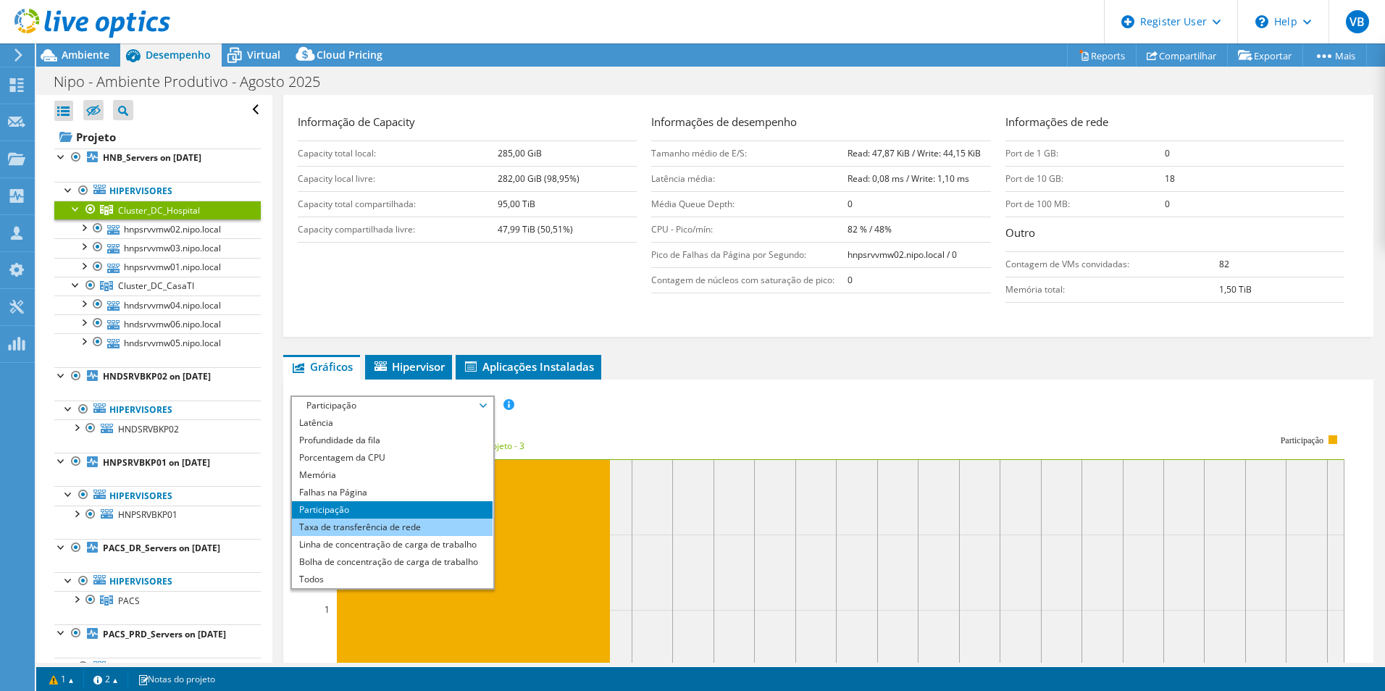
scroll to position [613, 0]
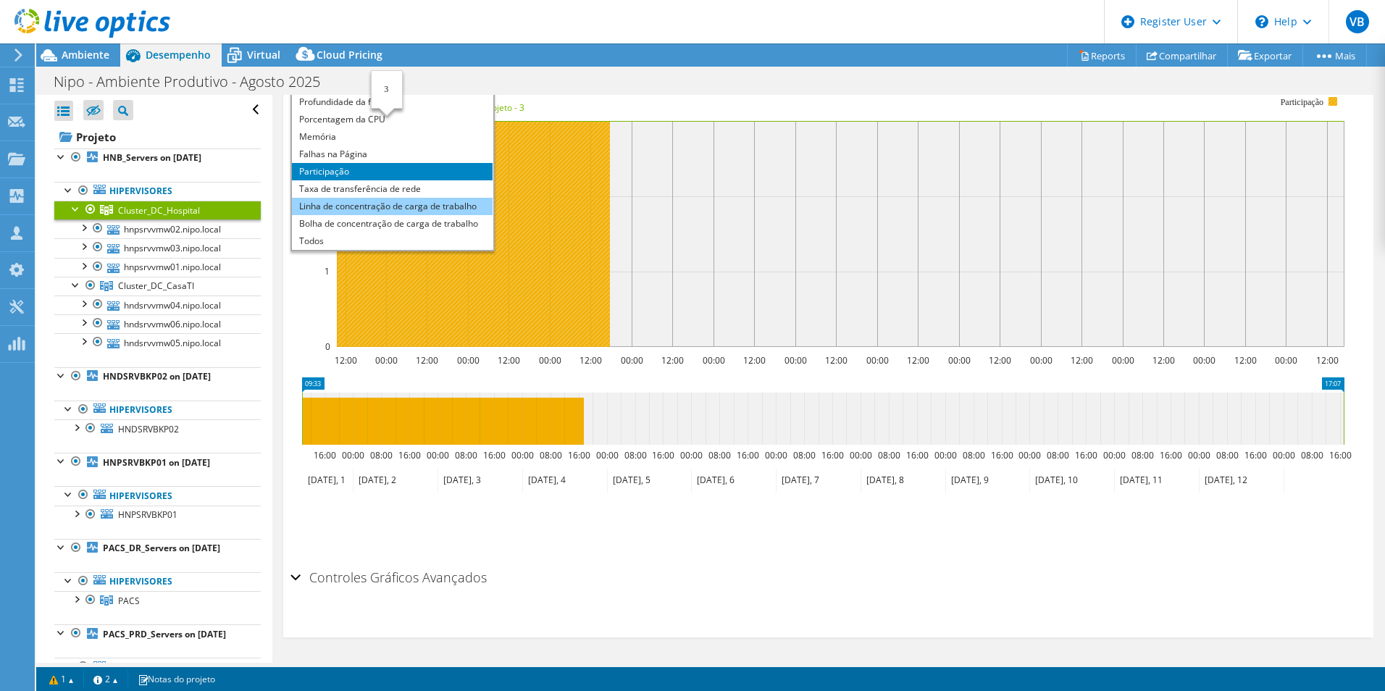
click at [379, 198] on li "Linha de concentração de carga de trabalho" at bounding box center [392, 206] width 201 height 17
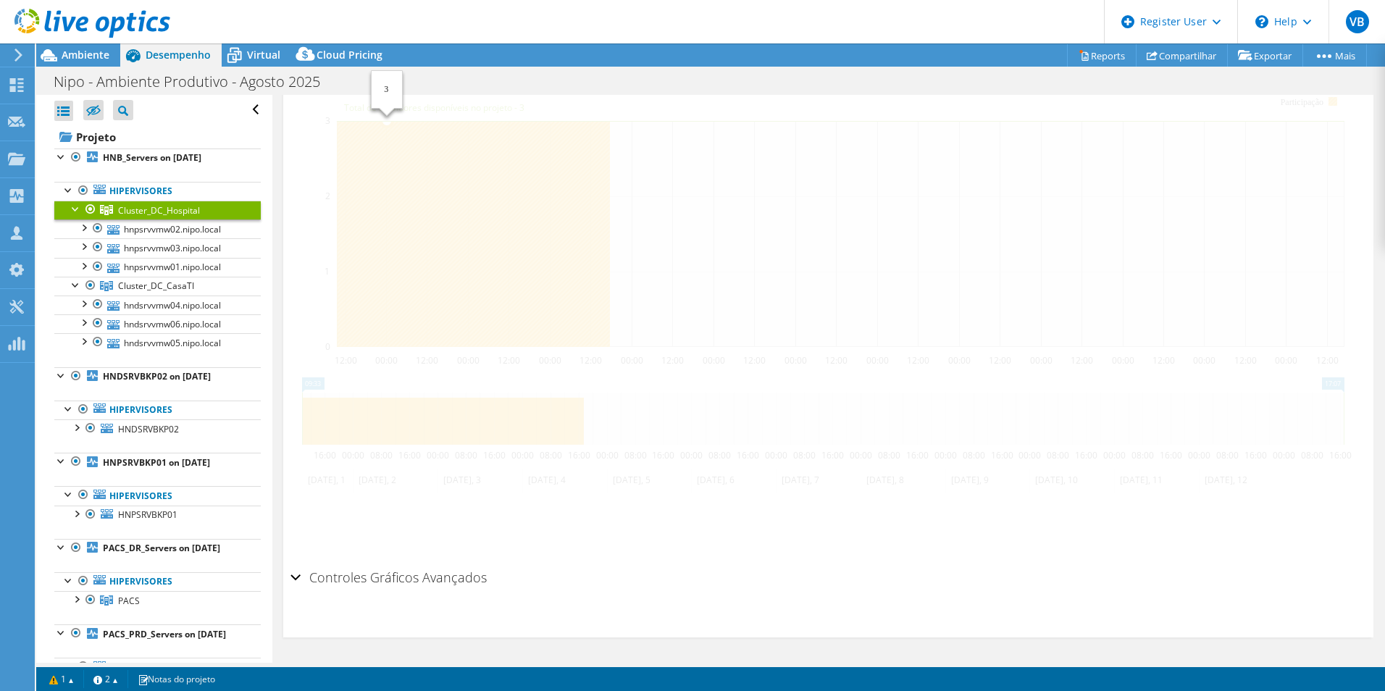
click at [379, 198] on div "IOPS Disk Throughput Tamanho de E/S Latência Profundidade da fila Porcentagem d…" at bounding box center [827, 310] width 1075 height 506
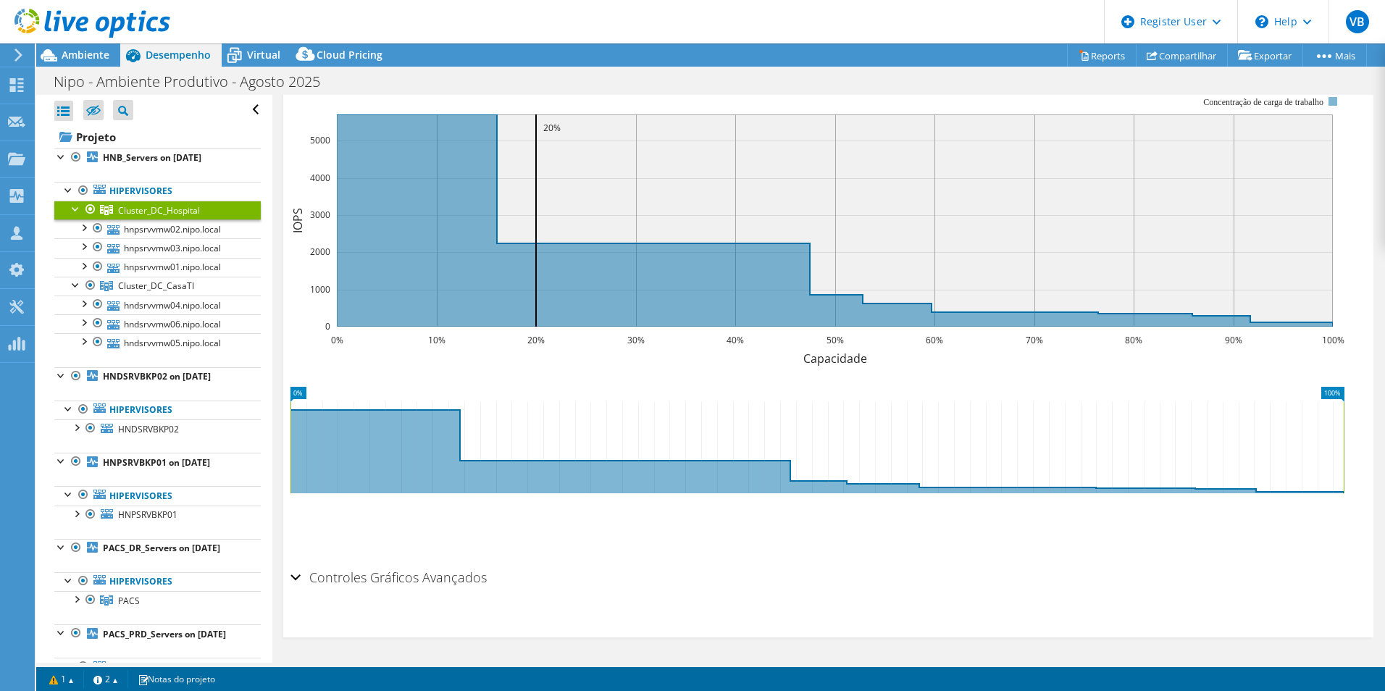
scroll to position [275, 0]
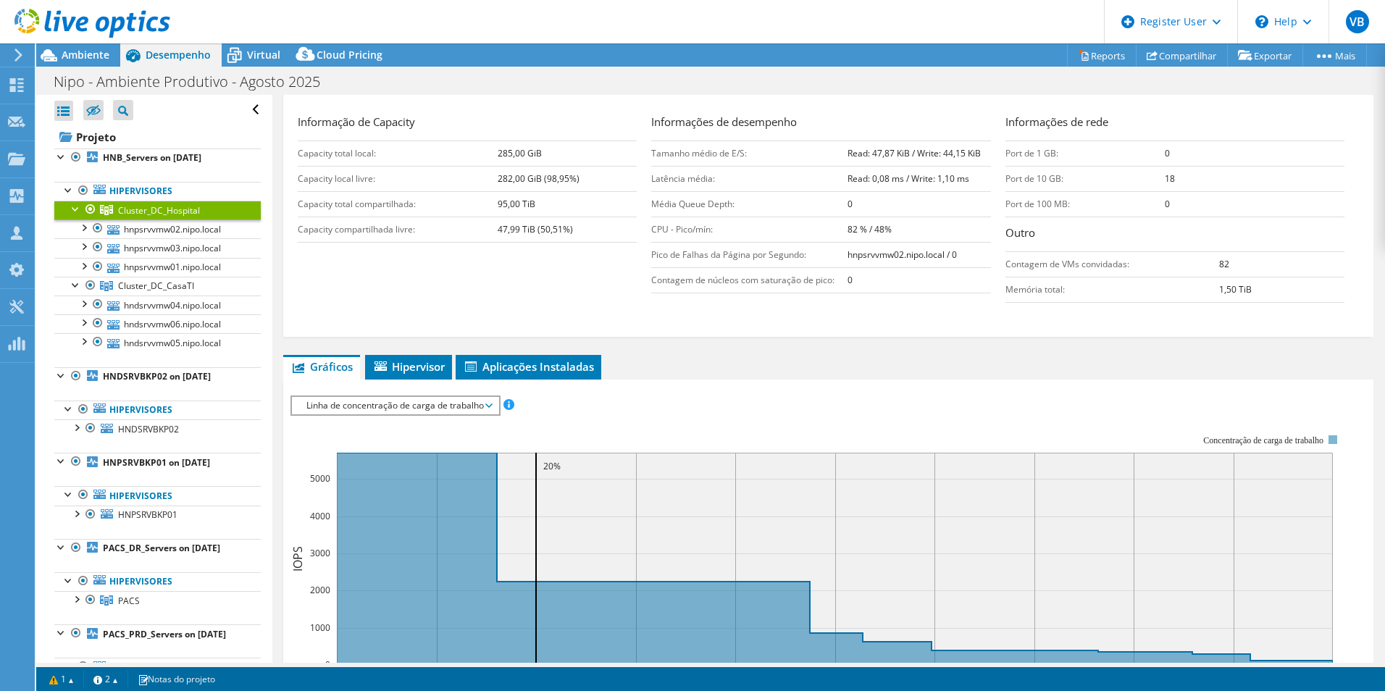
click at [388, 408] on span "Linha de concentração de carga de trabalho" at bounding box center [395, 405] width 192 height 17
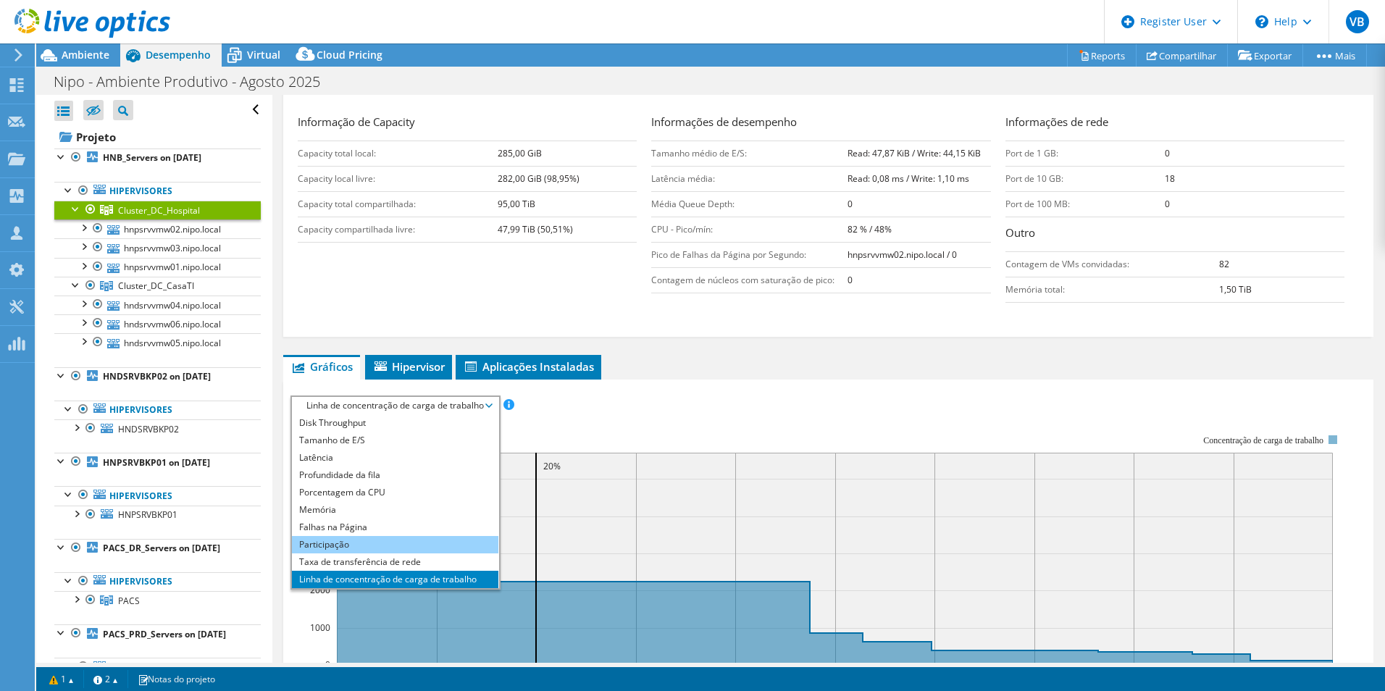
scroll to position [0, 0]
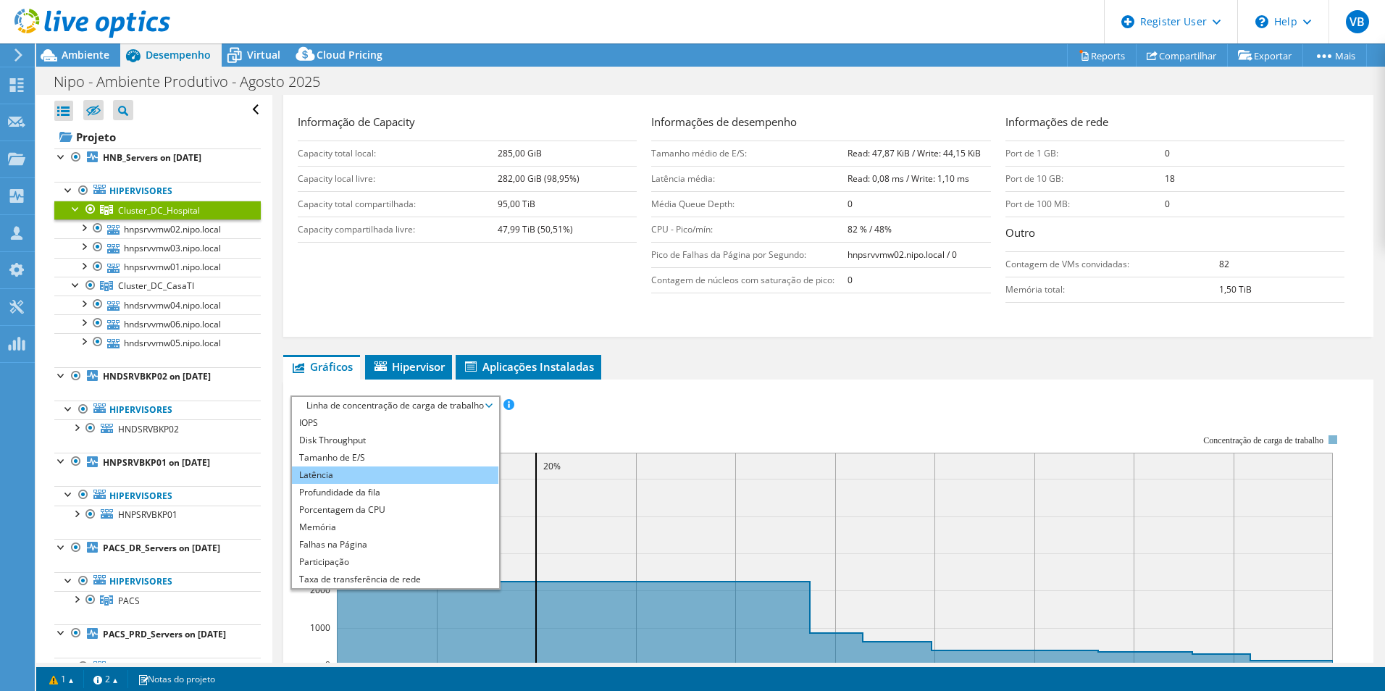
click at [366, 477] on li "Latência" at bounding box center [395, 474] width 206 height 17
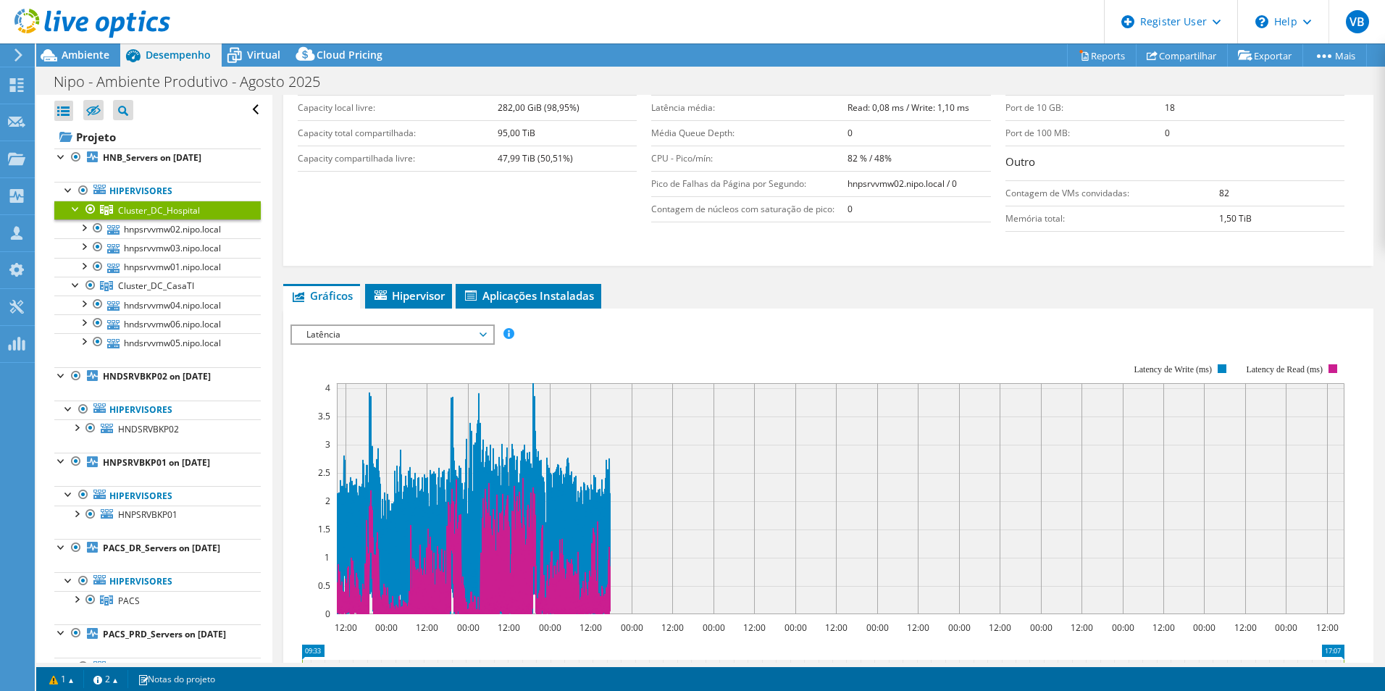
scroll to position [338, 0]
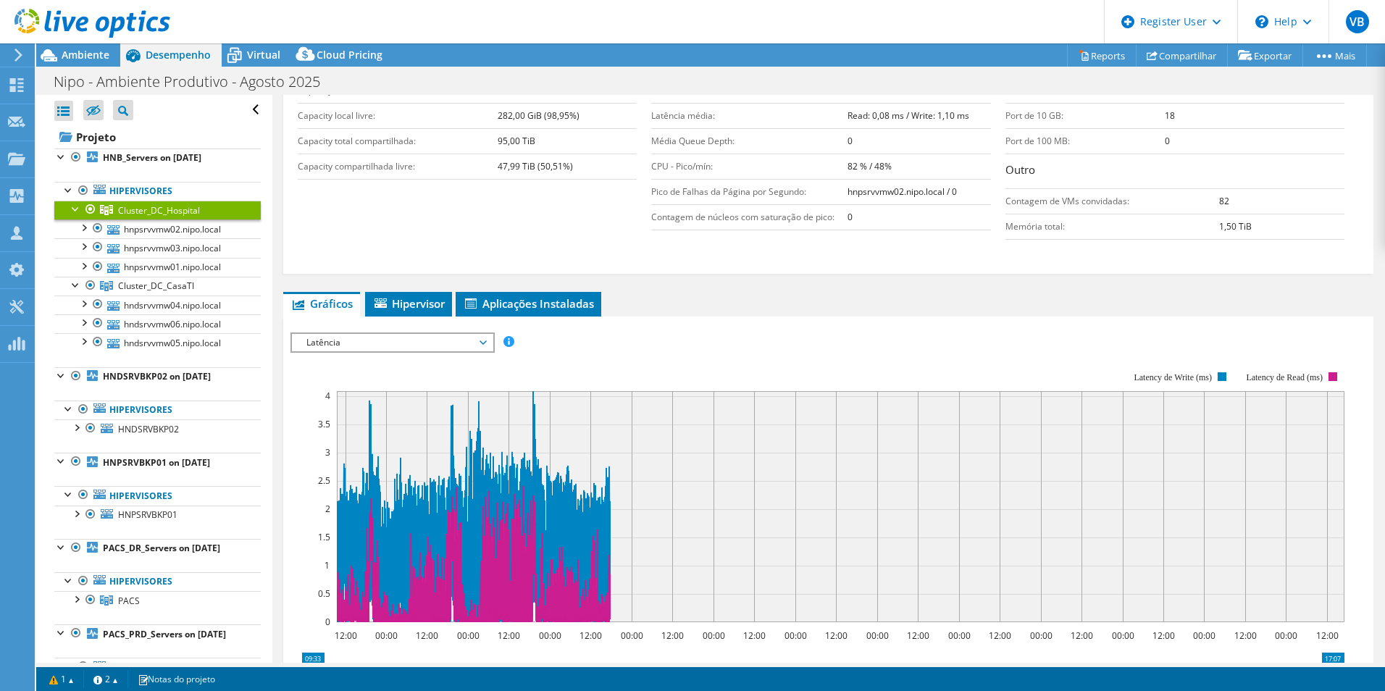
click at [410, 341] on span "Latência" at bounding box center [392, 342] width 186 height 17
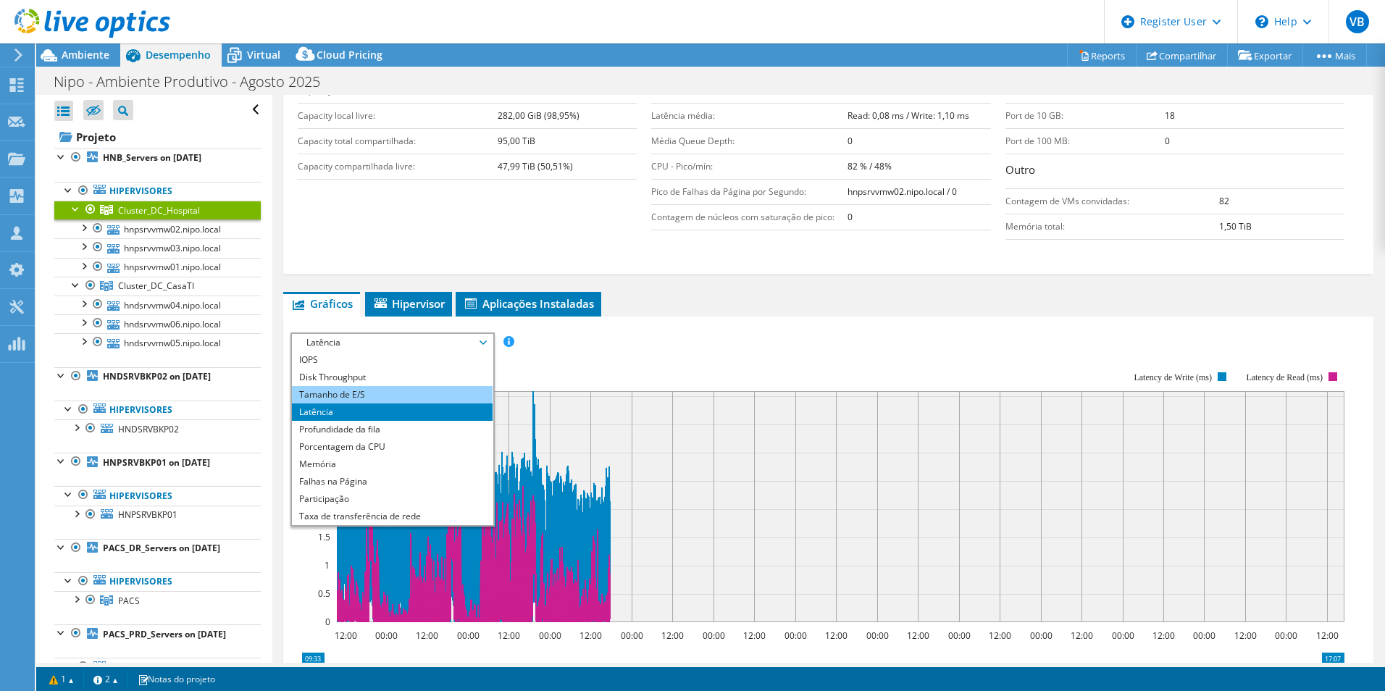
click at [405, 386] on li "Tamanho de E/S" at bounding box center [392, 394] width 201 height 17
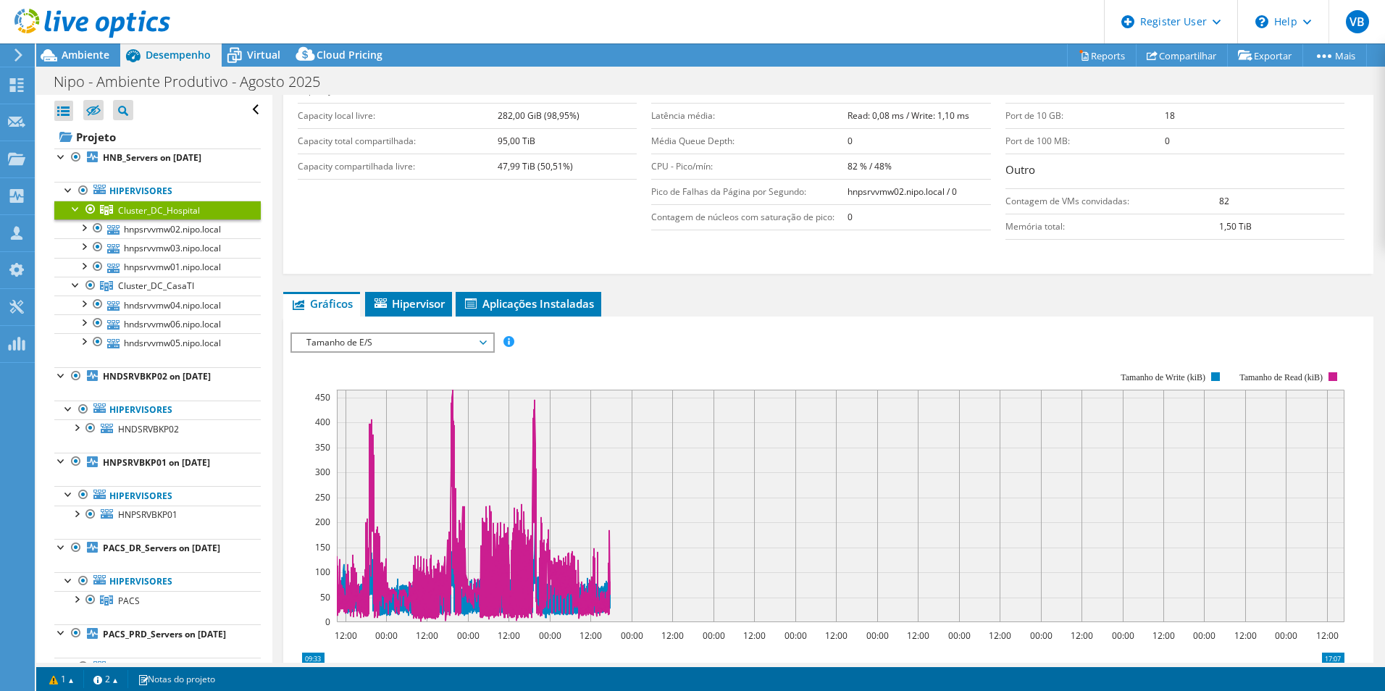
scroll to position [0, 0]
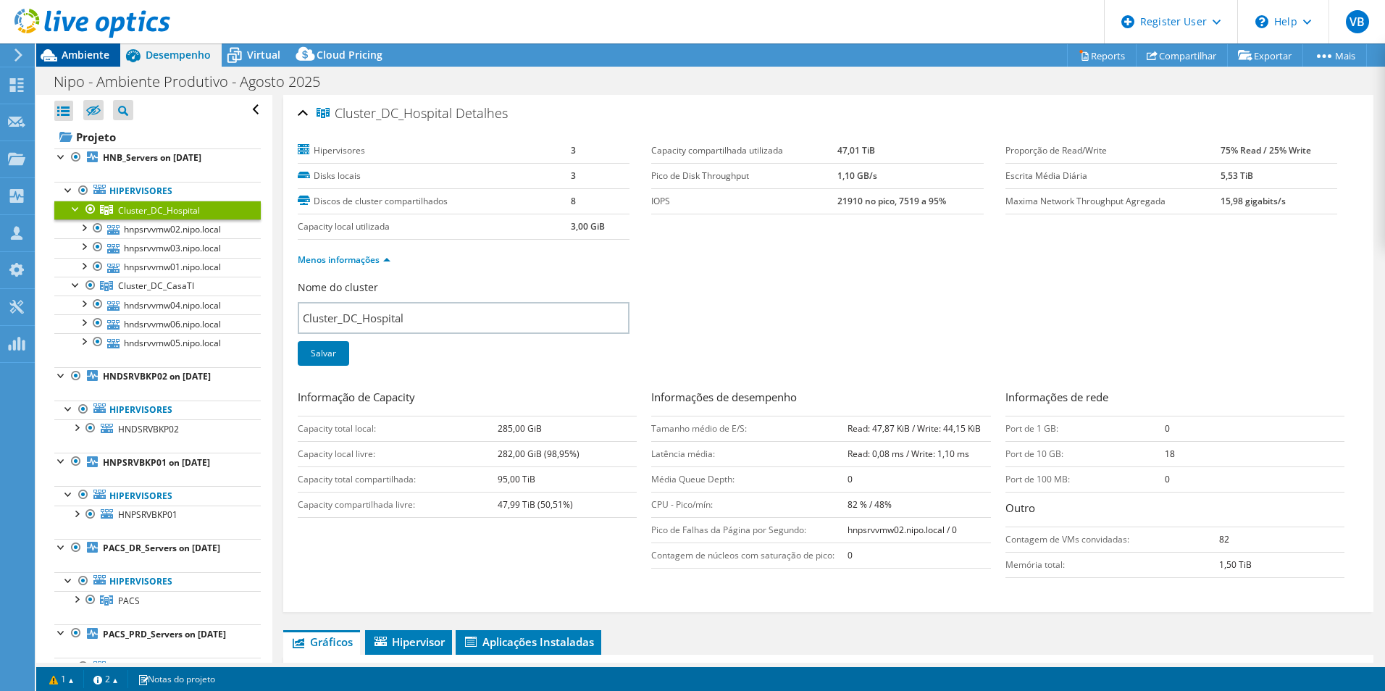
click at [90, 51] on span "Ambiente" at bounding box center [86, 55] width 48 height 14
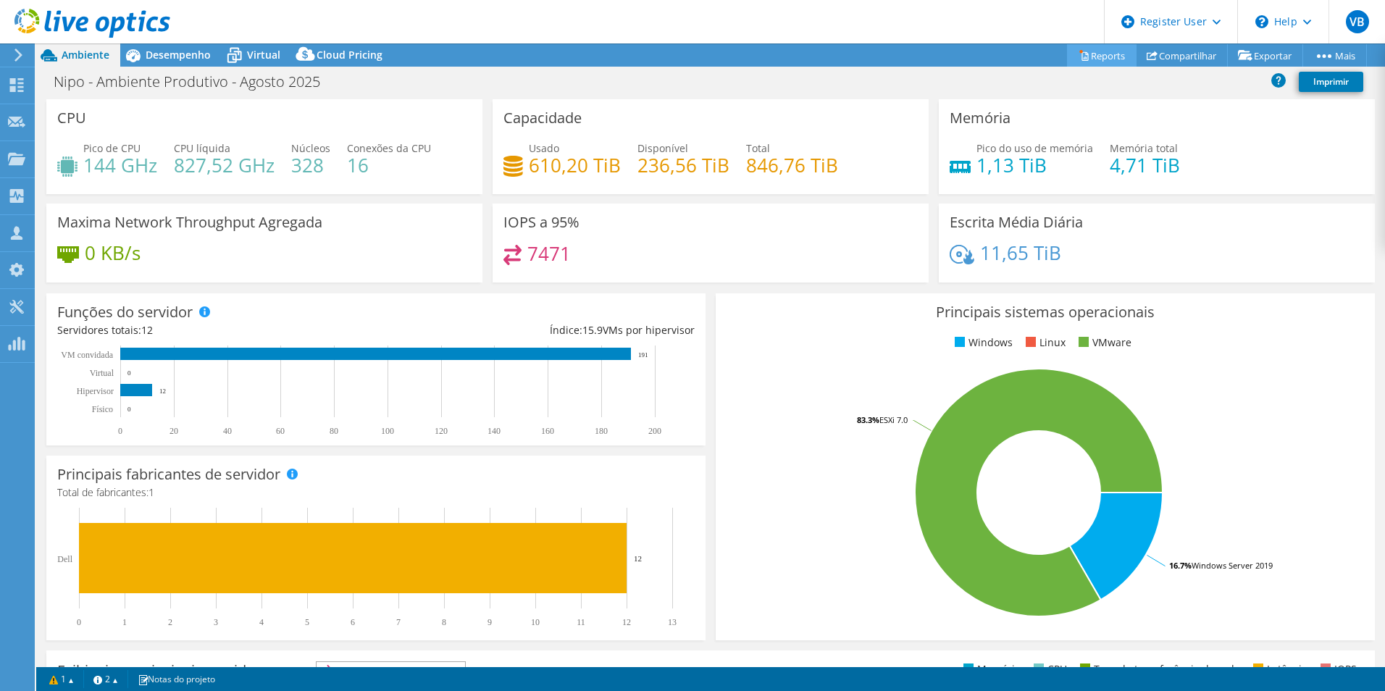
click at [1100, 54] on link "Reports" at bounding box center [1102, 55] width 70 height 22
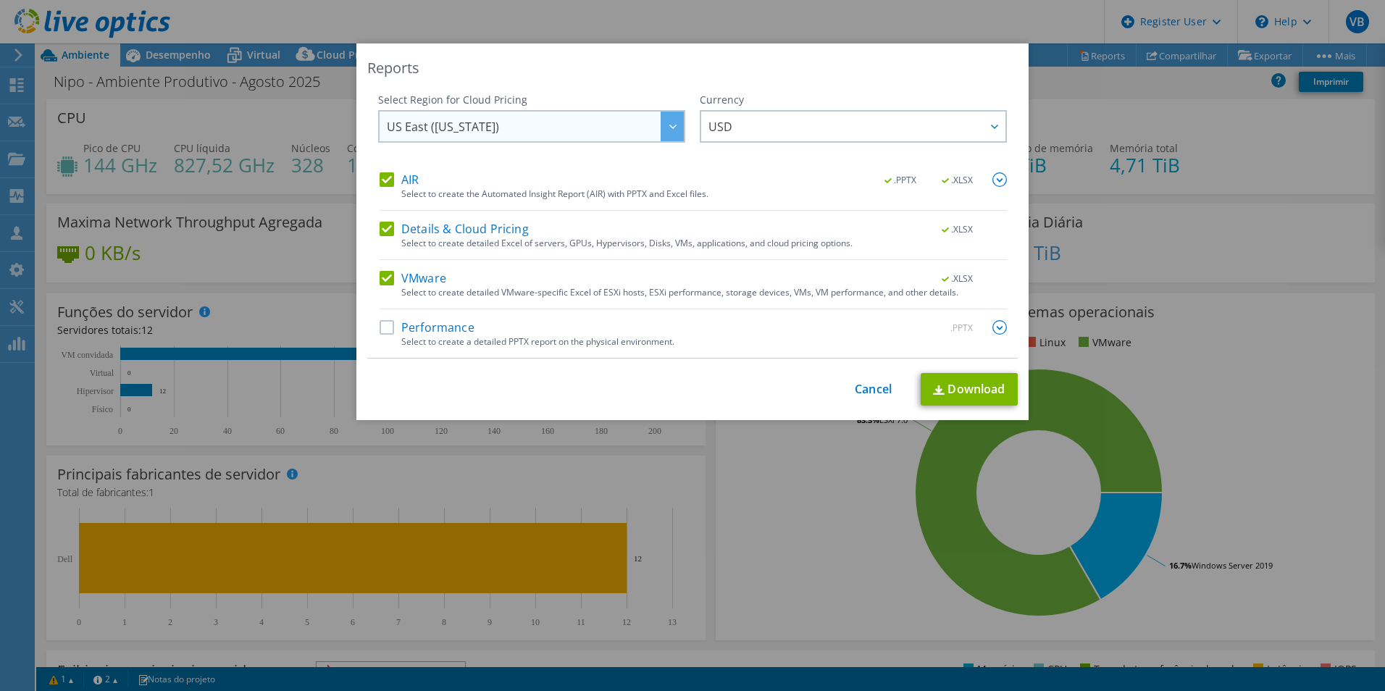
click at [497, 128] on span "US East ([US_STATE])" at bounding box center [535, 127] width 297 height 30
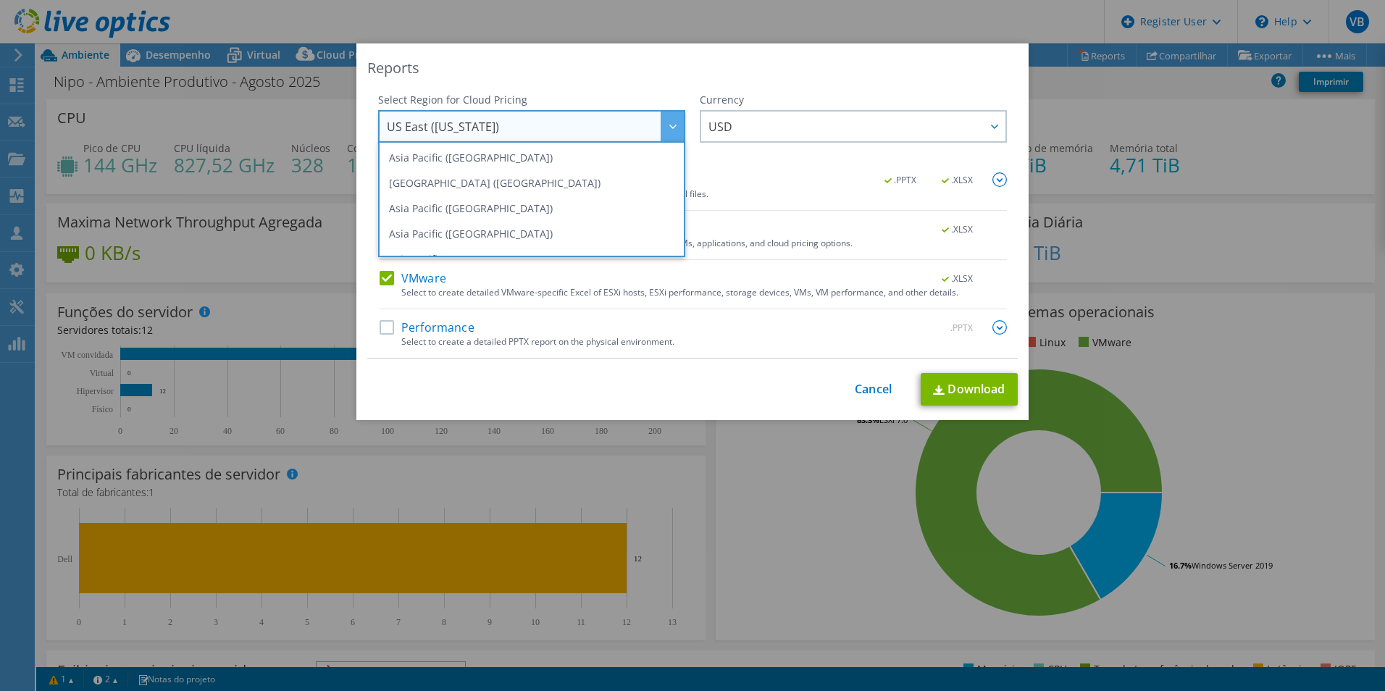
click at [497, 128] on span "US East ([US_STATE])" at bounding box center [535, 127] width 297 height 30
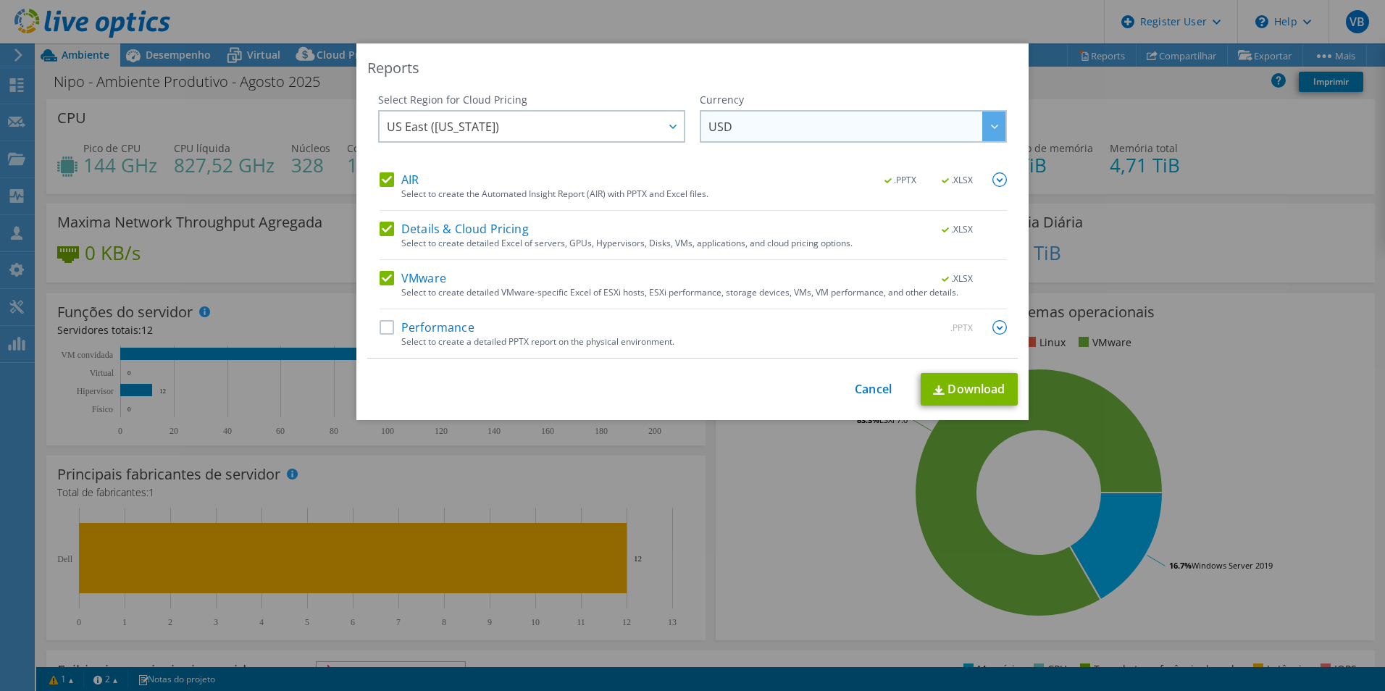
click at [807, 135] on span "USD" at bounding box center [856, 127] width 297 height 30
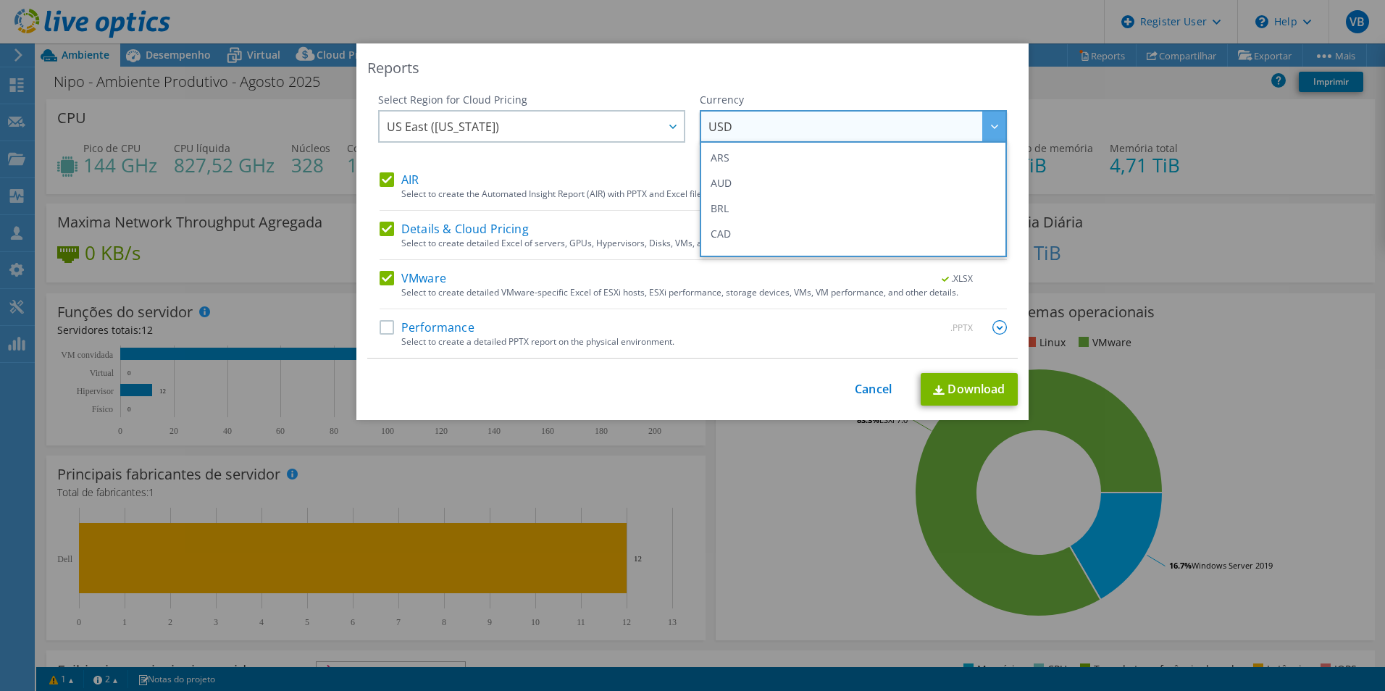
click at [807, 135] on span "USD" at bounding box center [856, 127] width 297 height 30
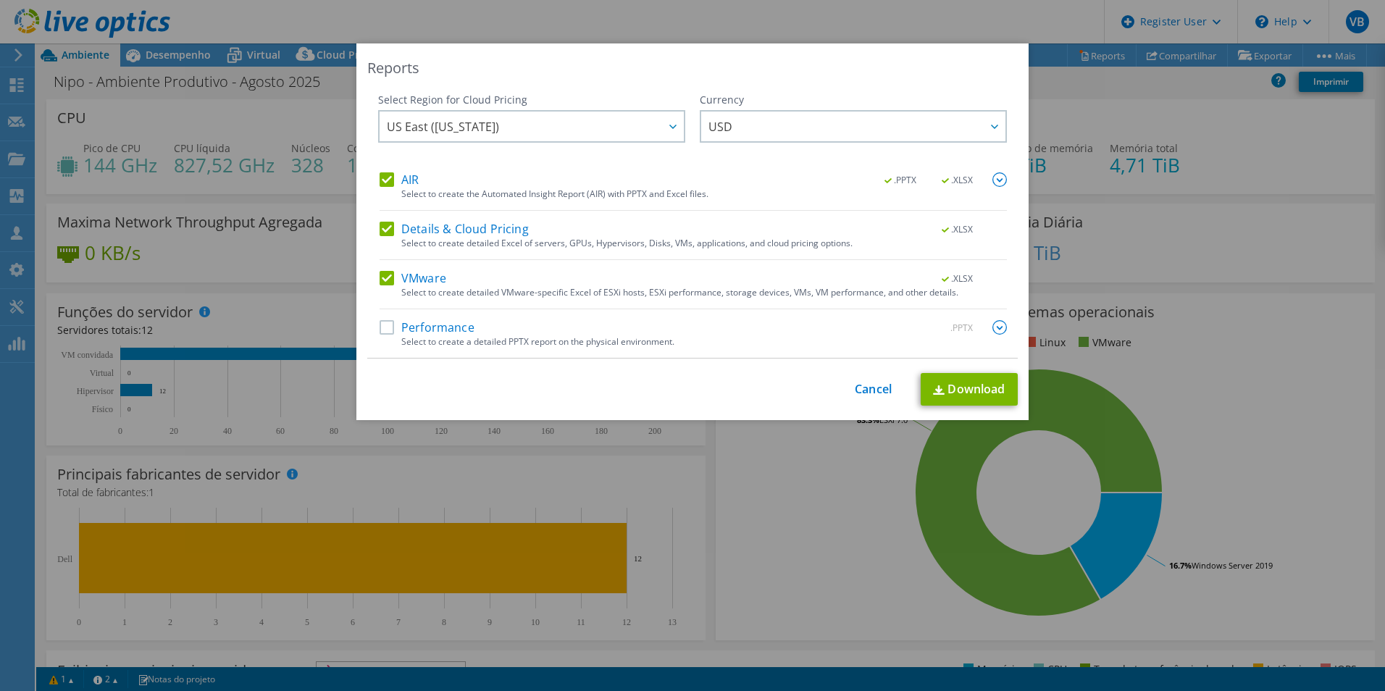
click at [436, 329] on label "Performance" at bounding box center [426, 327] width 95 height 14
click at [0, 0] on input "Performance" at bounding box center [0, 0] width 0 height 0
click at [436, 329] on label "Performance" at bounding box center [426, 327] width 95 height 14
click at [0, 0] on input "Performance" at bounding box center [0, 0] width 0 height 0
click at [436, 329] on label "Performance" at bounding box center [426, 327] width 95 height 14
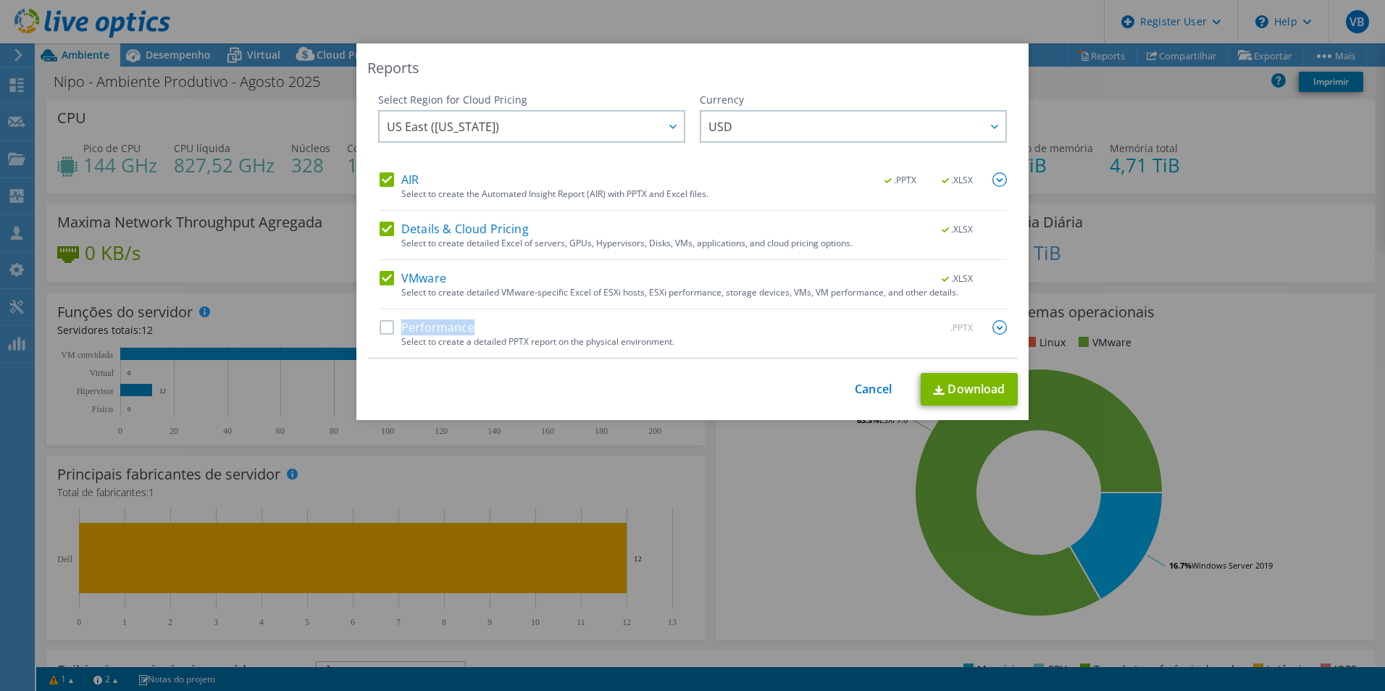
click at [0, 0] on input "Performance" at bounding box center [0, 0] width 0 height 0
click at [962, 394] on link "Download" at bounding box center [969, 389] width 97 height 33
click at [874, 398] on div "This process may take a while, please wait... Cancel Download" at bounding box center [692, 389] width 650 height 33
click at [863, 379] on div "This process may take a while, please wait... Cancel Download" at bounding box center [692, 389] width 650 height 33
click at [864, 384] on link "Cancel" at bounding box center [873, 389] width 37 height 14
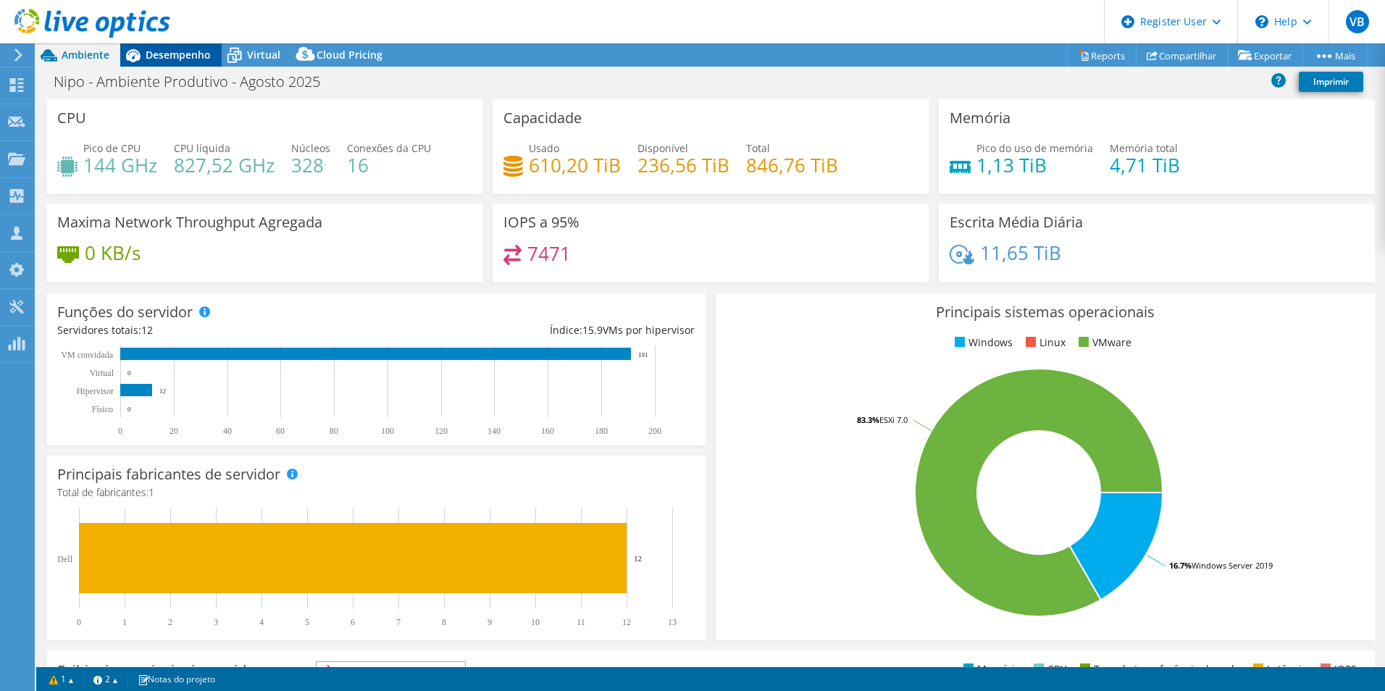
click at [177, 48] on span "Desempenho" at bounding box center [178, 55] width 65 height 14
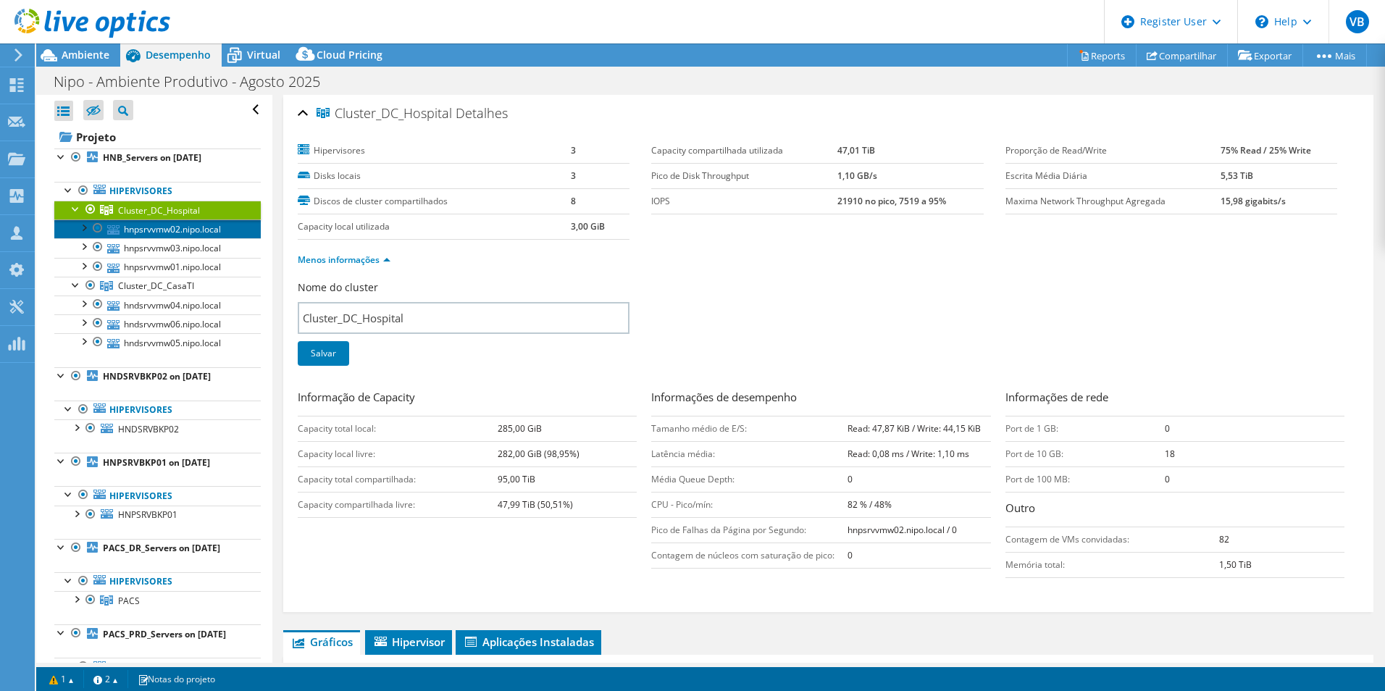
click at [169, 223] on link "hnpsrvvmw02.nipo.local" at bounding box center [157, 228] width 206 height 19
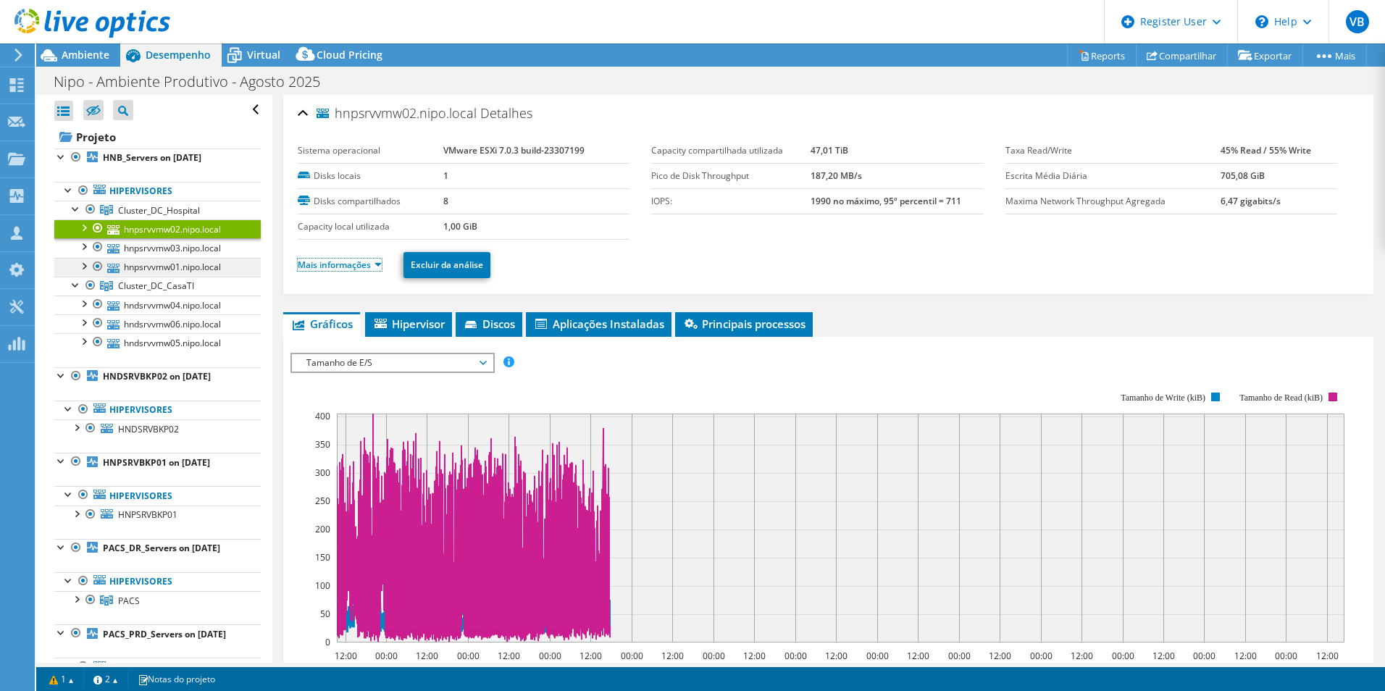
click at [340, 267] on link "Mais informações" at bounding box center [340, 265] width 84 height 12
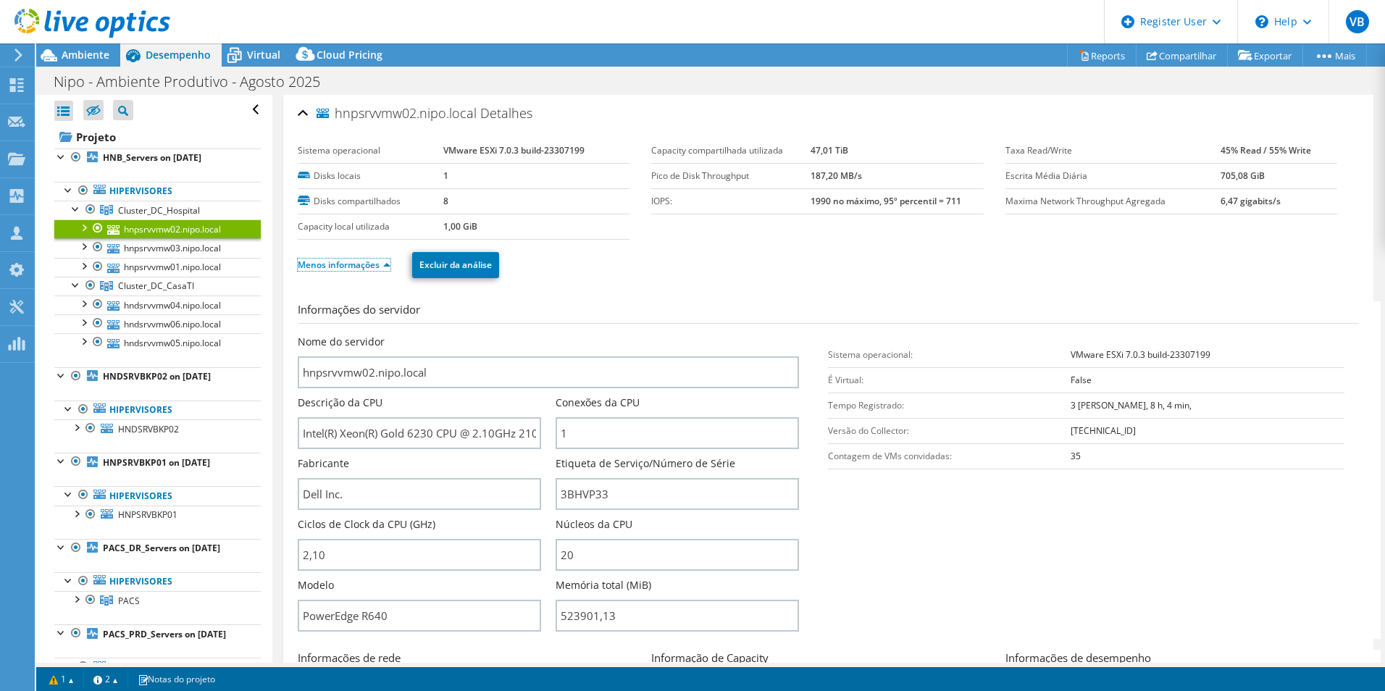
scroll to position [338, 0]
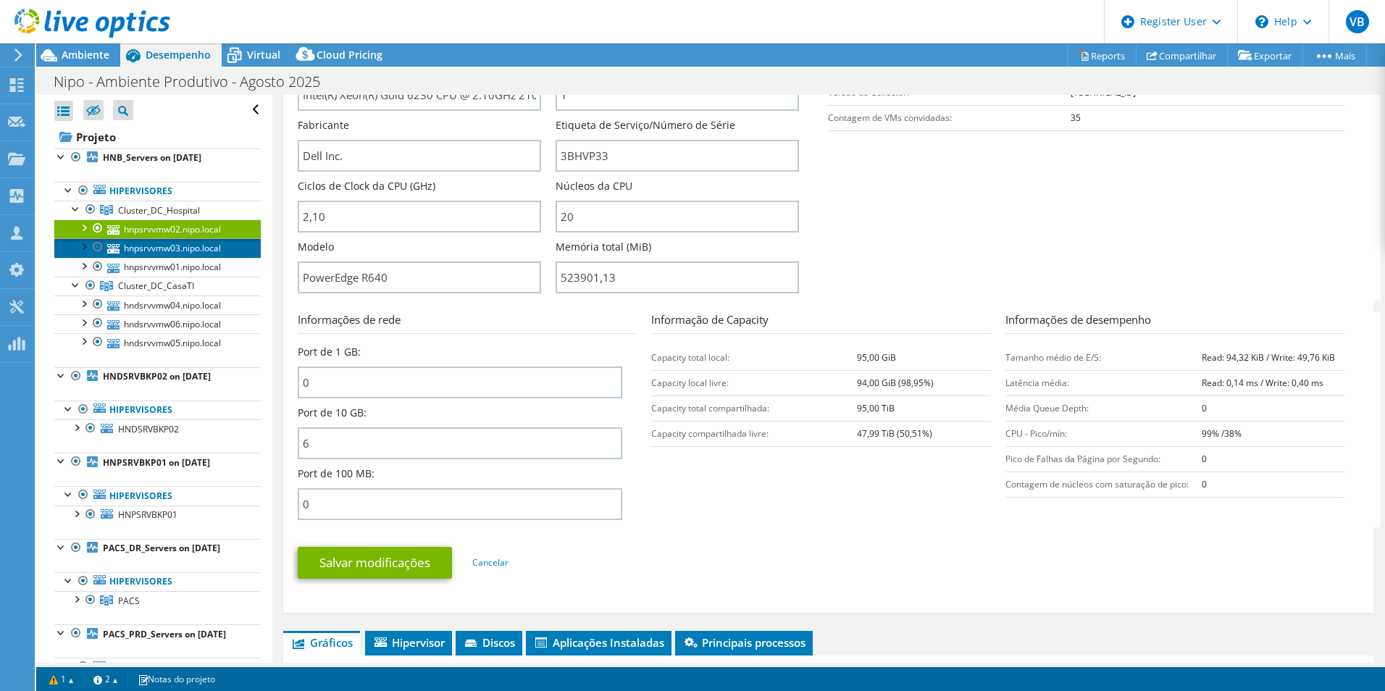
click at [186, 250] on link "hnpsrvvmw03.nipo.local" at bounding box center [157, 247] width 206 height 19
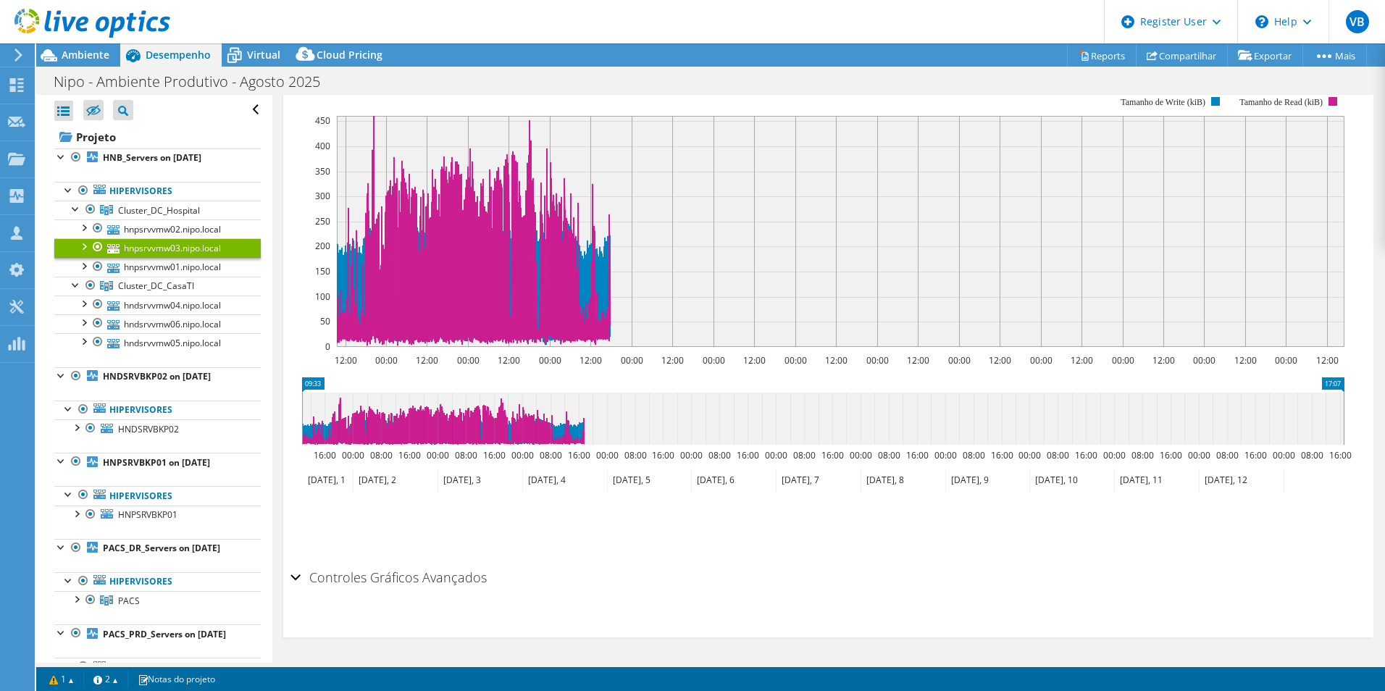
scroll to position [0, 0]
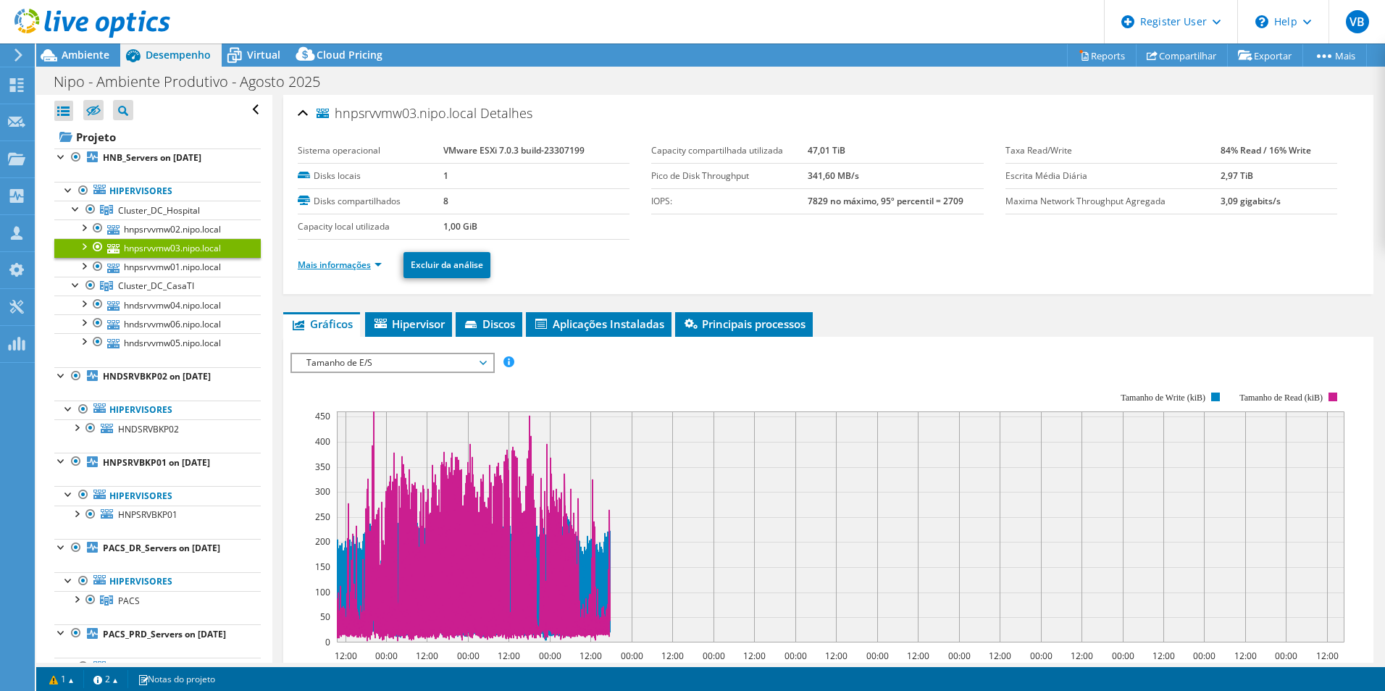
click at [381, 262] on link "Mais informações" at bounding box center [340, 265] width 84 height 12
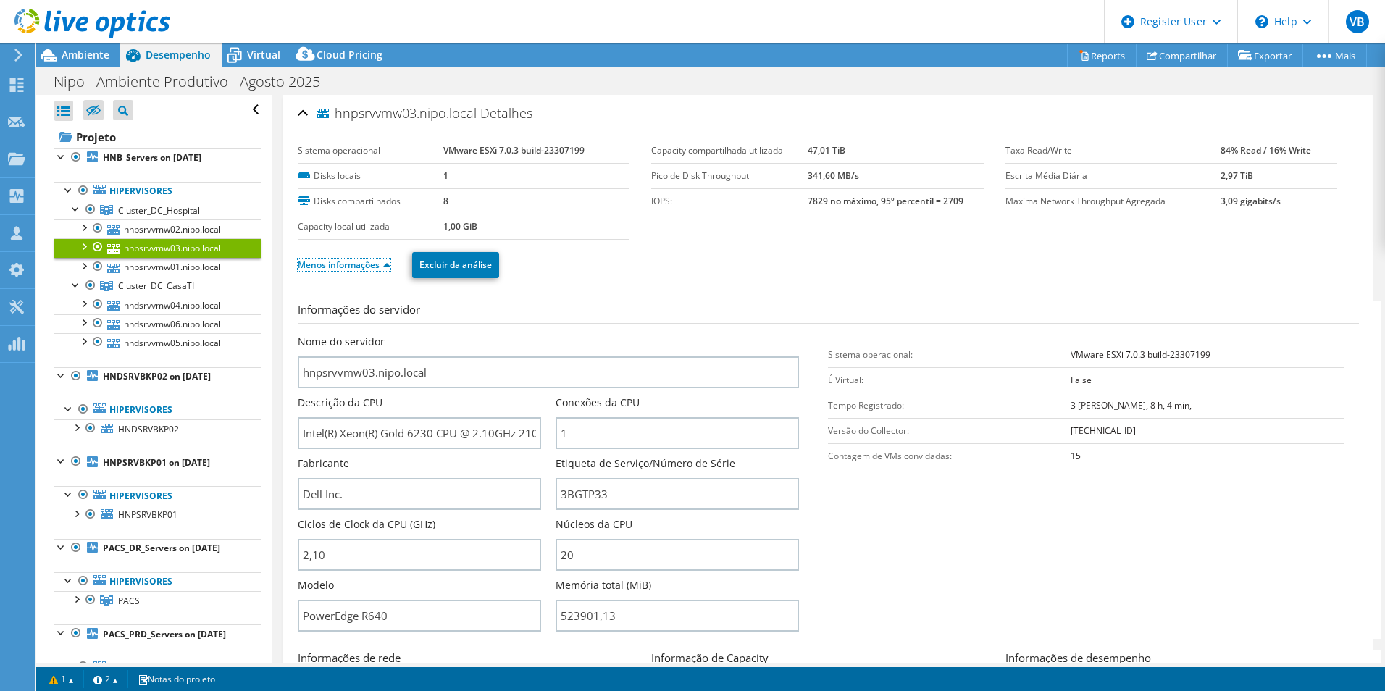
scroll to position [338, 0]
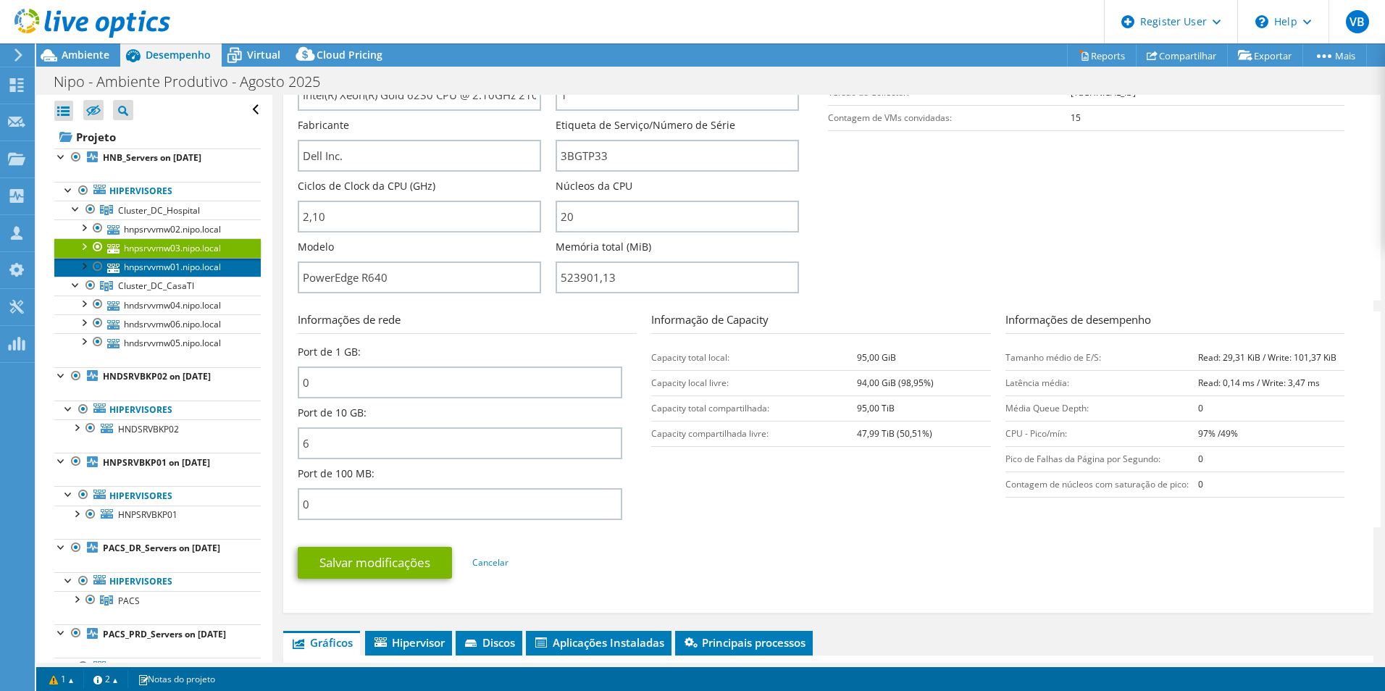
click at [198, 274] on link "hnpsrvvmw01.nipo.local" at bounding box center [157, 267] width 206 height 19
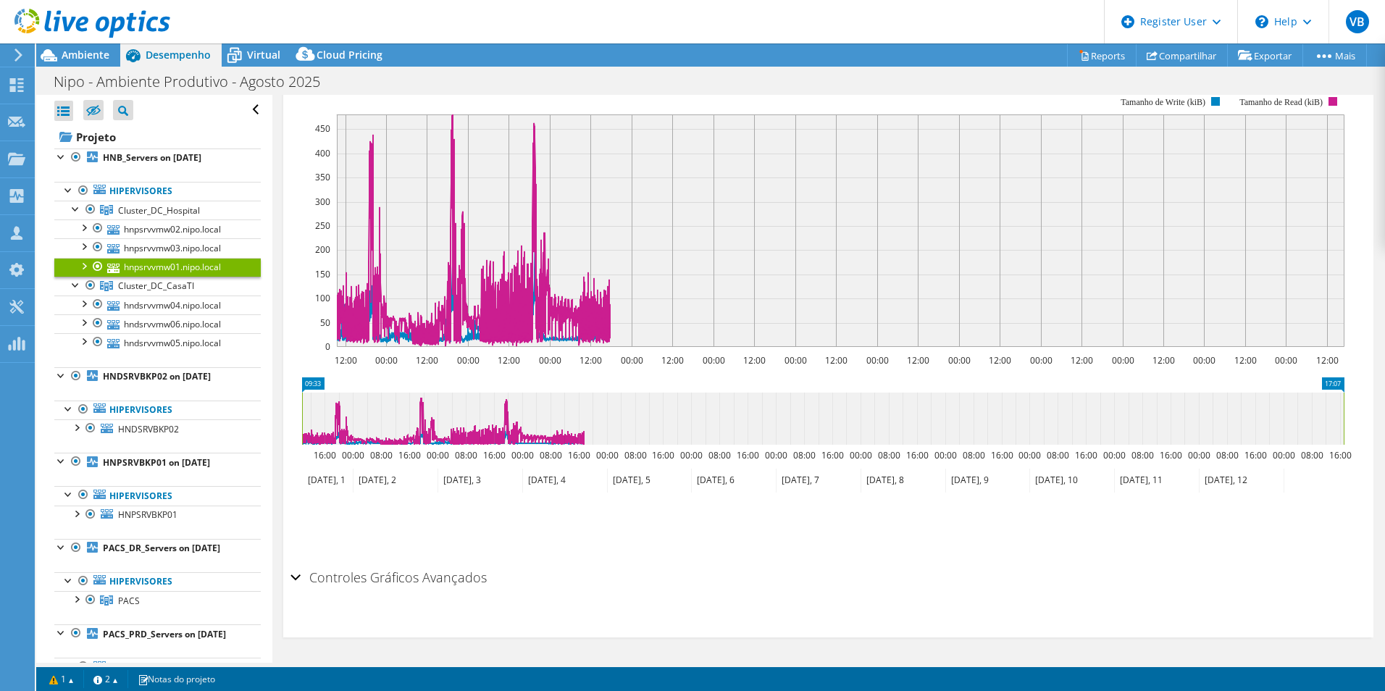
scroll to position [0, 0]
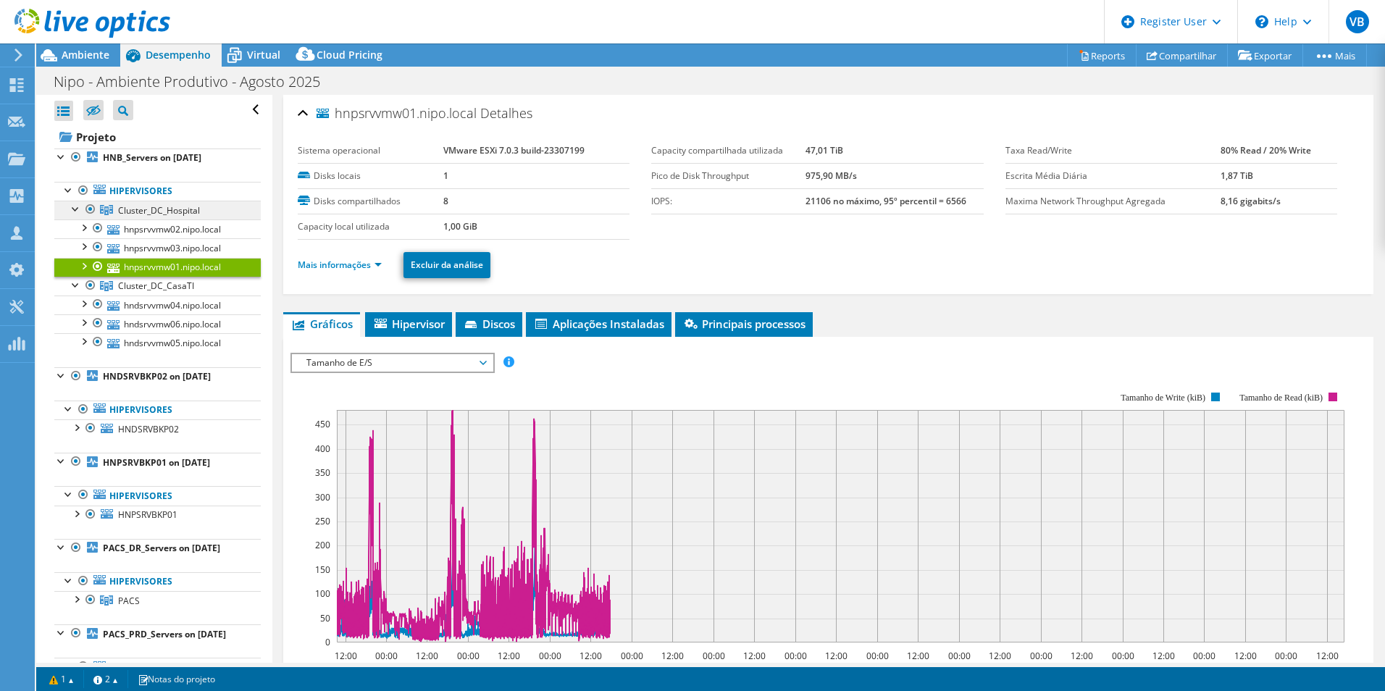
click at [180, 218] on link "Cluster_DC_Hospital" at bounding box center [157, 210] width 206 height 19
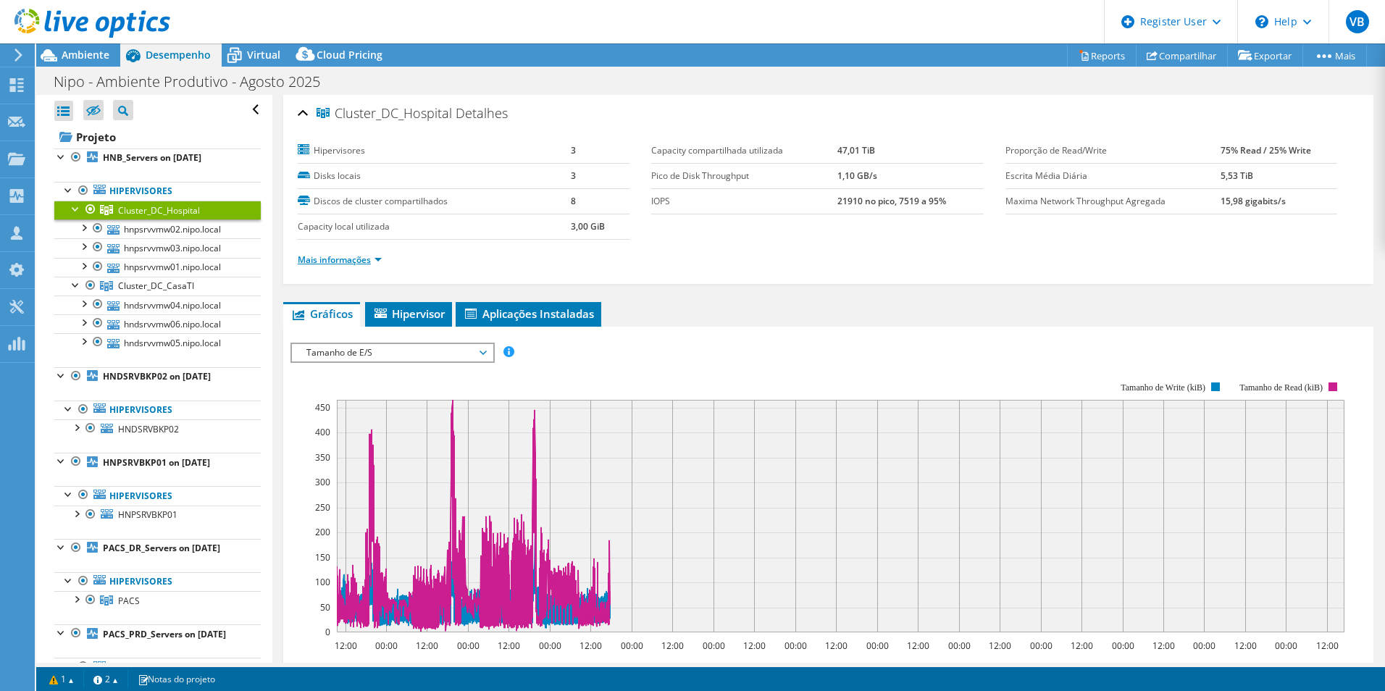
click at [374, 258] on link "Mais informações" at bounding box center [340, 259] width 84 height 12
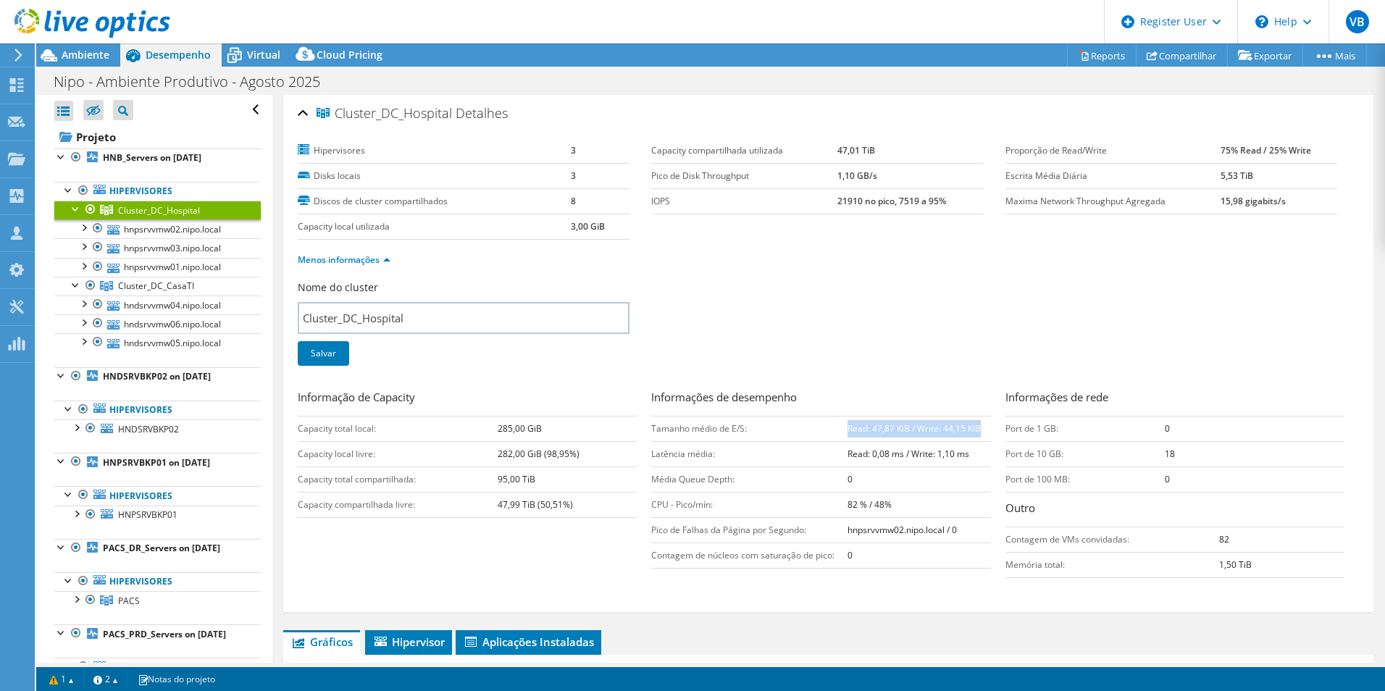
drag, startPoint x: 843, startPoint y: 428, endPoint x: 976, endPoint y: 435, distance: 132.7
click at [976, 435] on td "Read: 47,87 KiB / Write: 44,15 KiB" at bounding box center [918, 428] width 143 height 25
copy b "Read: 47,87 KiB / Write: 44,15 KiB"
select select "USD"
drag, startPoint x: 493, startPoint y: 476, endPoint x: 547, endPoint y: 477, distance: 53.6
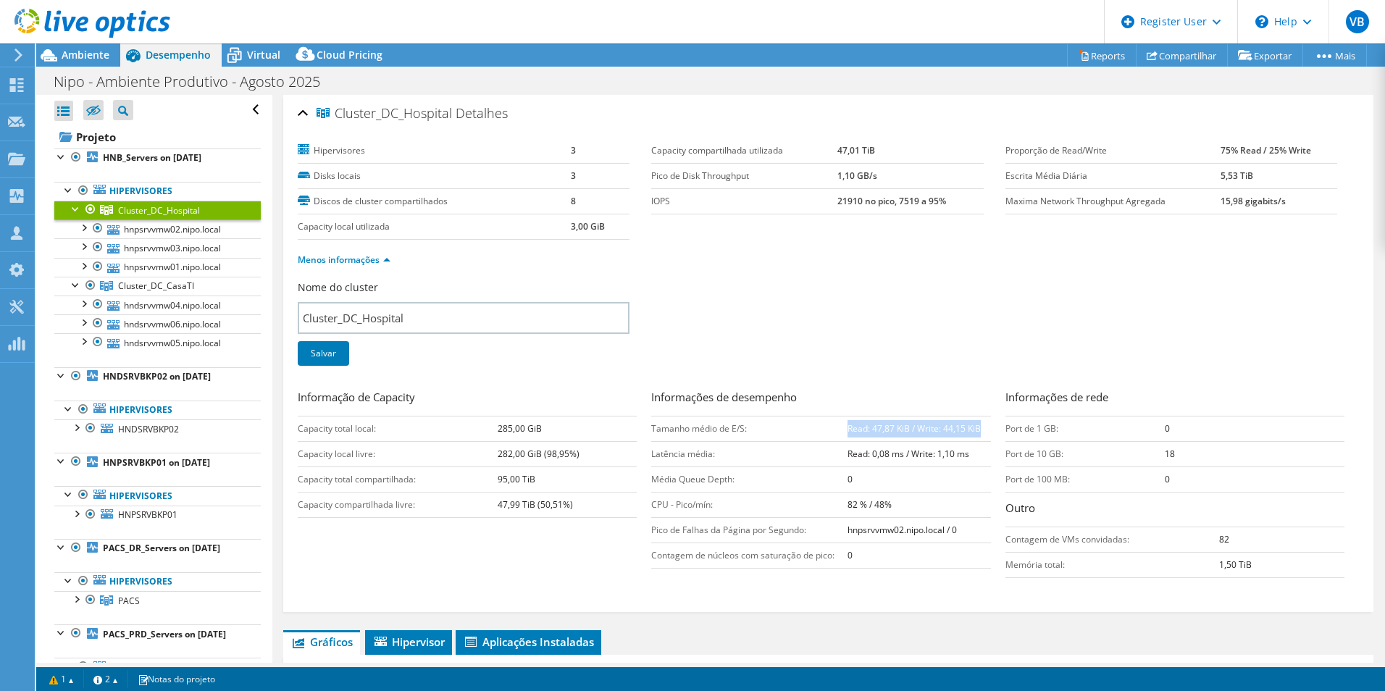
click at [547, 477] on tr "Capacity total compartilhada: 95,00 TiB" at bounding box center [467, 478] width 339 height 25
drag, startPoint x: 547, startPoint y: 477, endPoint x: 546, endPoint y: 515, distance: 38.4
click at [546, 515] on td "47,99 TiB (50,51%)" at bounding box center [567, 504] width 139 height 25
drag, startPoint x: 1217, startPoint y: 153, endPoint x: 1306, endPoint y: 154, distance: 89.1
click at [1306, 154] on tr "Proporção de Read/Write 75% Read / 25% Write" at bounding box center [1171, 150] width 332 height 25
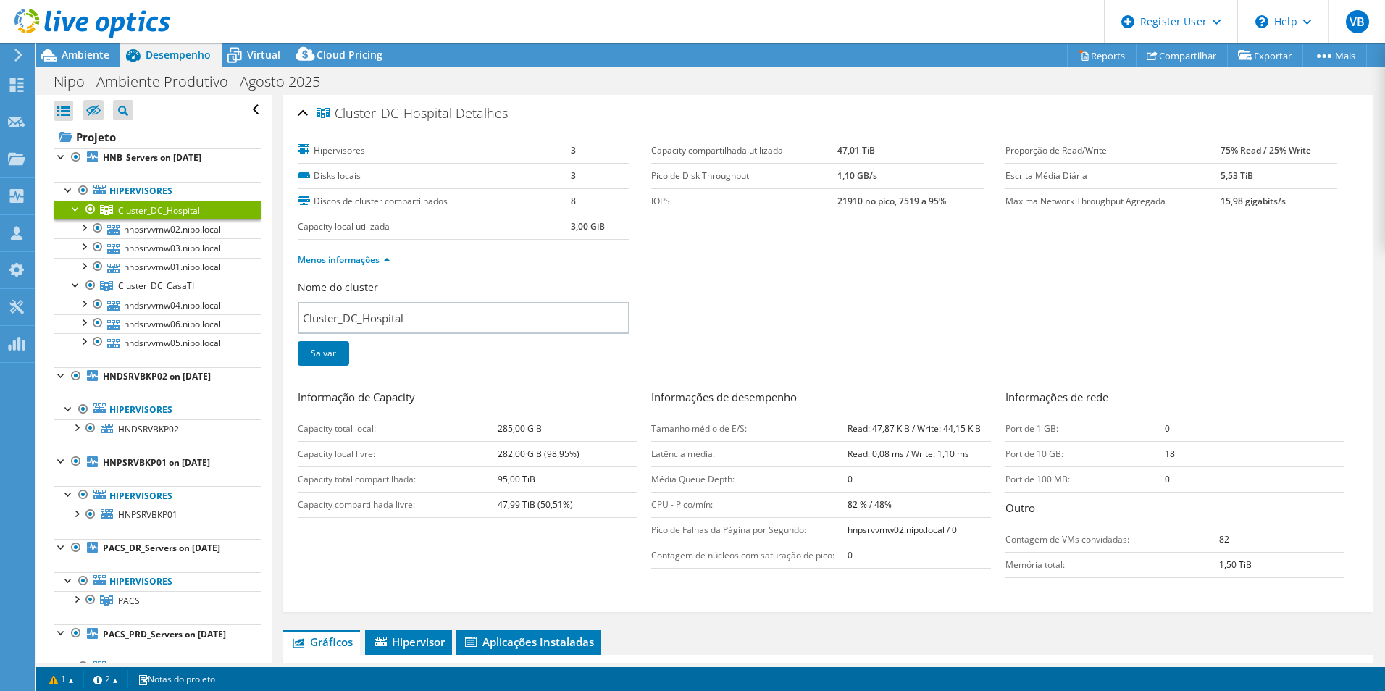
click at [1218, 332] on div "Nome do cluster Cluster_DC_Hospital Salvar" at bounding box center [828, 332] width 1061 height 104
drag, startPoint x: 839, startPoint y: 432, endPoint x: 976, endPoint y: 432, distance: 136.9
click at [976, 432] on tr "Tamanho médio de E/S: Read: 47,87 KiB / Write: 44,15 KiB" at bounding box center [820, 428] width 339 height 25
drag, startPoint x: 976, startPoint y: 432, endPoint x: 955, endPoint y: 489, distance: 60.3
click at [955, 489] on td "0" at bounding box center [918, 478] width 143 height 25
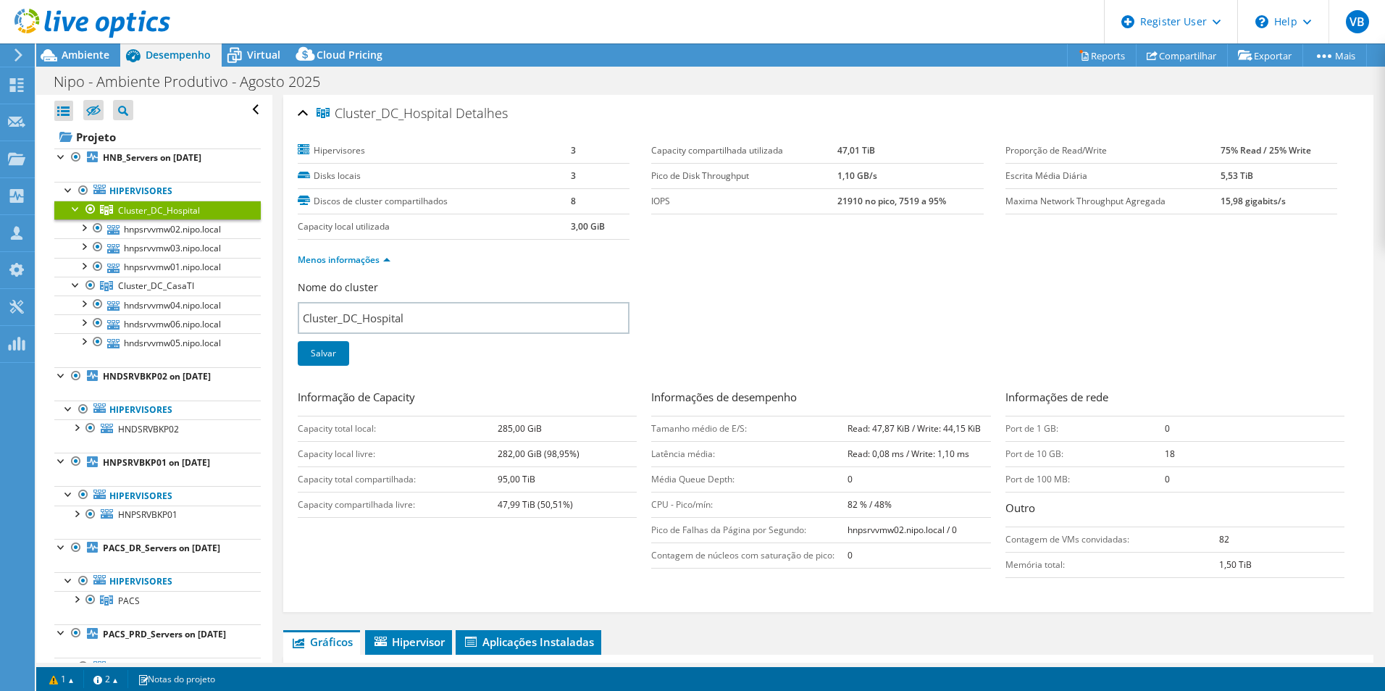
scroll to position [338, 0]
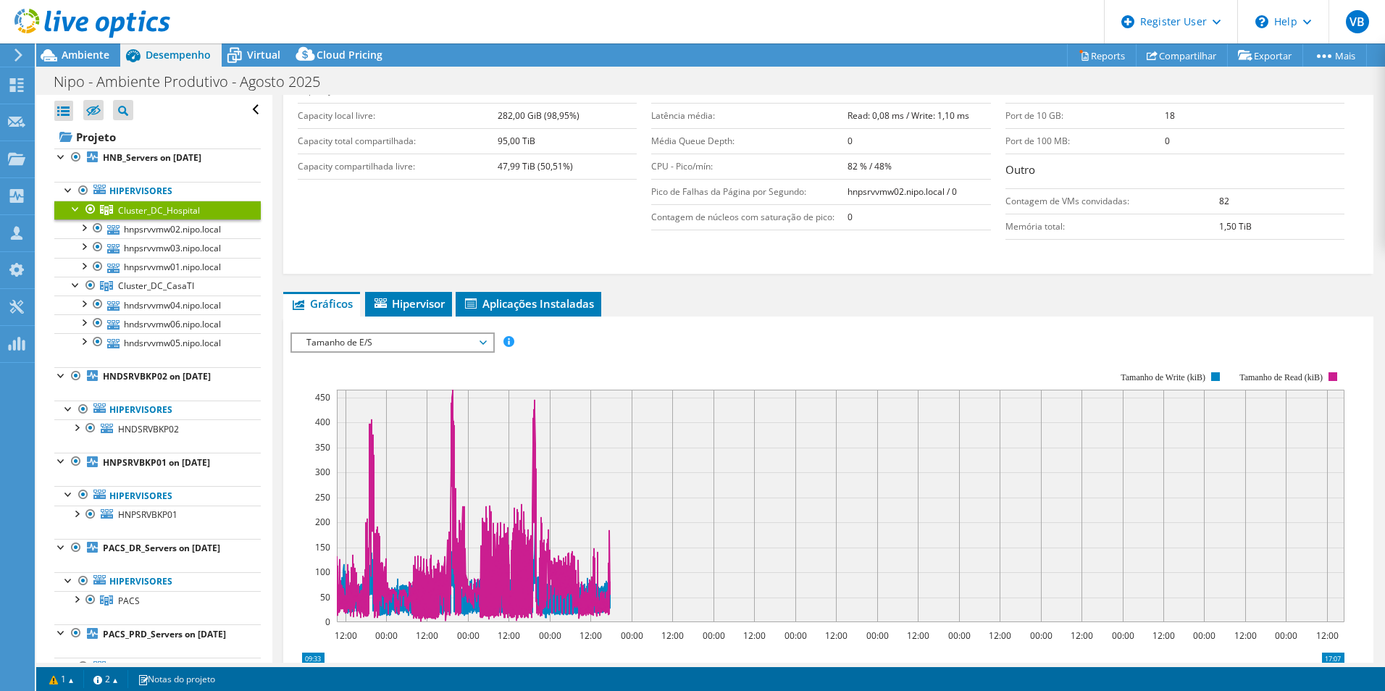
click at [398, 349] on span "Tamanho de E/S" at bounding box center [392, 342] width 186 height 17
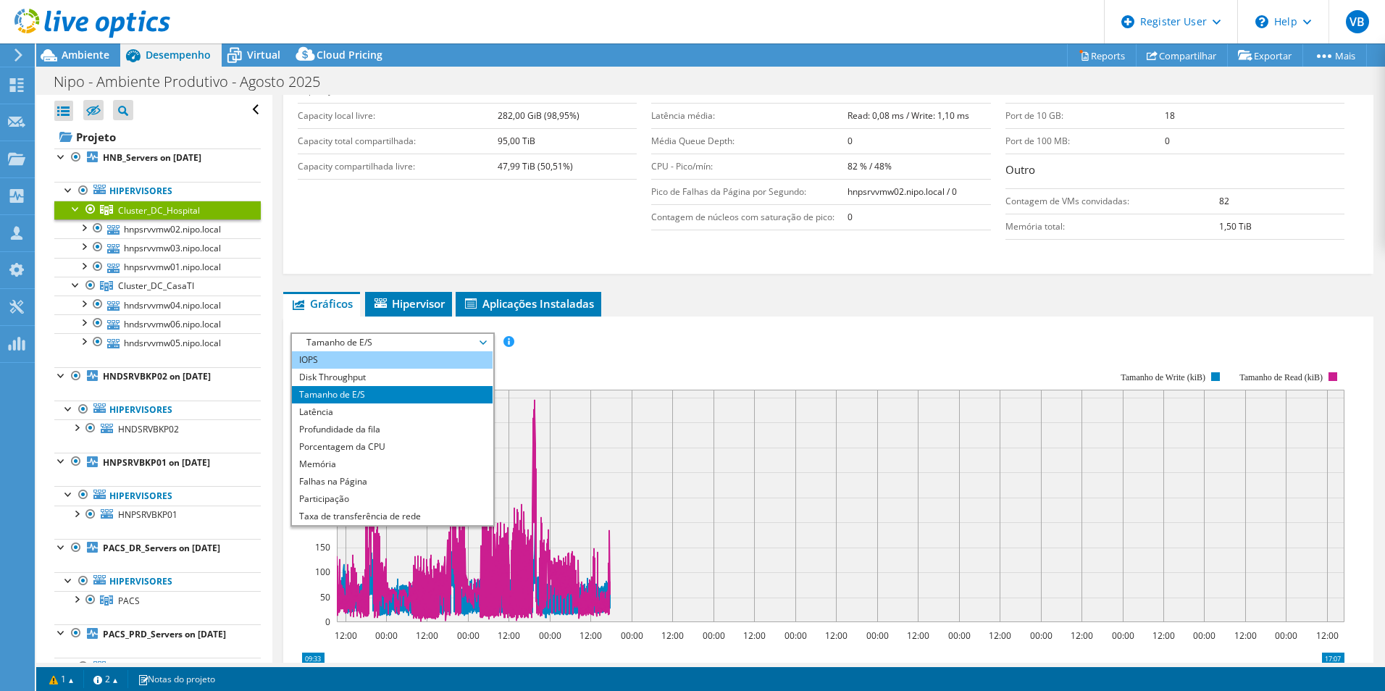
click at [358, 359] on li "IOPS" at bounding box center [392, 359] width 201 height 17
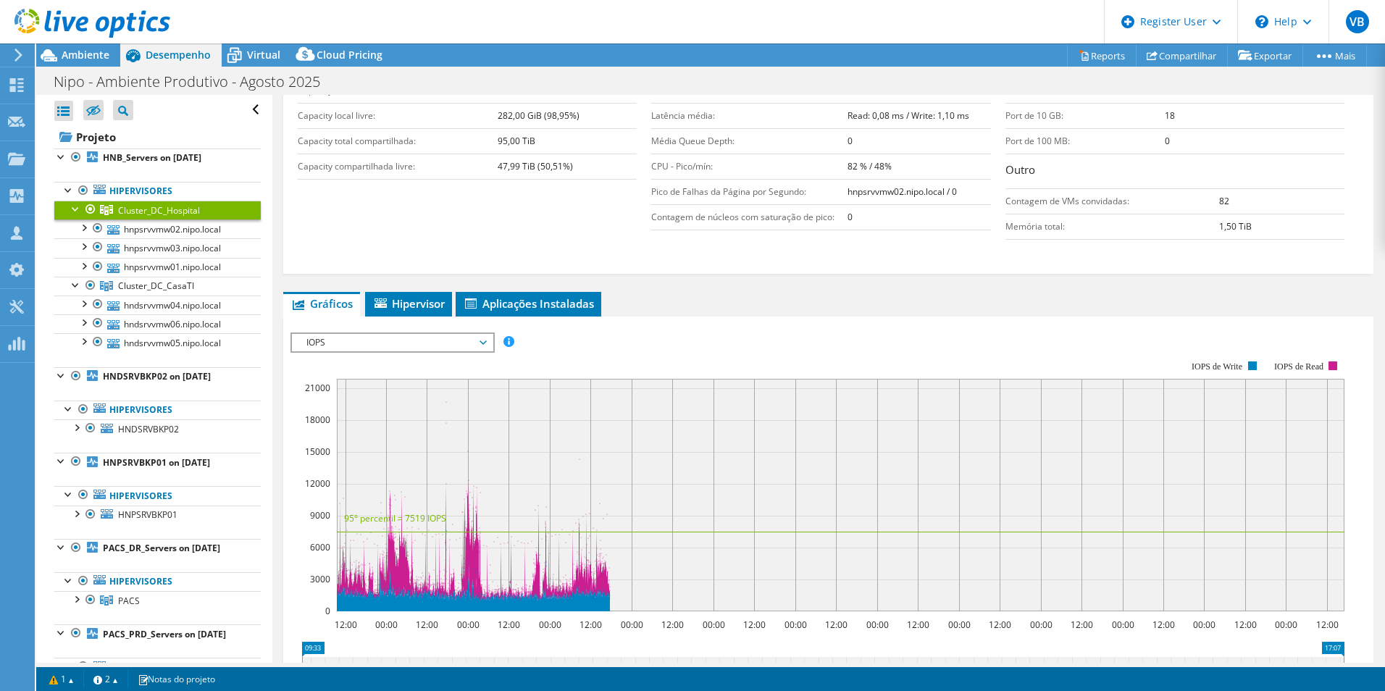
scroll to position [0, 0]
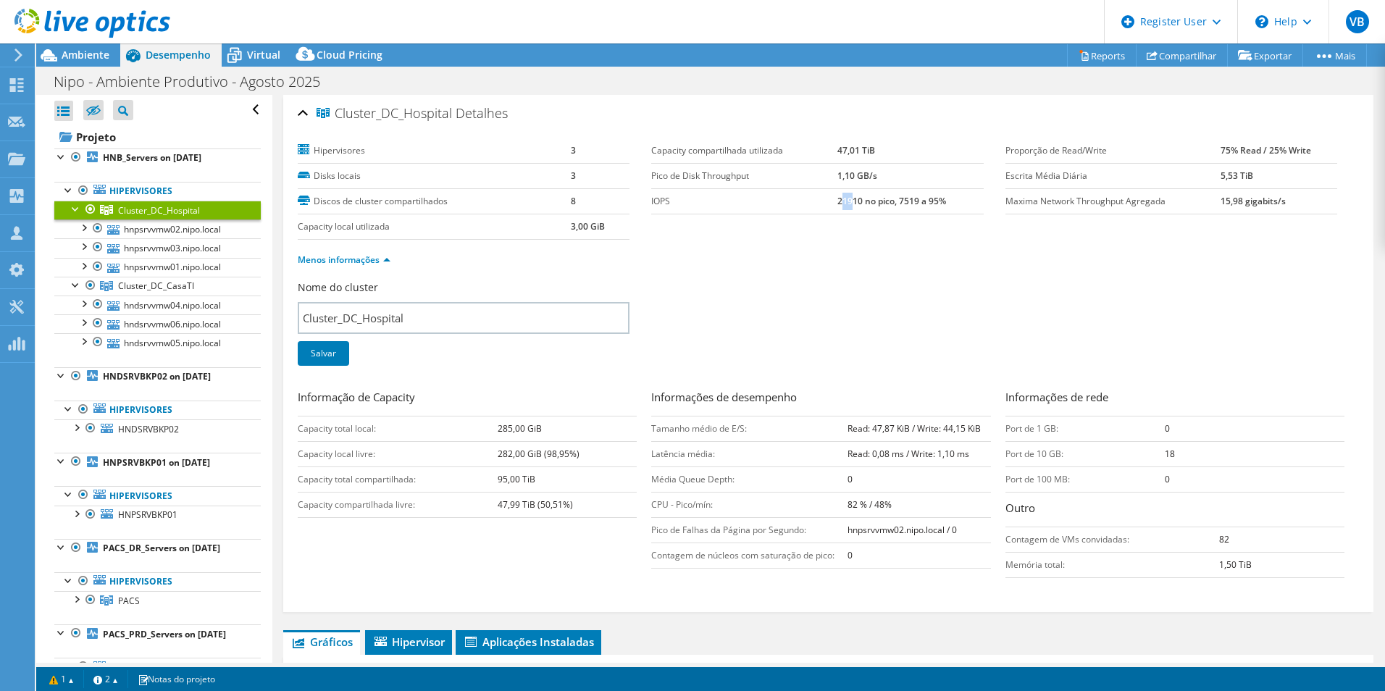
drag, startPoint x: 839, startPoint y: 206, endPoint x: 850, endPoint y: 204, distance: 11.2
click at [850, 204] on b "21910 no pico, 7519 a 95%" at bounding box center [891, 201] width 109 height 12
drag, startPoint x: 850, startPoint y: 204, endPoint x: 907, endPoint y: 321, distance: 130.9
click at [906, 324] on div "Nome do cluster Cluster_DC_Hospital Salvar" at bounding box center [828, 332] width 1061 height 104
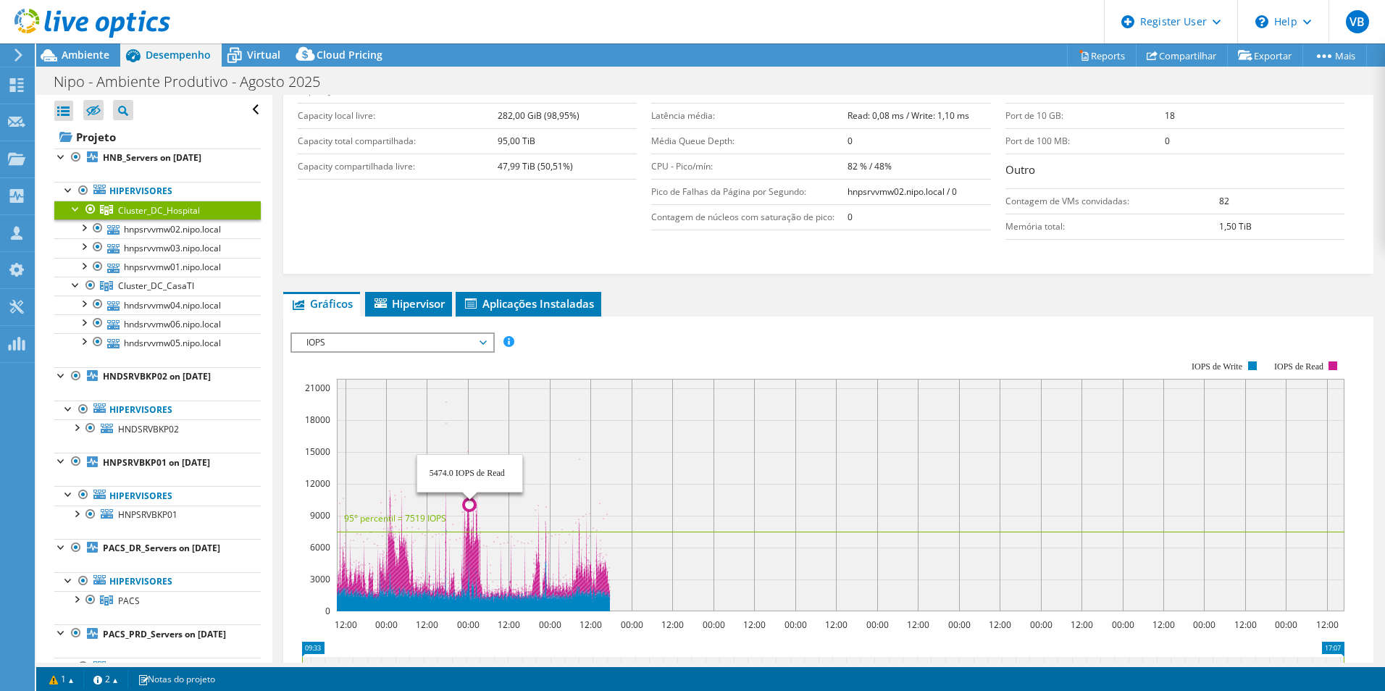
click at [469, 500] on circle at bounding box center [470, 505] width 12 height 12
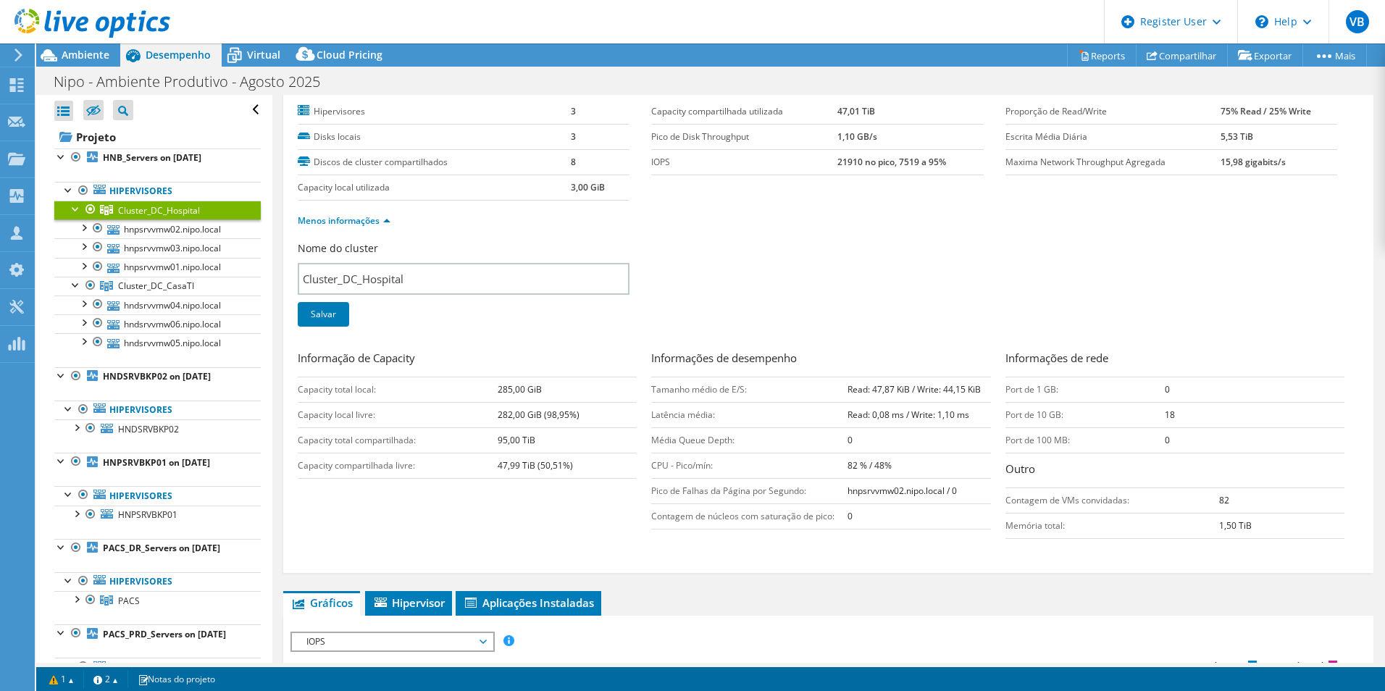
scroll to position [0, 0]
